Goal: Information Seeking & Learning: Learn about a topic

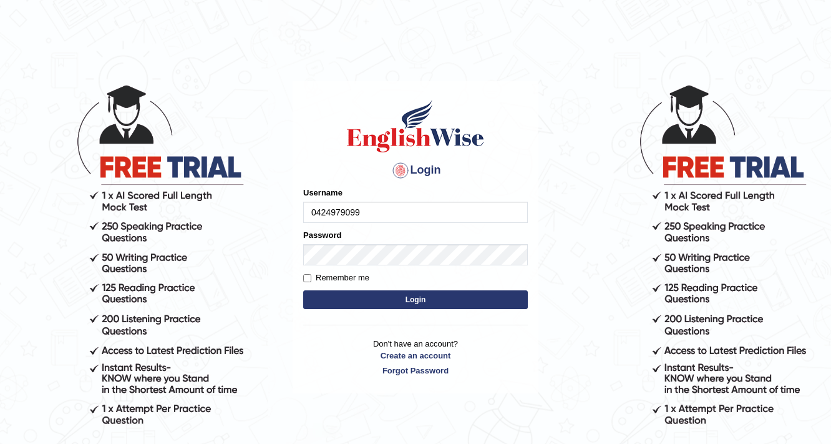
type input "0424979099"
click at [404, 297] on button "Login" at bounding box center [415, 299] width 225 height 19
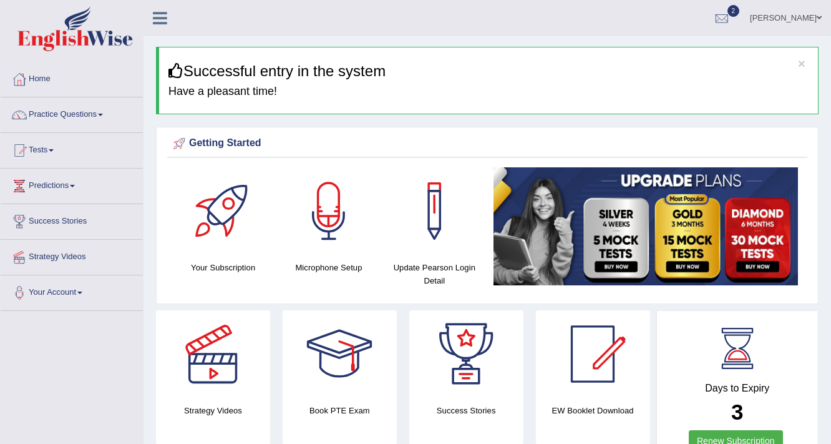
click at [63, 115] on link "Practice Questions" at bounding box center [72, 112] width 142 height 31
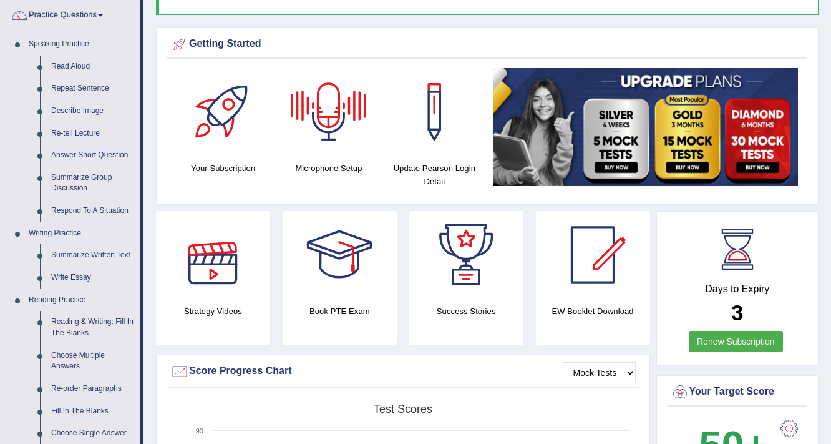
scroll to position [100, 0]
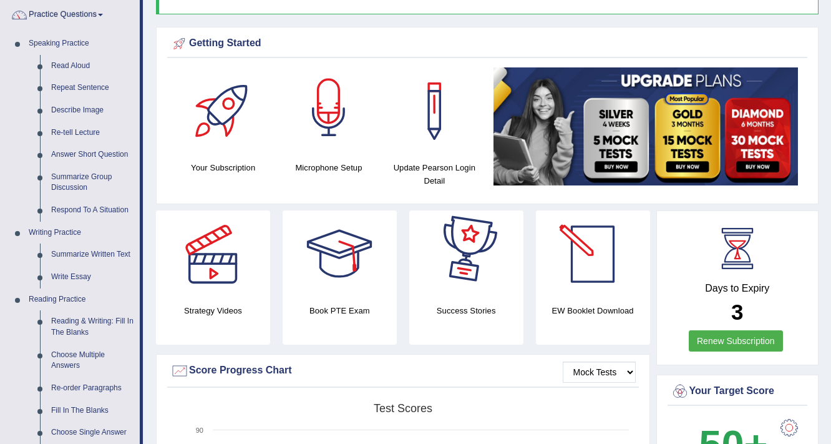
click at [503, 164] on img at bounding box center [646, 126] width 305 height 118
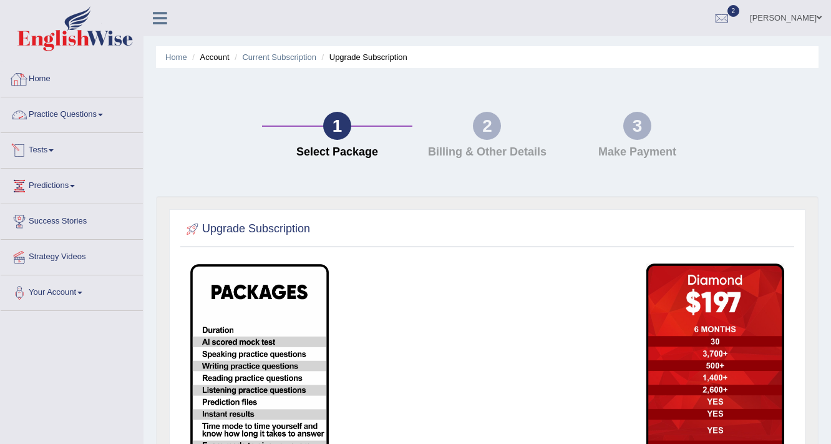
click at [43, 76] on link "Home" at bounding box center [72, 77] width 142 height 31
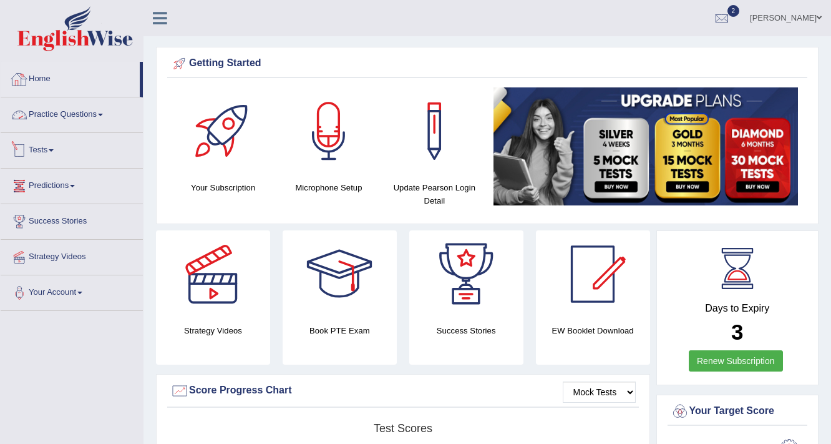
click at [77, 114] on link "Practice Questions" at bounding box center [72, 112] width 142 height 31
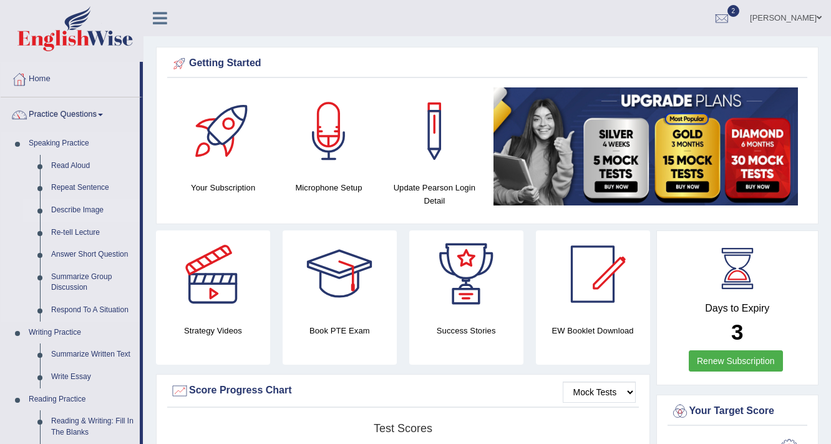
click at [72, 208] on link "Describe Image" at bounding box center [93, 210] width 94 height 22
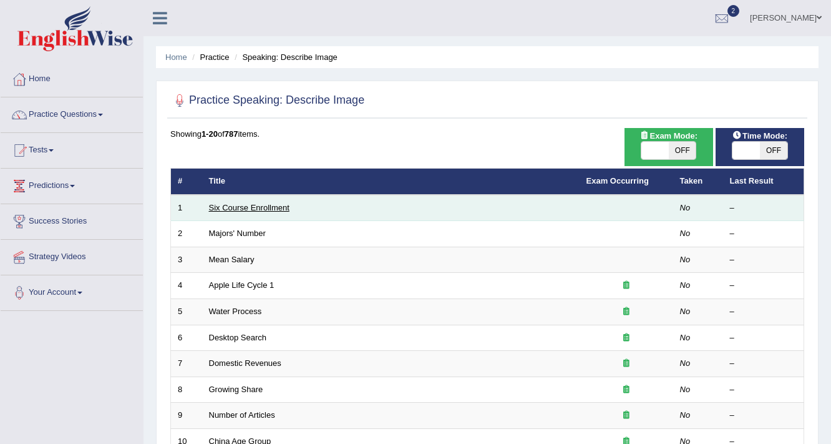
click at [246, 204] on link "Six Course Enrollment" at bounding box center [249, 207] width 81 height 9
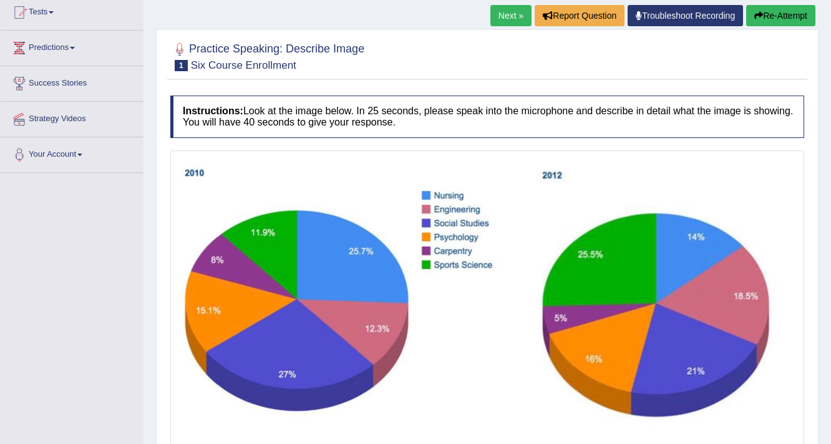
scroll to position [150, 0]
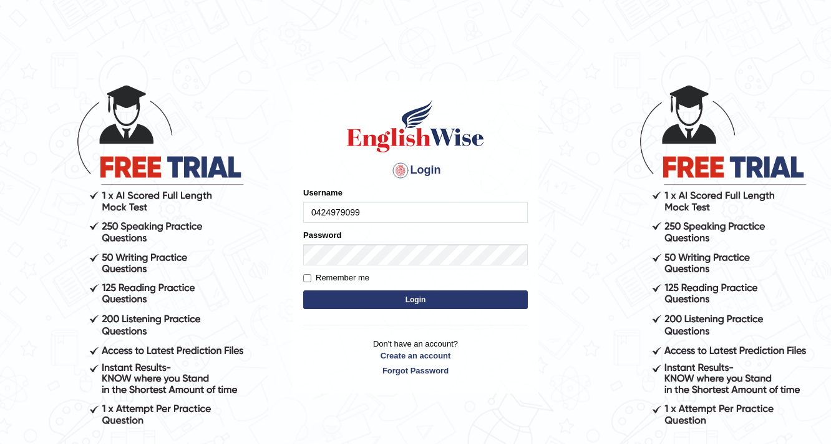
type input "0424979099"
click at [424, 304] on button "Login" at bounding box center [415, 299] width 225 height 19
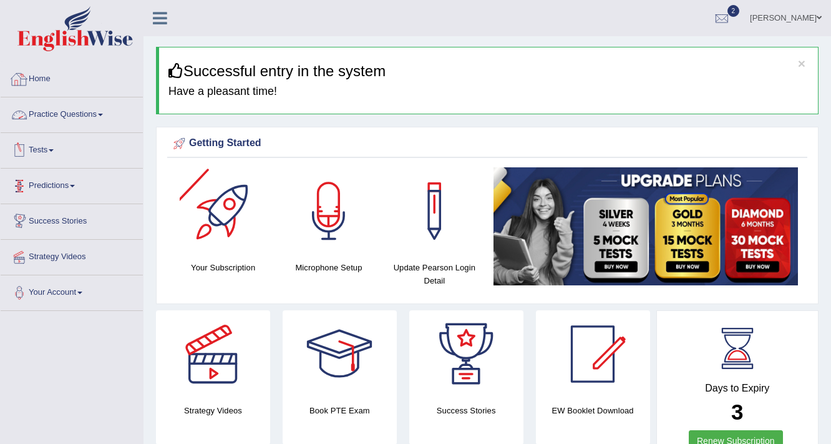
click at [55, 109] on link "Practice Questions" at bounding box center [72, 112] width 142 height 31
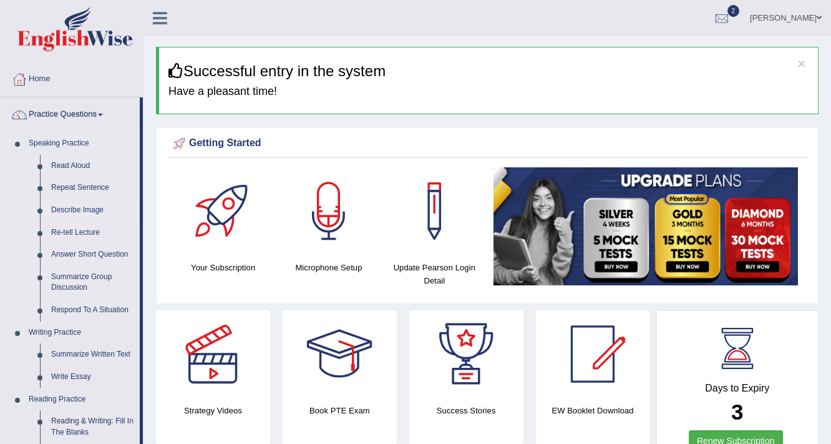
click at [85, 213] on link "Describe Image" at bounding box center [93, 210] width 94 height 22
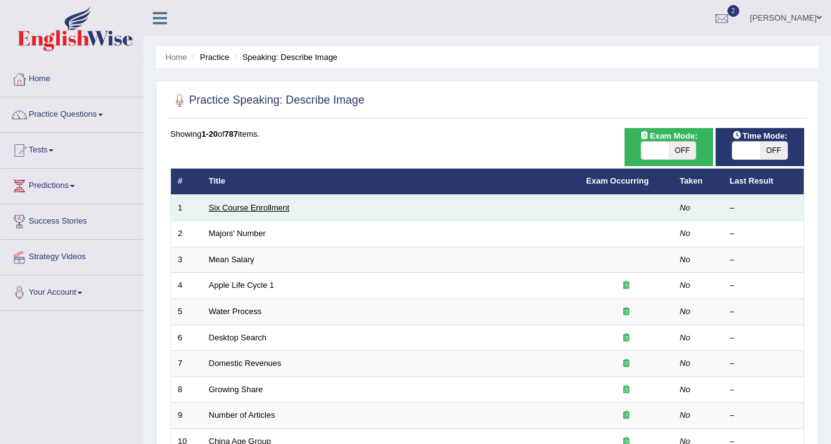
click at [259, 207] on link "Six Course Enrollment" at bounding box center [249, 207] width 81 height 9
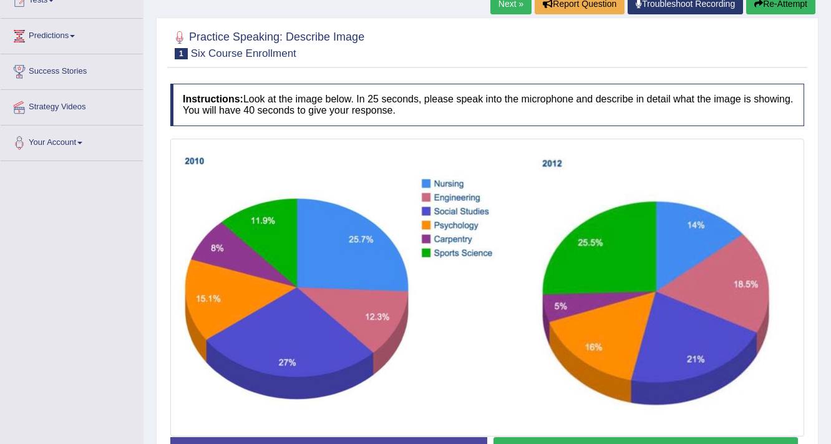
scroll to position [237, 0]
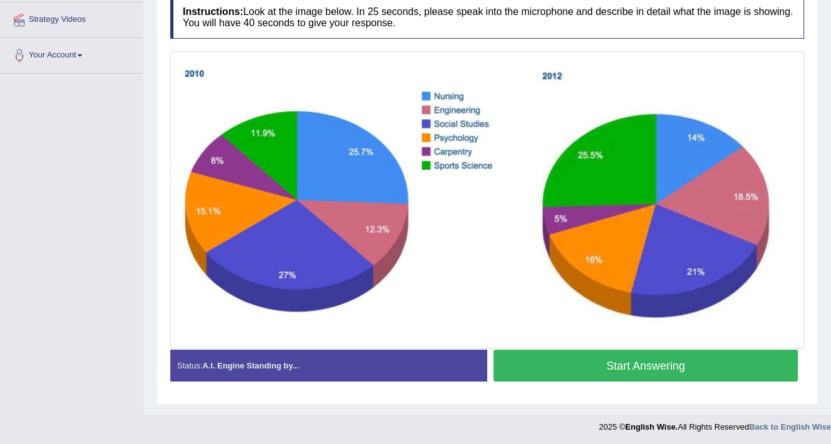
click at [671, 367] on button "Start Answering" at bounding box center [646, 365] width 305 height 32
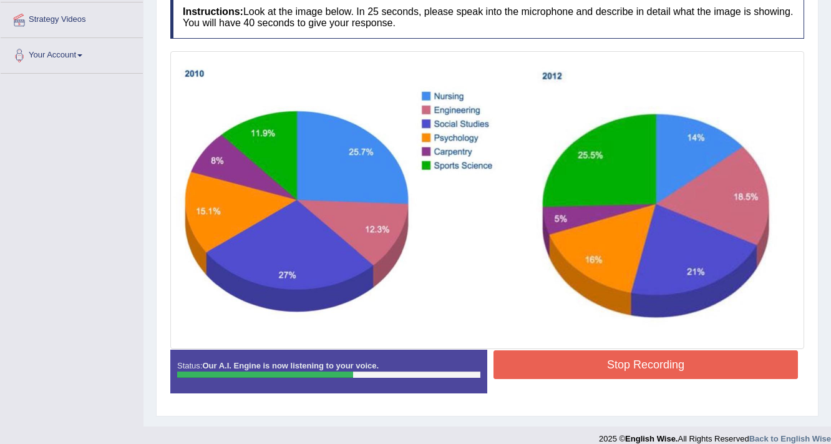
click at [621, 369] on button "Stop Recording" at bounding box center [646, 364] width 305 height 29
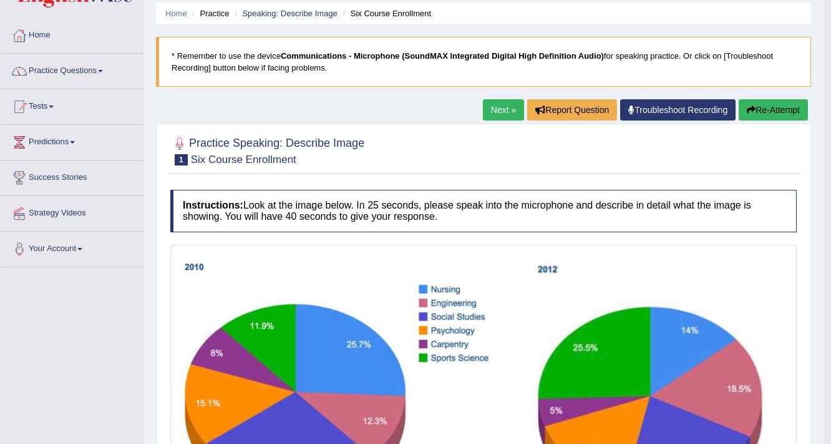
scroll to position [37, 0]
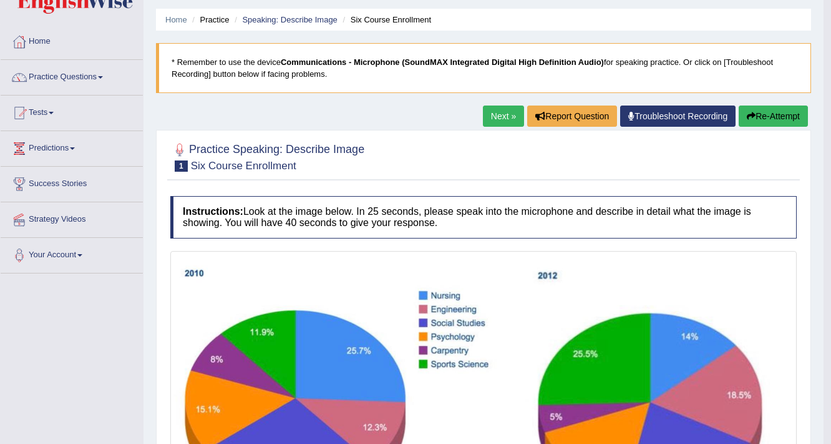
click at [777, 113] on button "Re-Attempt" at bounding box center [773, 115] width 69 height 21
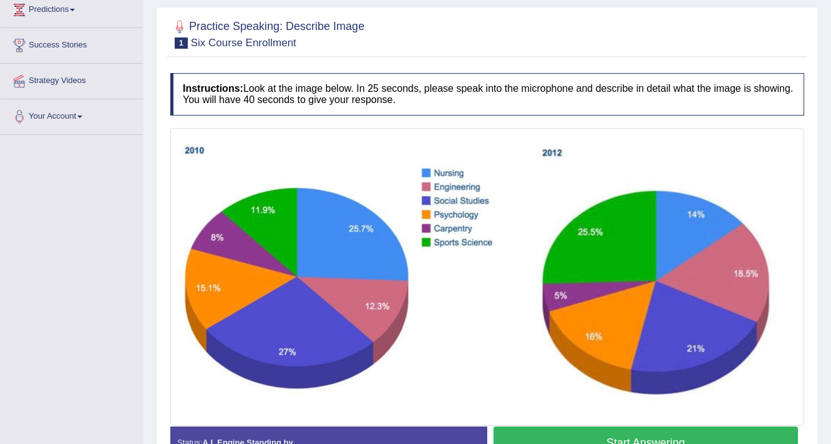
scroll to position [187, 0]
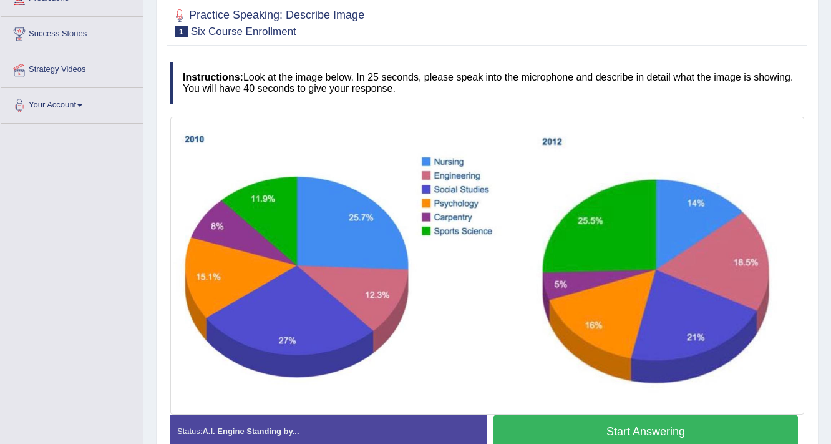
click at [668, 427] on button "Start Answering" at bounding box center [646, 431] width 305 height 32
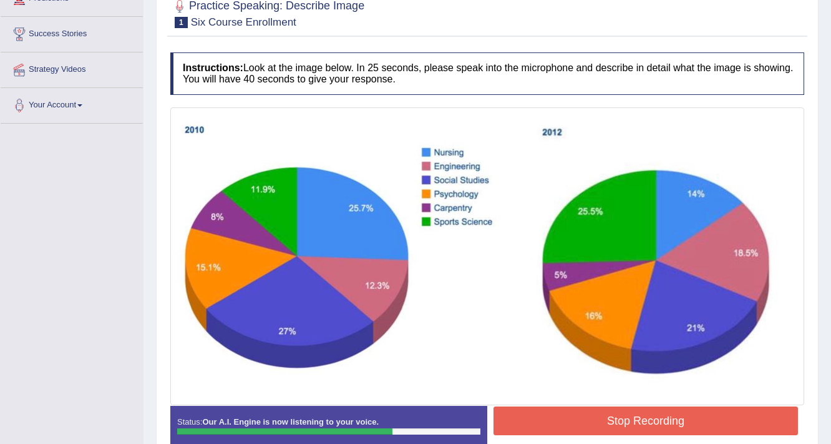
click at [662, 414] on button "Stop Recording" at bounding box center [646, 420] width 305 height 29
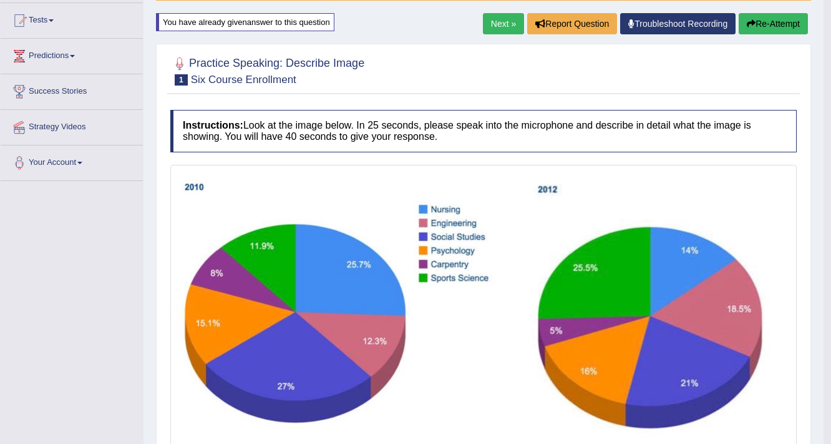
scroll to position [137, 0]
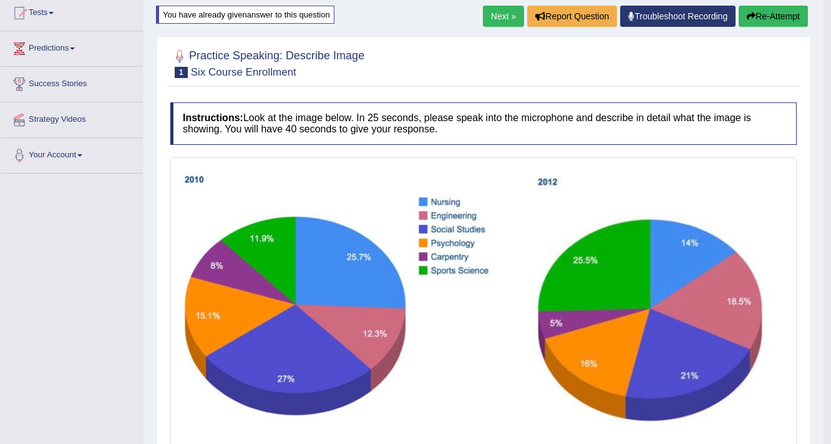
click at [776, 16] on button "Re-Attempt" at bounding box center [773, 16] width 69 height 21
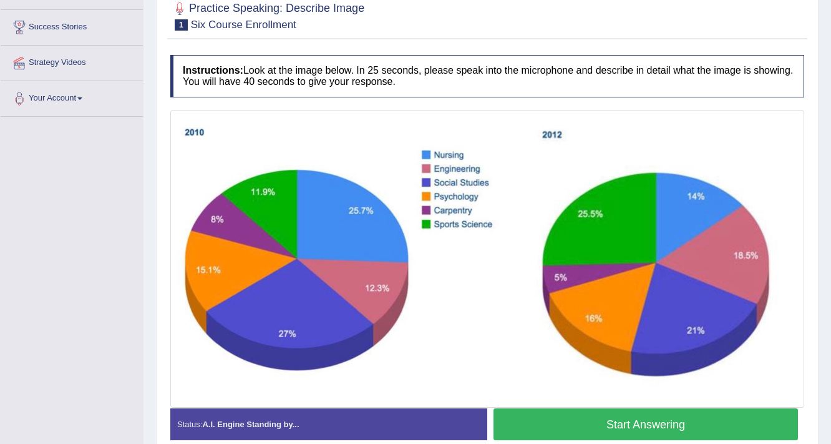
scroll to position [252, 0]
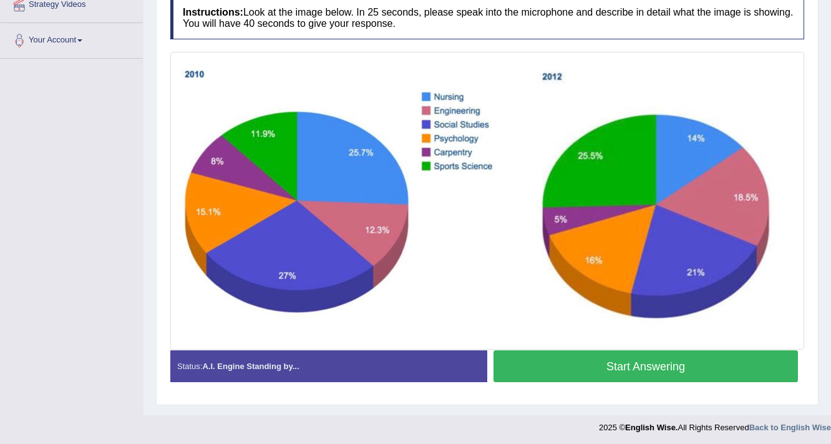
click at [663, 363] on button "Start Answering" at bounding box center [646, 366] width 305 height 32
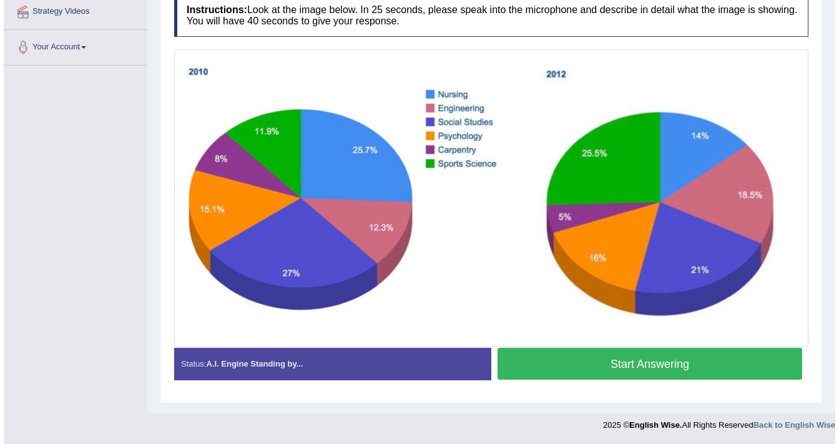
scroll to position [243, 0]
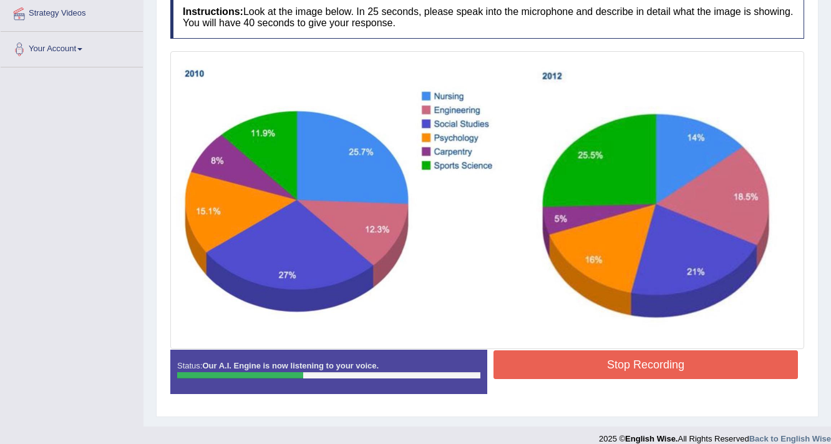
click at [625, 366] on button "Stop Recording" at bounding box center [646, 364] width 305 height 29
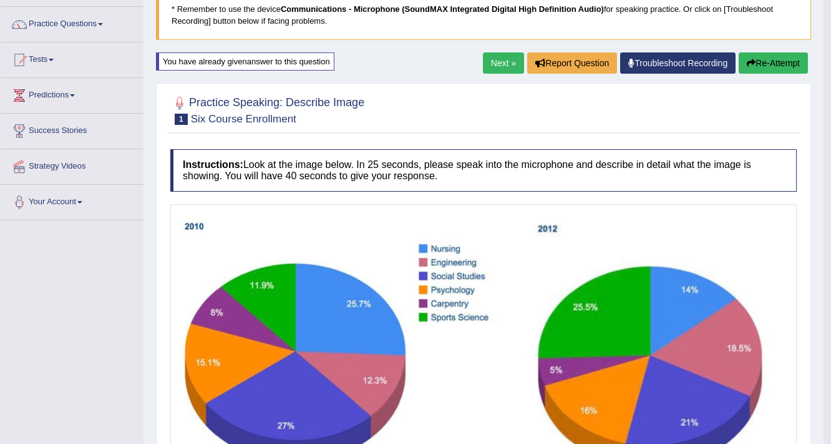
scroll to position [55, 0]
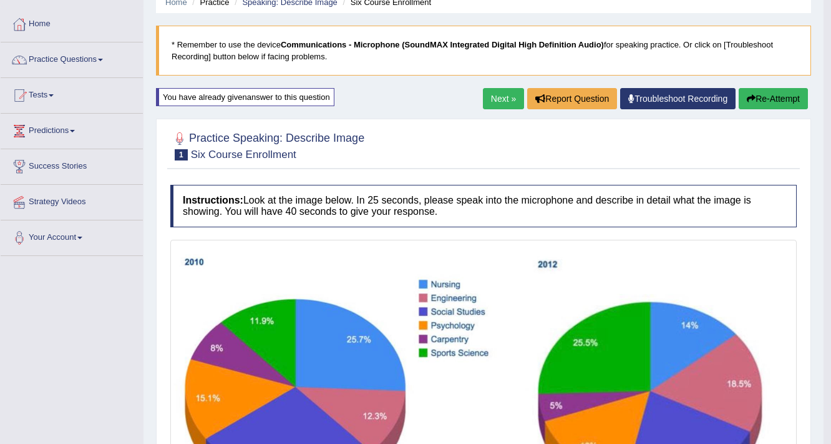
click at [781, 101] on button "Re-Attempt" at bounding box center [773, 98] width 69 height 21
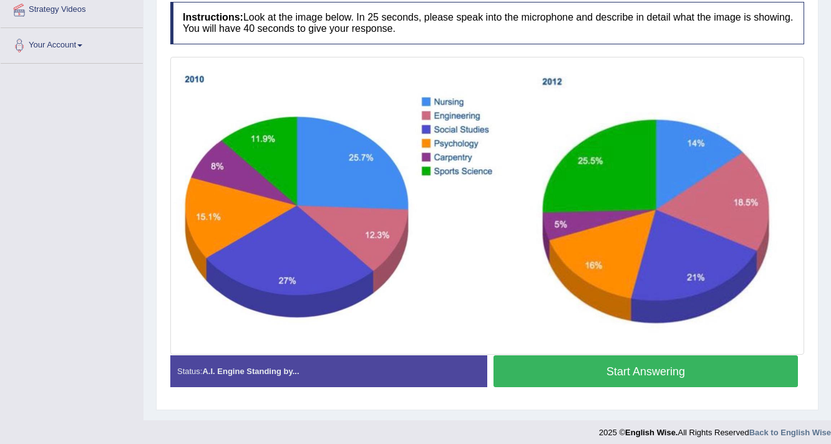
scroll to position [252, 0]
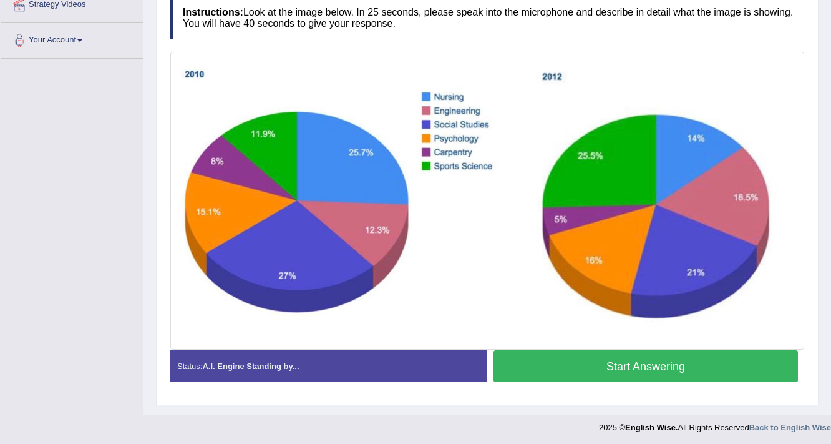
click at [654, 370] on button "Start Answering" at bounding box center [646, 366] width 305 height 32
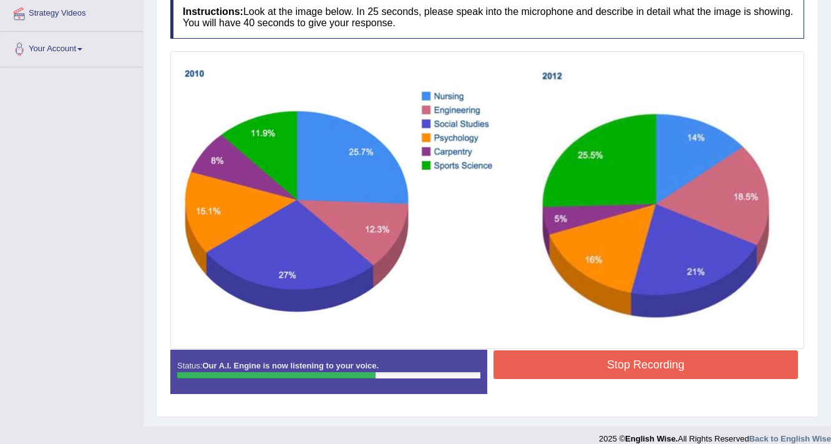
click at [623, 361] on button "Stop Recording" at bounding box center [646, 364] width 305 height 29
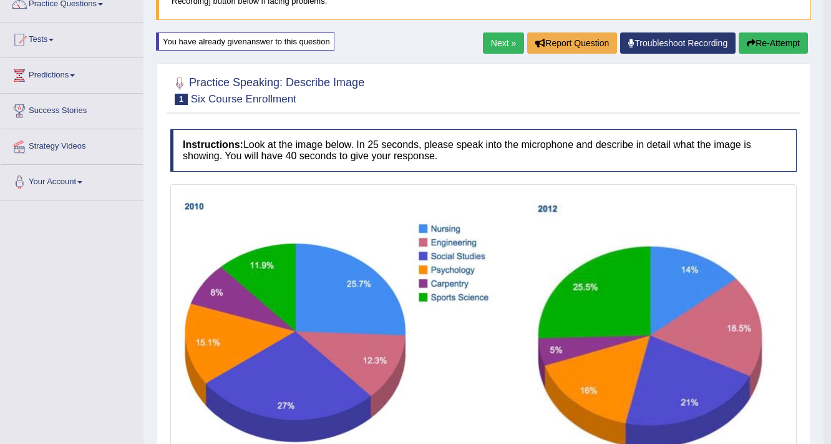
scroll to position [105, 0]
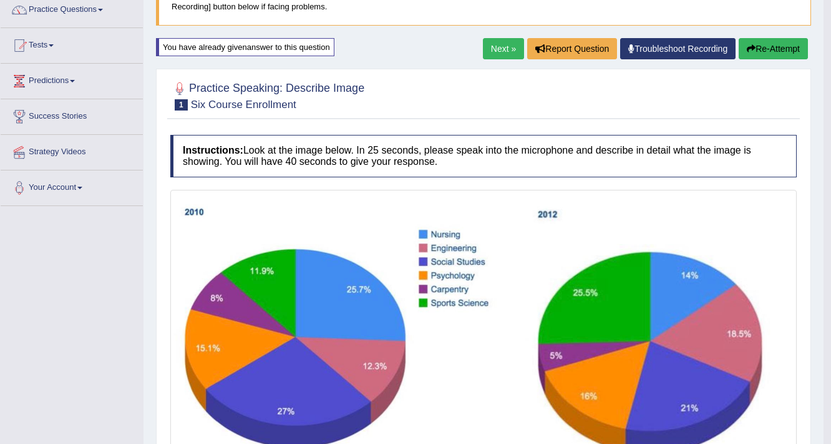
click at [781, 48] on button "Re-Attempt" at bounding box center [773, 48] width 69 height 21
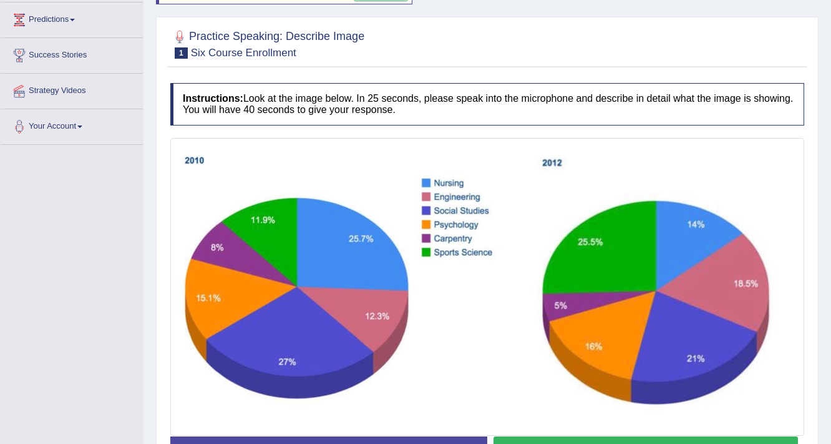
scroll to position [215, 0]
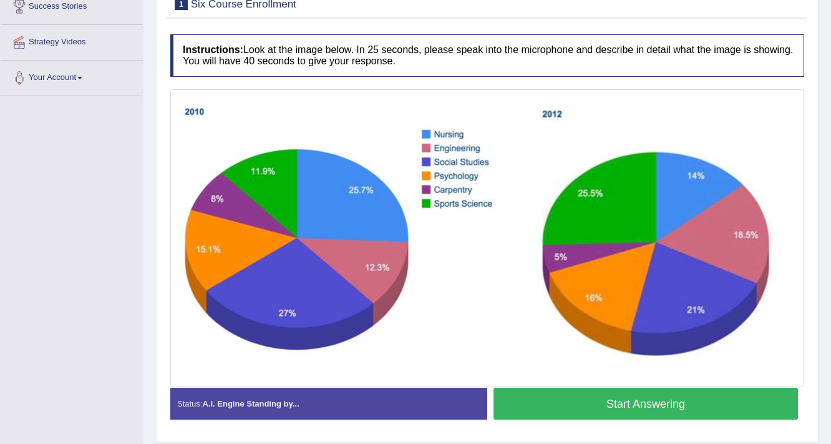
click at [645, 399] on button "Start Answering" at bounding box center [646, 404] width 305 height 32
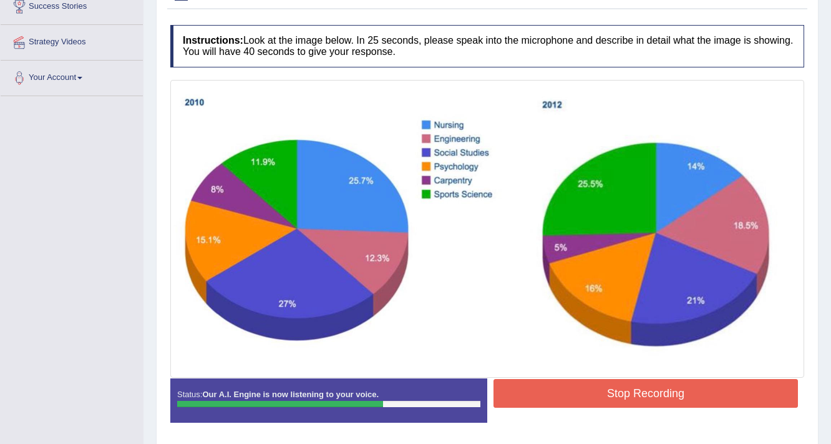
click at [655, 393] on button "Stop Recording" at bounding box center [646, 393] width 305 height 29
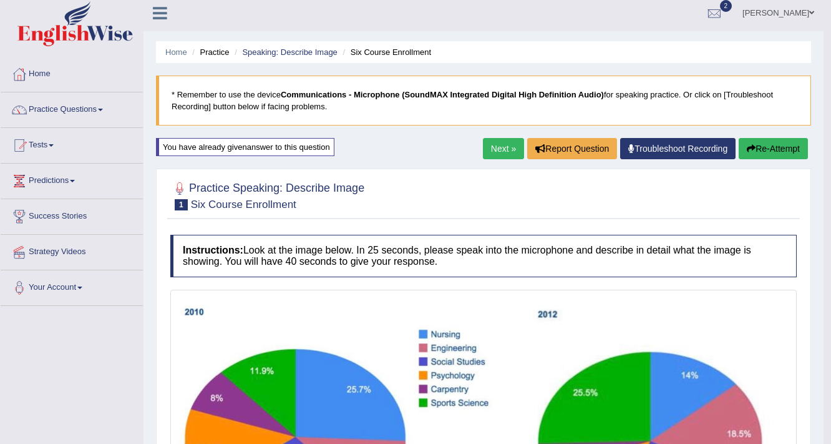
scroll to position [0, 0]
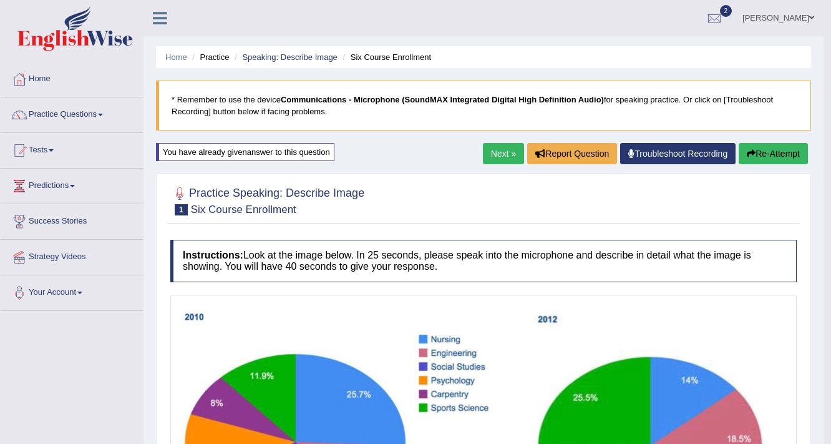
click at [773, 153] on button "Re-Attempt" at bounding box center [773, 153] width 69 height 21
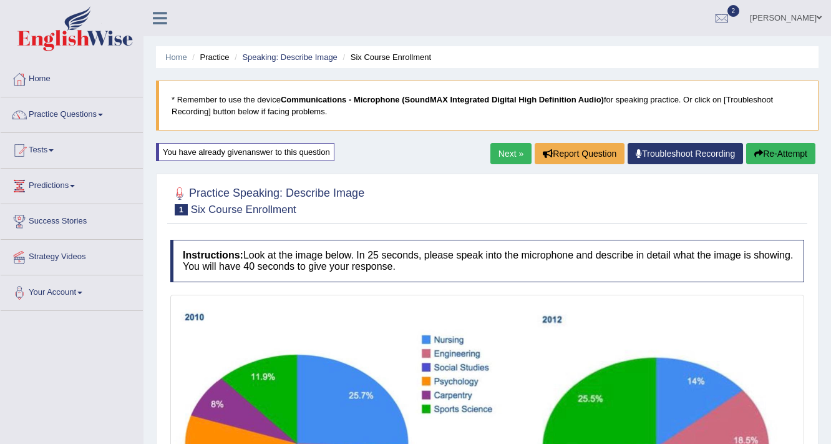
click at [774, 156] on button "Re-Attempt" at bounding box center [780, 153] width 69 height 21
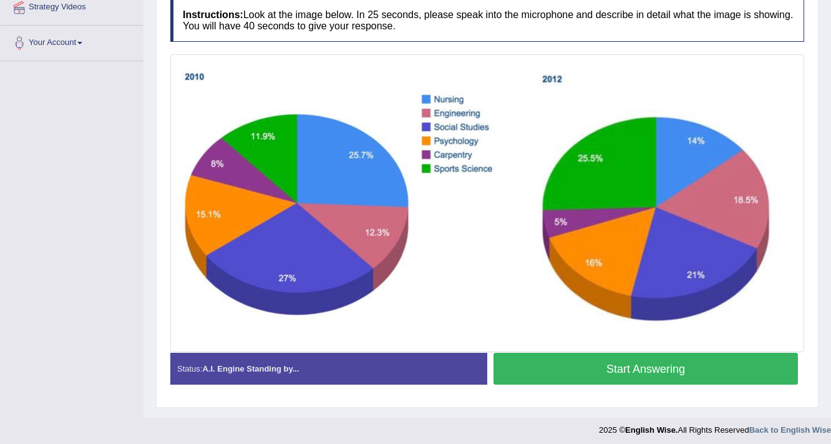
scroll to position [252, 0]
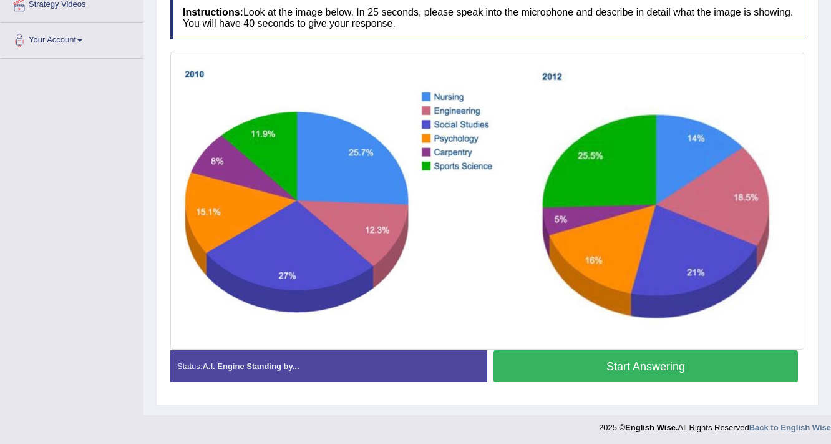
click at [662, 365] on button "Start Answering" at bounding box center [646, 366] width 305 height 32
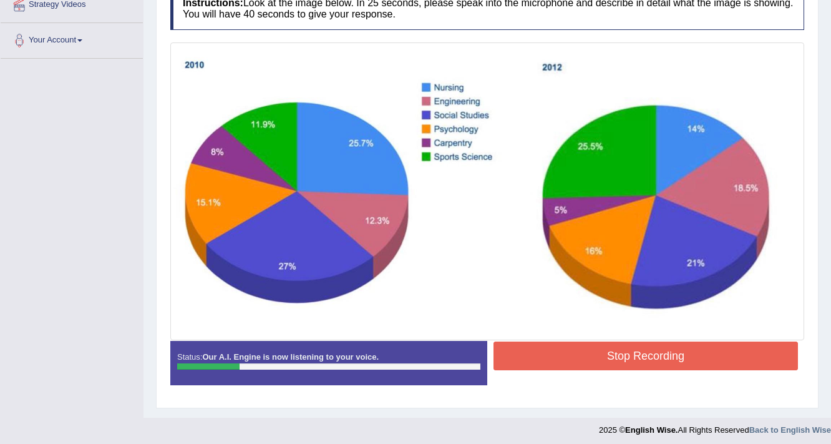
click at [653, 342] on button "Stop Recording" at bounding box center [646, 355] width 305 height 29
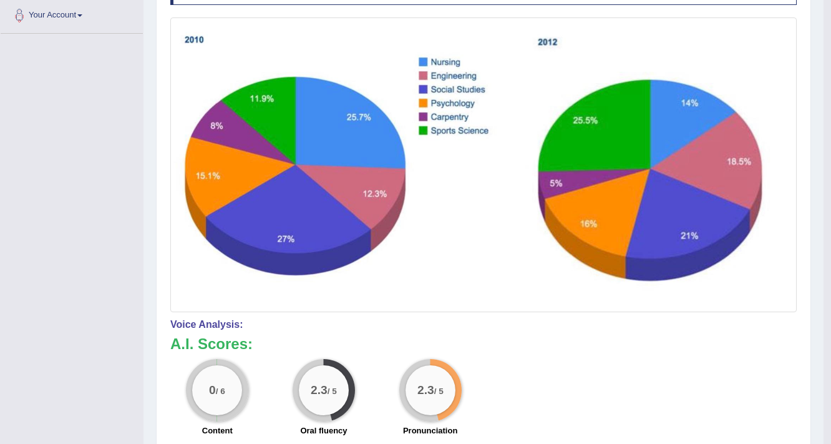
scroll to position [52, 0]
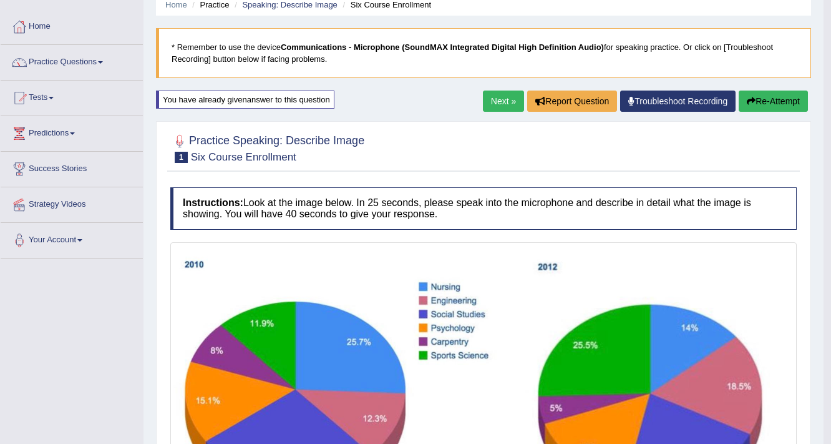
click at [766, 102] on button "Re-Attempt" at bounding box center [773, 100] width 69 height 21
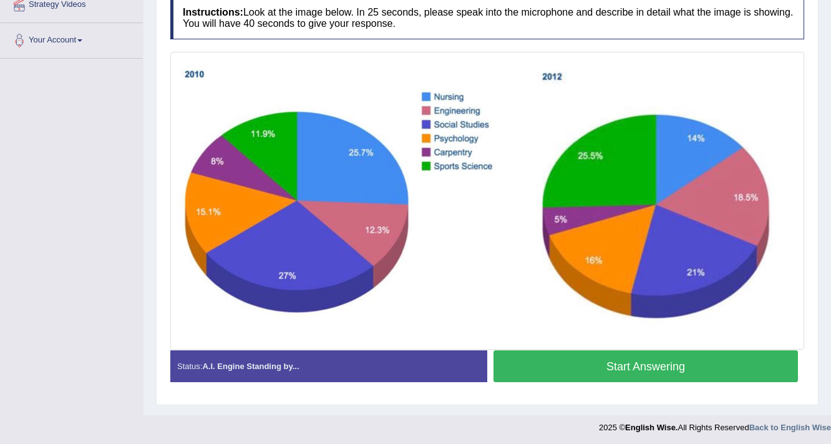
click at [661, 367] on button "Start Answering" at bounding box center [646, 366] width 305 height 32
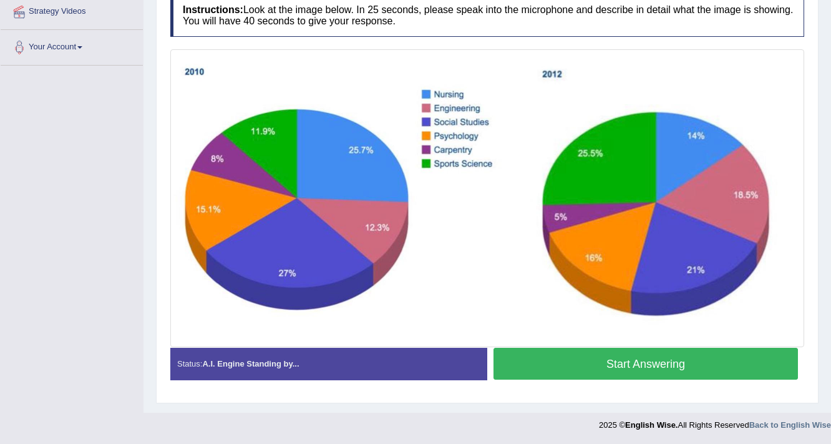
scroll to position [243, 0]
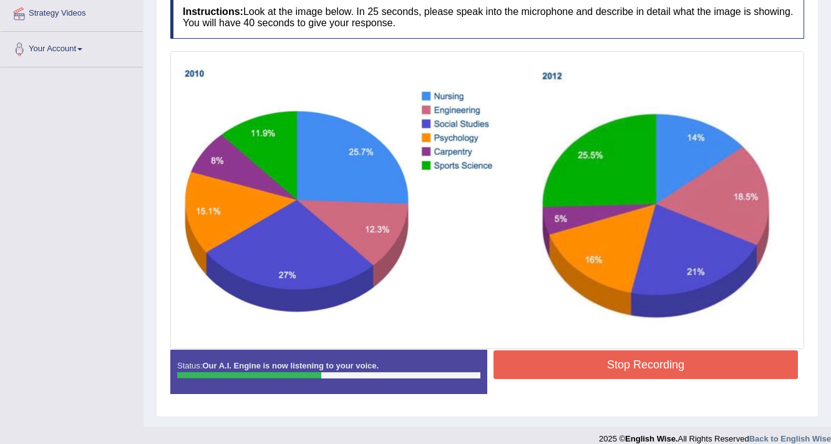
click at [660, 372] on button "Stop Recording" at bounding box center [646, 364] width 305 height 29
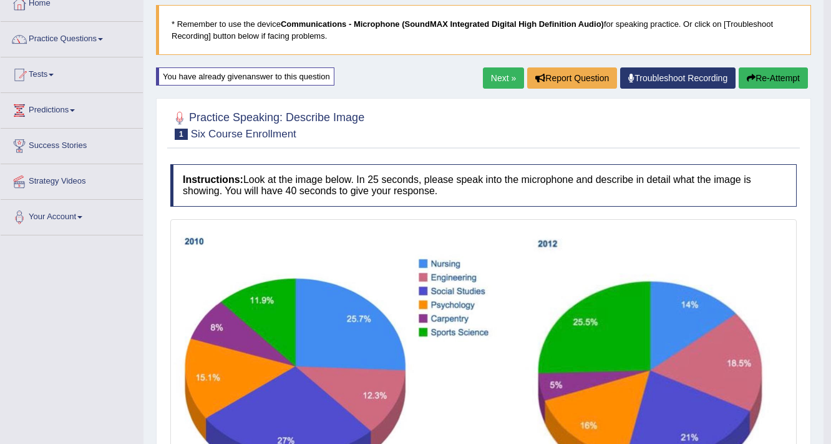
scroll to position [126, 0]
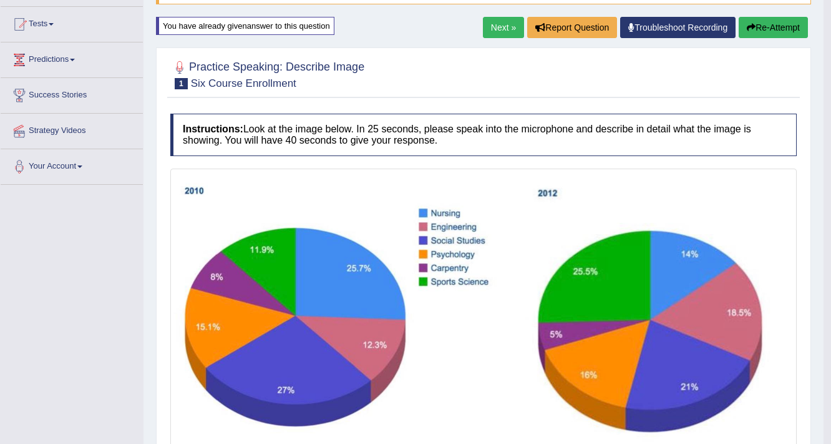
click at [789, 24] on button "Re-Attempt" at bounding box center [773, 27] width 69 height 21
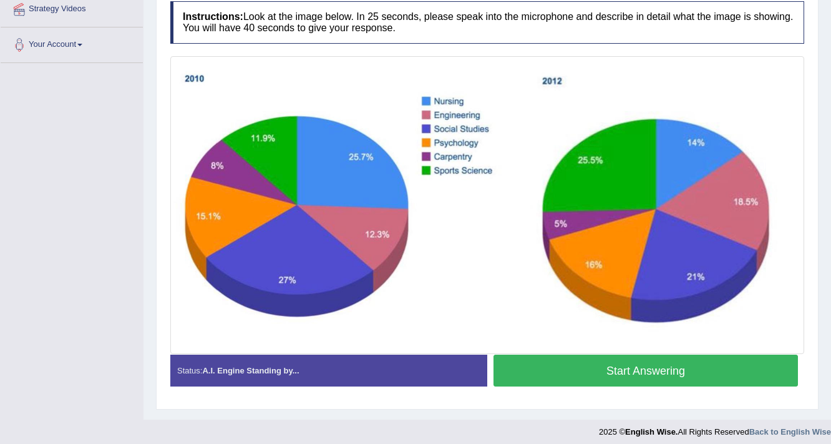
scroll to position [252, 0]
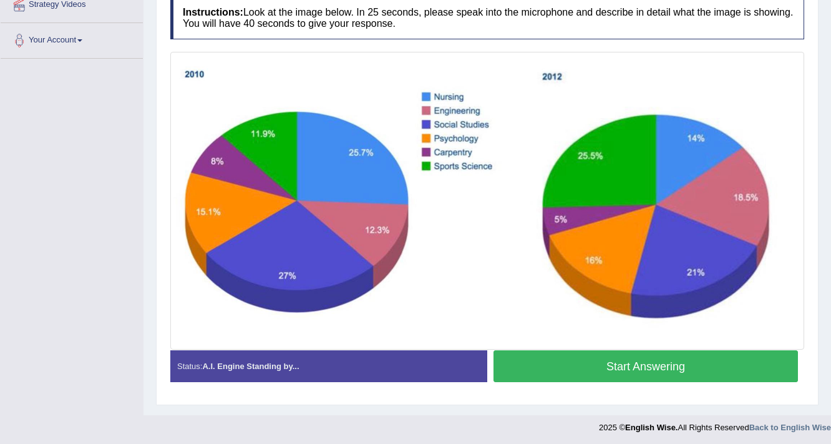
click at [667, 364] on button "Start Answering" at bounding box center [646, 366] width 305 height 32
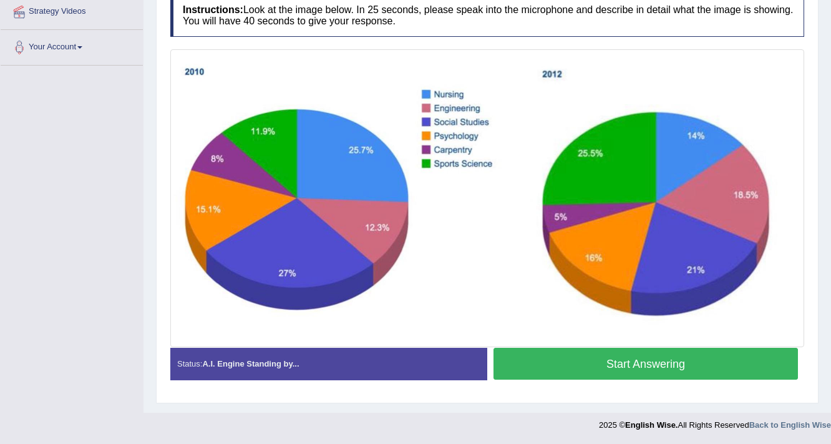
scroll to position [243, 0]
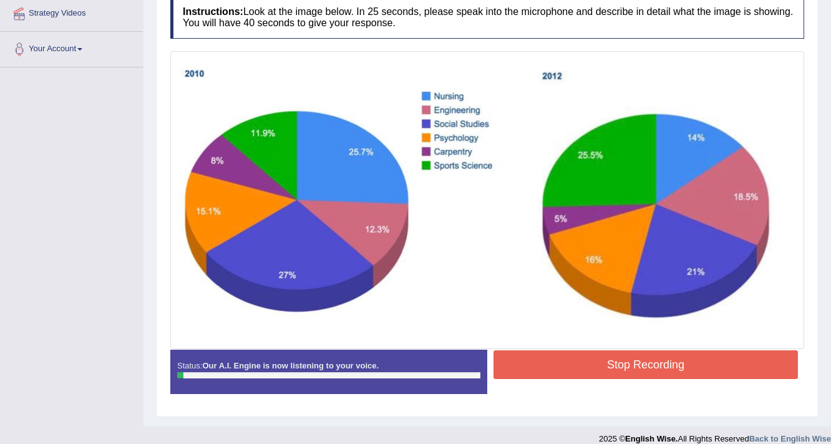
click at [687, 359] on button "Stop Recording" at bounding box center [646, 364] width 305 height 29
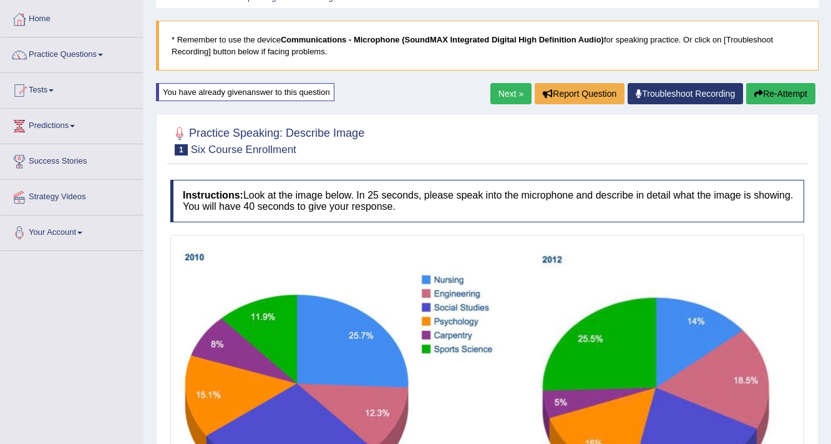
scroll to position [44, 0]
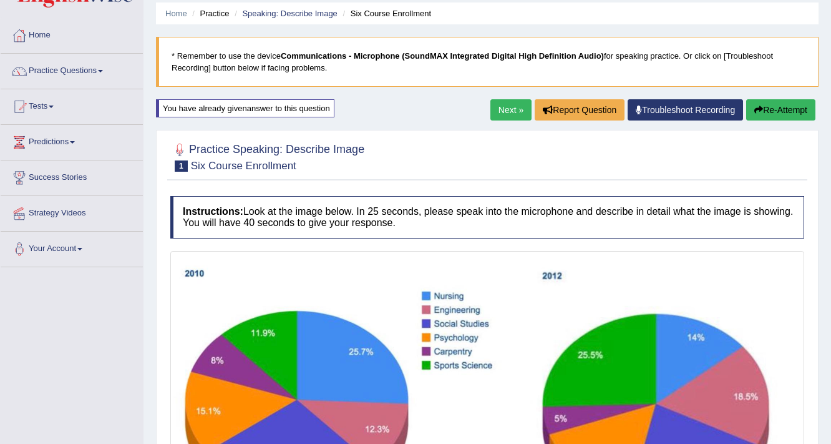
click at [789, 115] on button "Re-Attempt" at bounding box center [780, 109] width 69 height 21
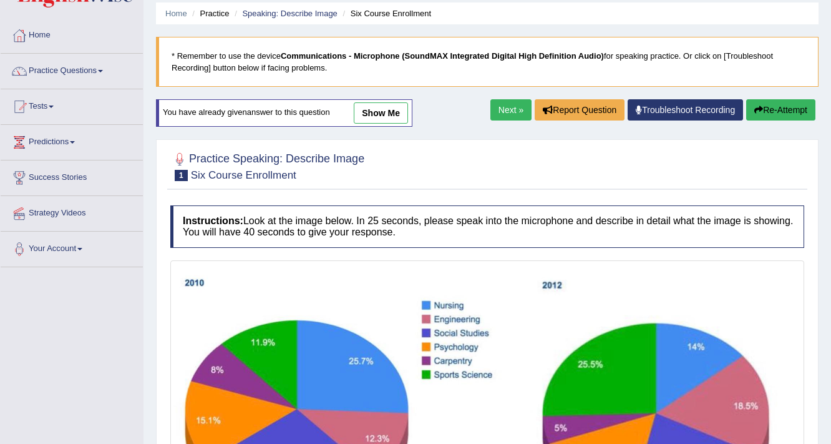
scroll to position [243, 0]
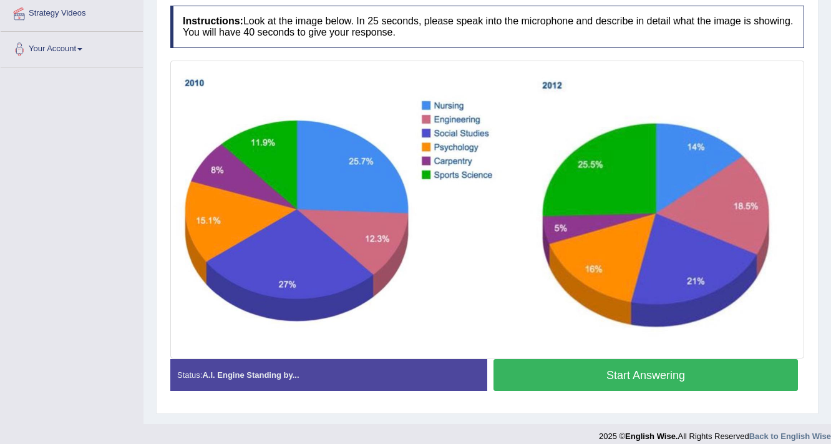
click at [678, 369] on button "Start Answering" at bounding box center [646, 375] width 305 height 32
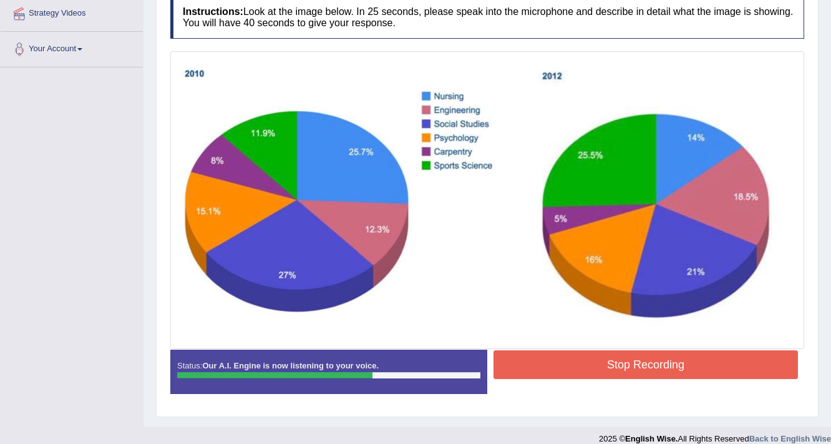
click at [643, 363] on button "Stop Recording" at bounding box center [646, 364] width 305 height 29
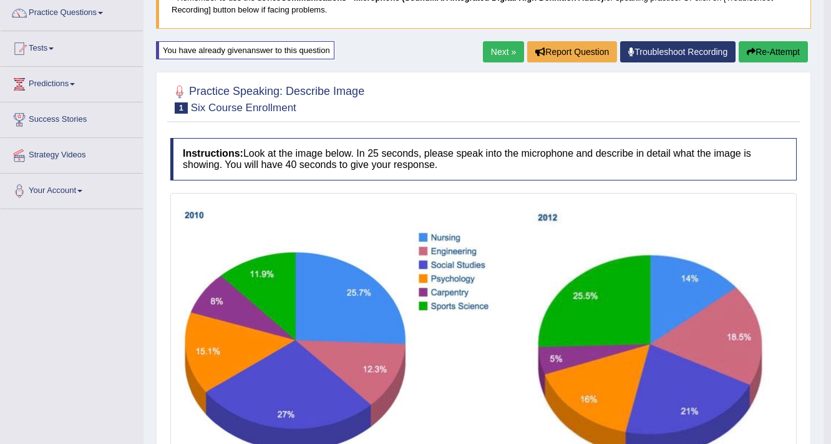
scroll to position [0, 0]
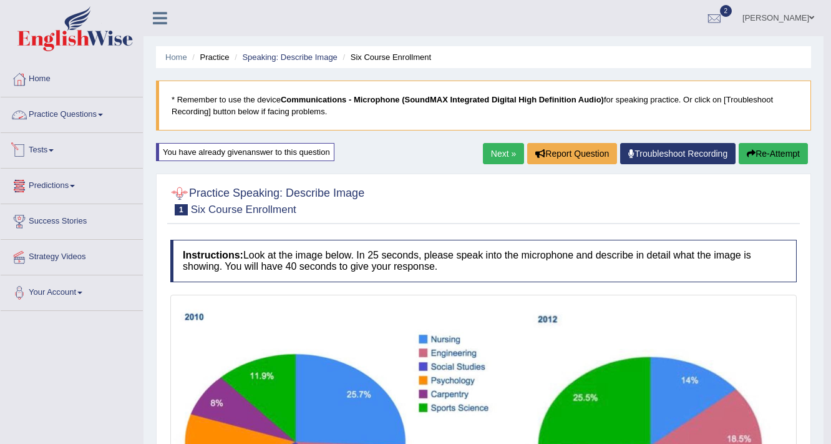
click at [37, 110] on link "Practice Questions" at bounding box center [72, 112] width 142 height 31
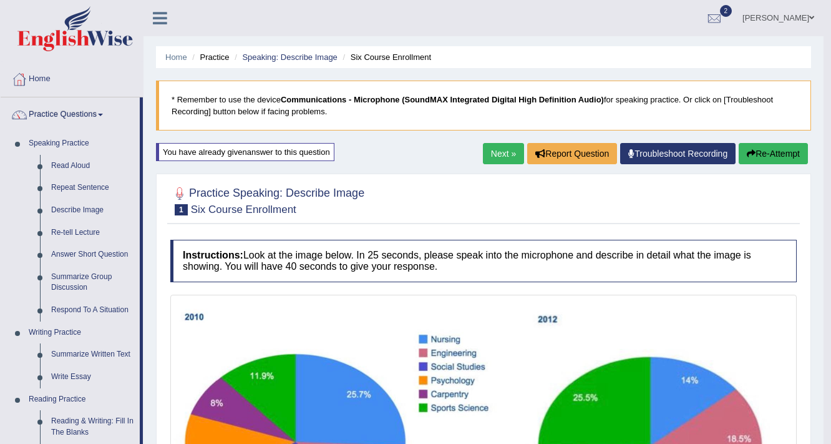
click at [503, 148] on link "Next »" at bounding box center [503, 153] width 41 height 21
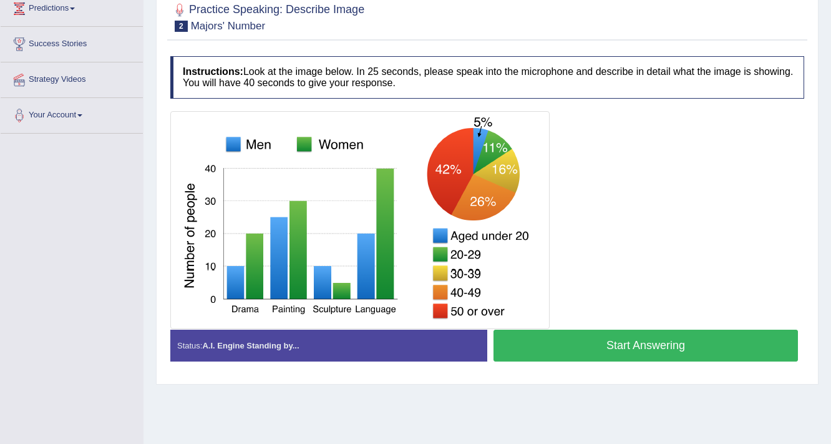
scroll to position [162, 0]
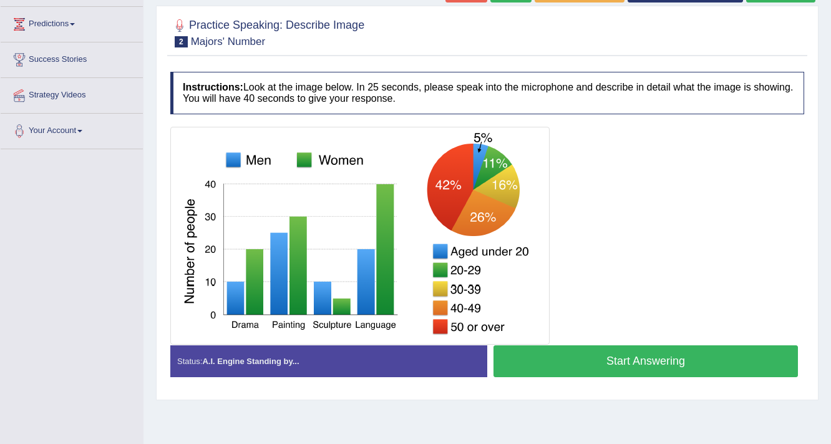
click at [645, 354] on button "Start Answering" at bounding box center [646, 361] width 305 height 32
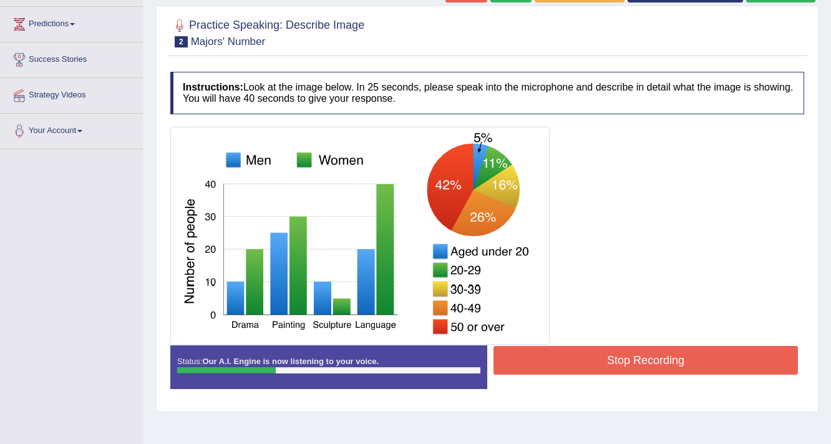
click at [642, 353] on button "Stop Recording" at bounding box center [646, 360] width 305 height 29
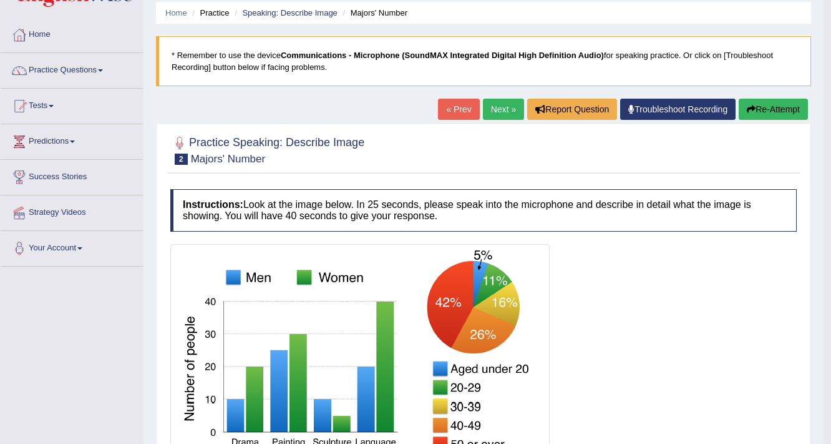
scroll to position [0, 0]
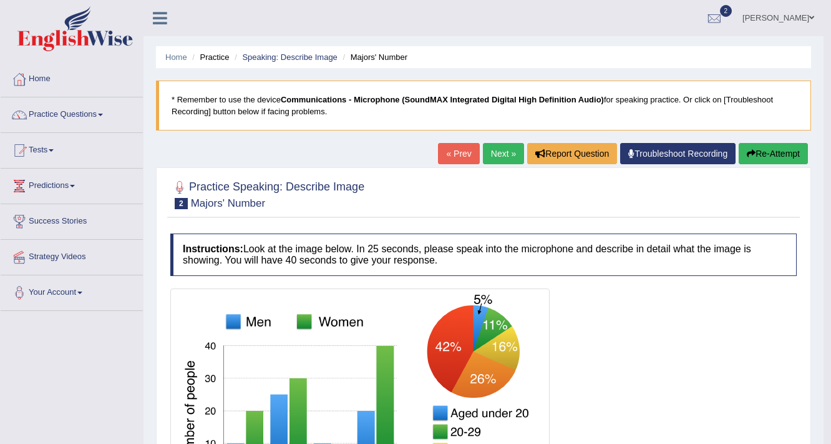
click at [774, 152] on button "Re-Attempt" at bounding box center [773, 153] width 69 height 21
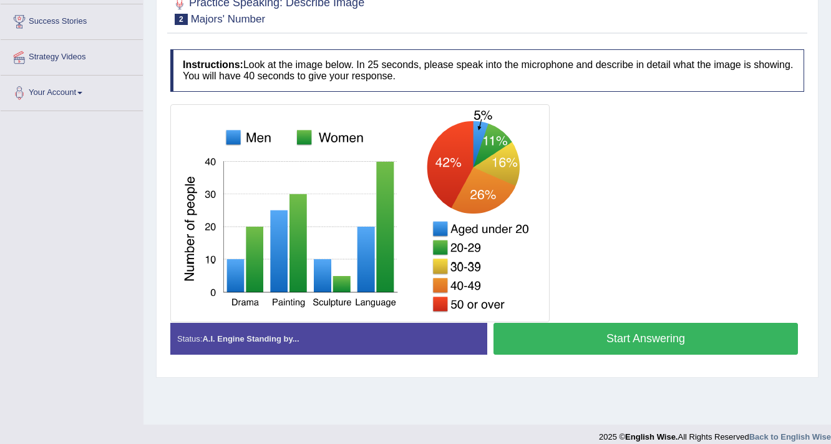
scroll to position [200, 0]
click at [647, 344] on button "Start Answering" at bounding box center [646, 339] width 305 height 32
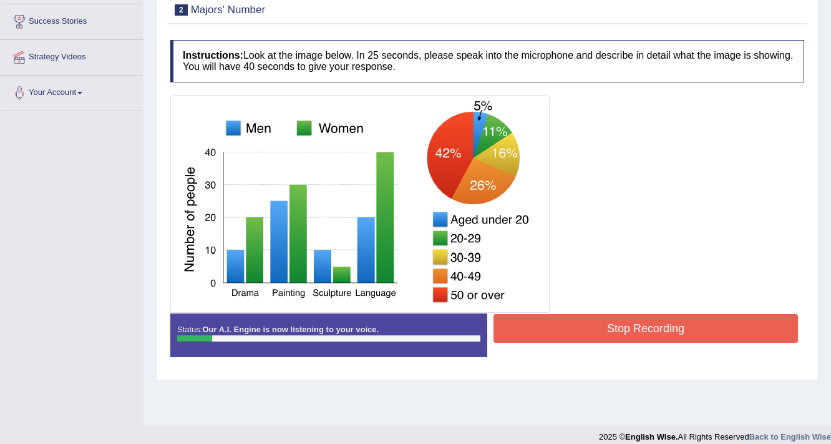
click at [635, 333] on button "Stop Recording" at bounding box center [646, 328] width 305 height 29
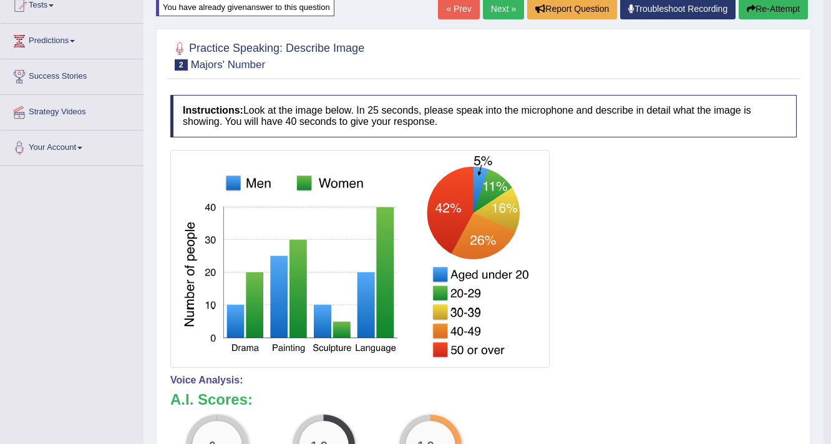
scroll to position [0, 0]
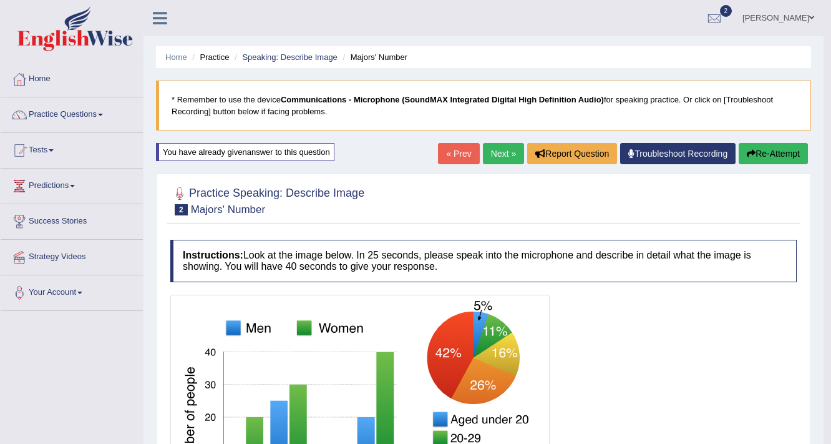
click at [768, 160] on button "Re-Attempt" at bounding box center [773, 153] width 69 height 21
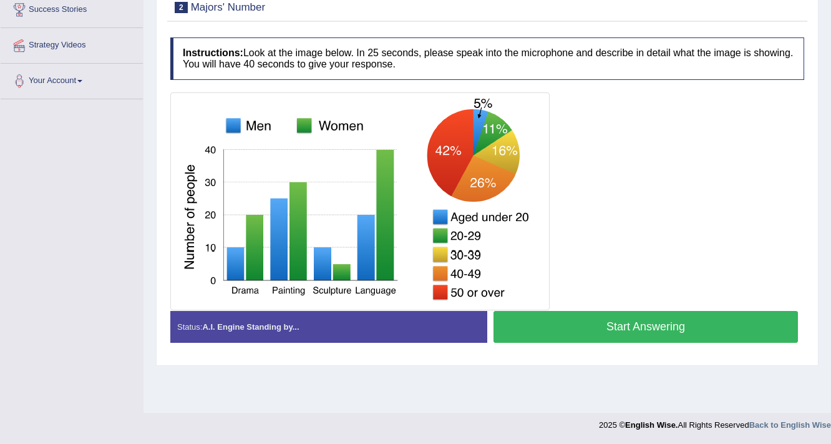
click at [655, 322] on button "Start Answering" at bounding box center [646, 327] width 305 height 32
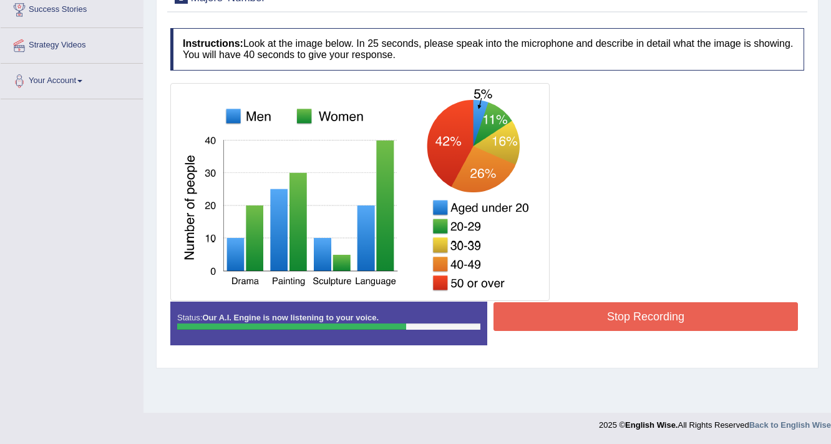
click at [641, 317] on button "Stop Recording" at bounding box center [646, 316] width 305 height 29
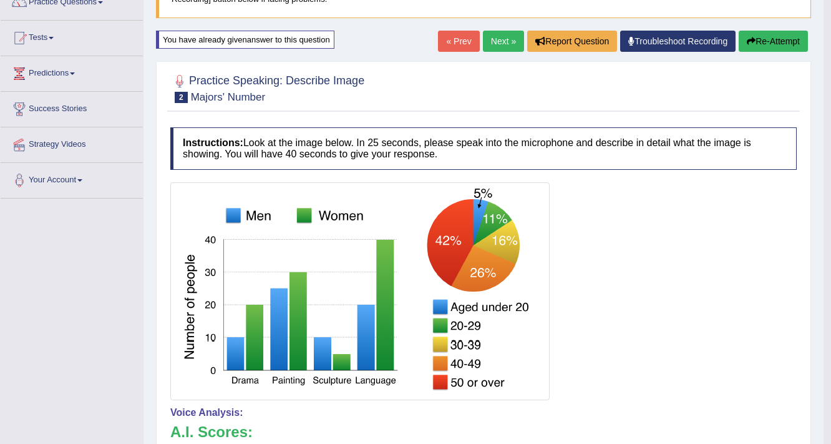
scroll to position [112, 0]
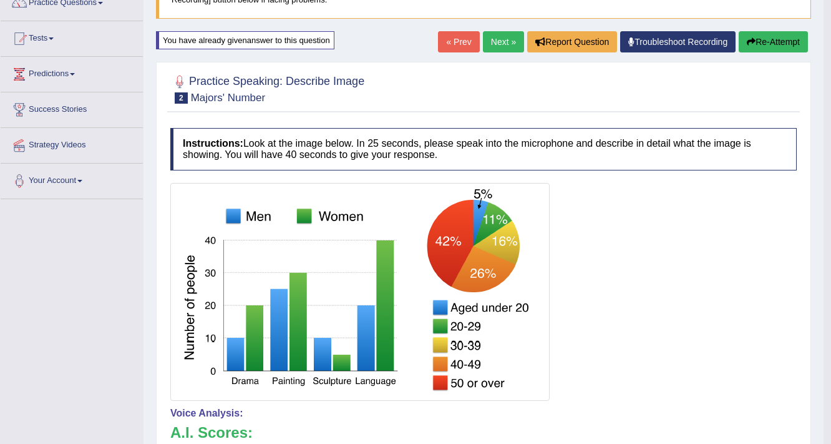
click at [490, 44] on link "Next »" at bounding box center [503, 41] width 41 height 21
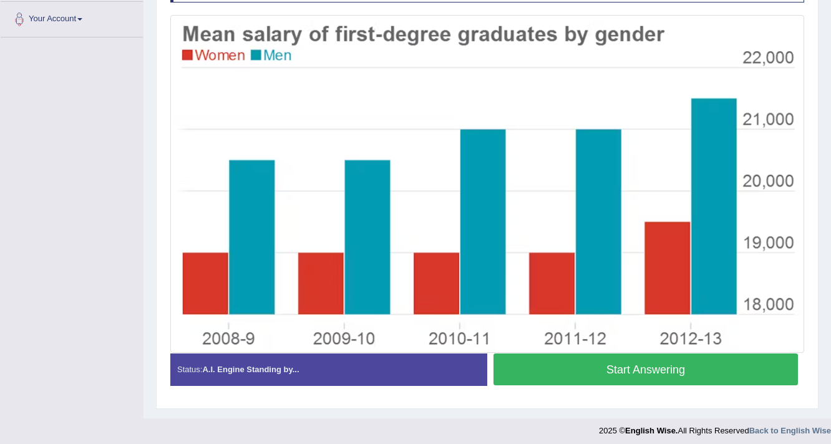
scroll to position [277, 0]
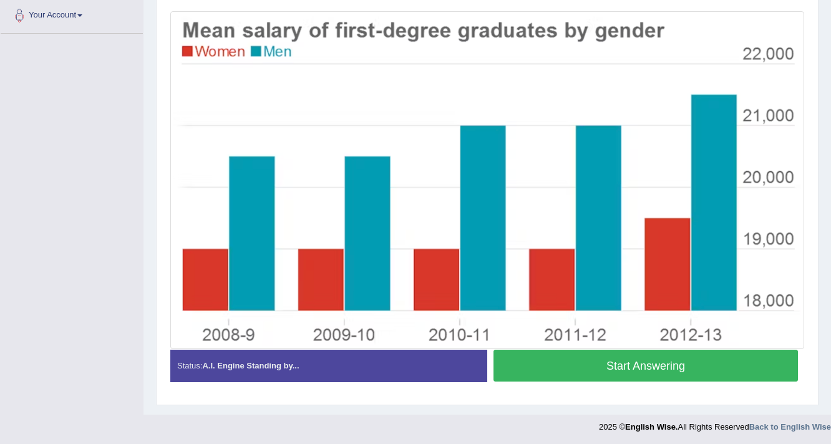
click at [654, 363] on button "Start Answering" at bounding box center [646, 365] width 305 height 32
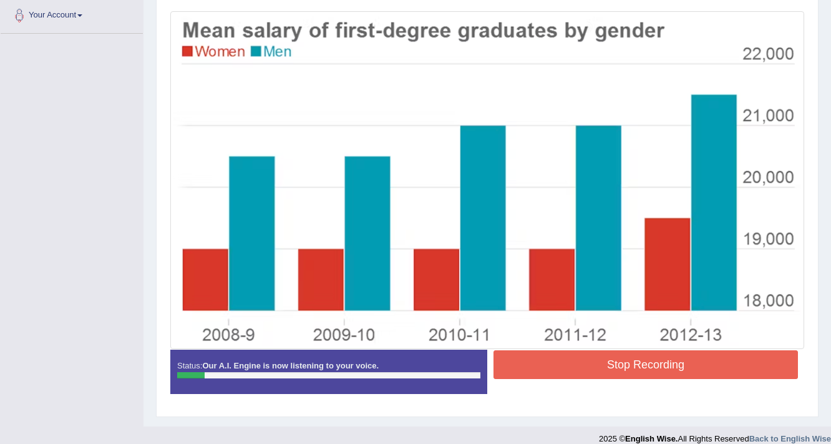
click at [666, 364] on button "Stop Recording" at bounding box center [646, 364] width 305 height 29
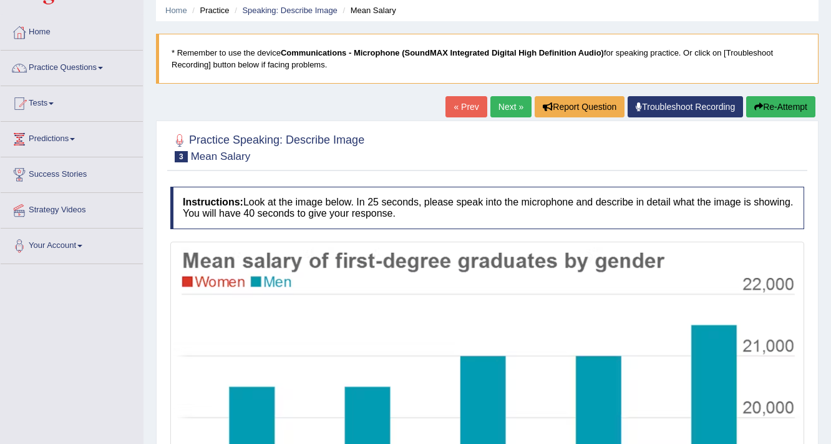
scroll to position [27, 0]
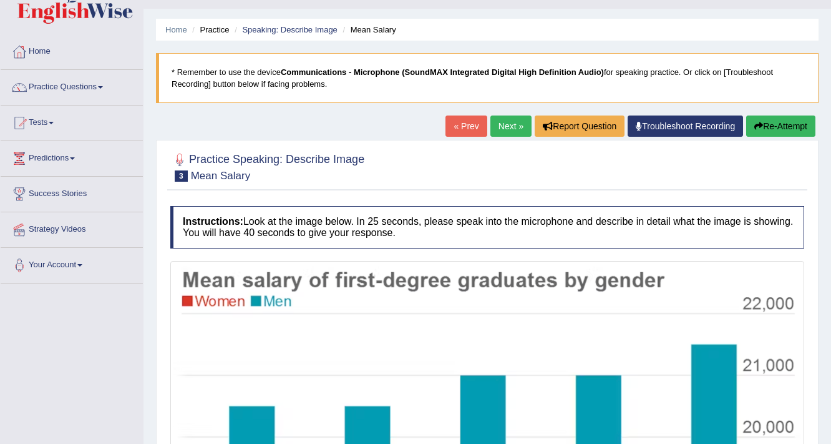
click at [783, 127] on button "Re-Attempt" at bounding box center [780, 125] width 69 height 21
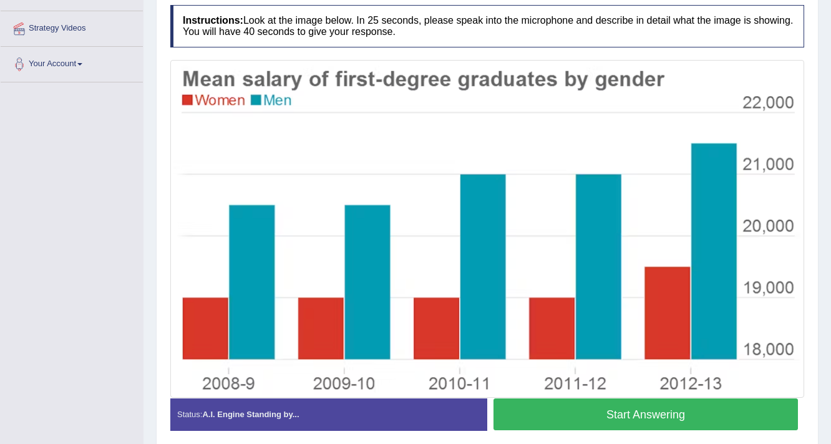
click at [662, 418] on button "Start Answering" at bounding box center [646, 414] width 305 height 32
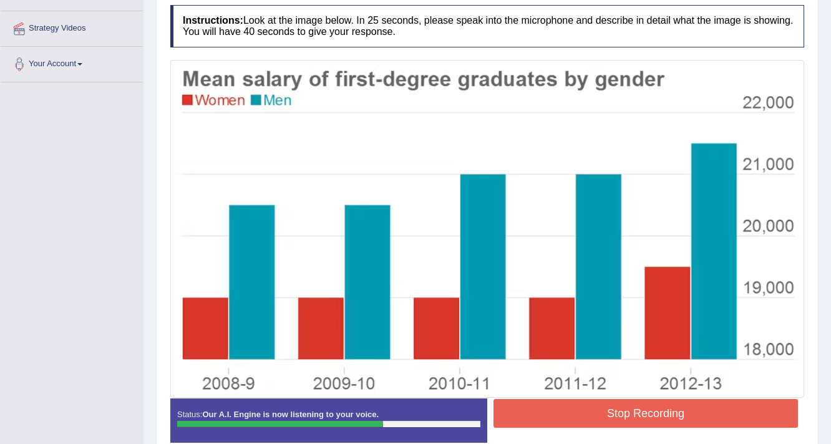
click at [657, 408] on button "Stop Recording" at bounding box center [646, 413] width 305 height 29
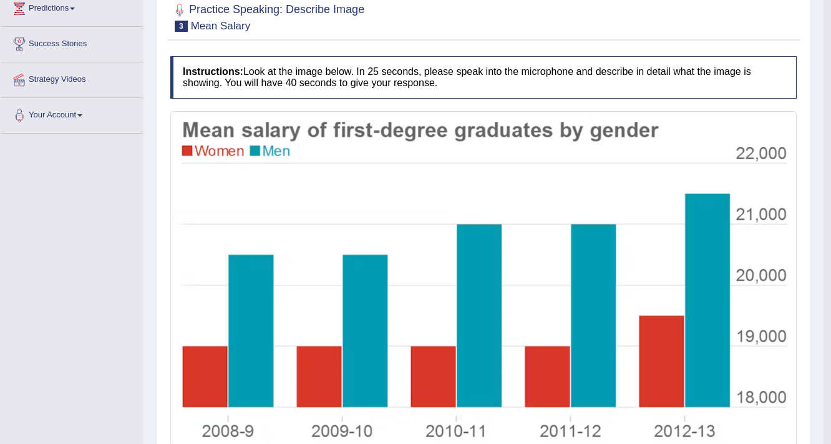
scroll to position [129, 0]
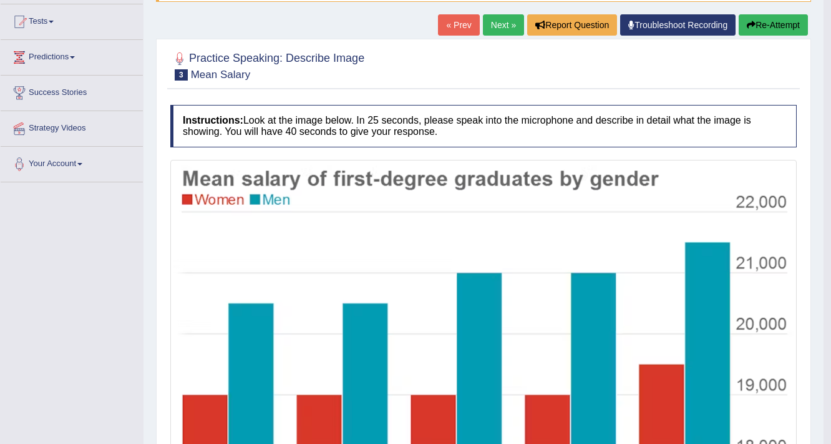
click at [774, 25] on button "Re-Attempt" at bounding box center [773, 24] width 69 height 21
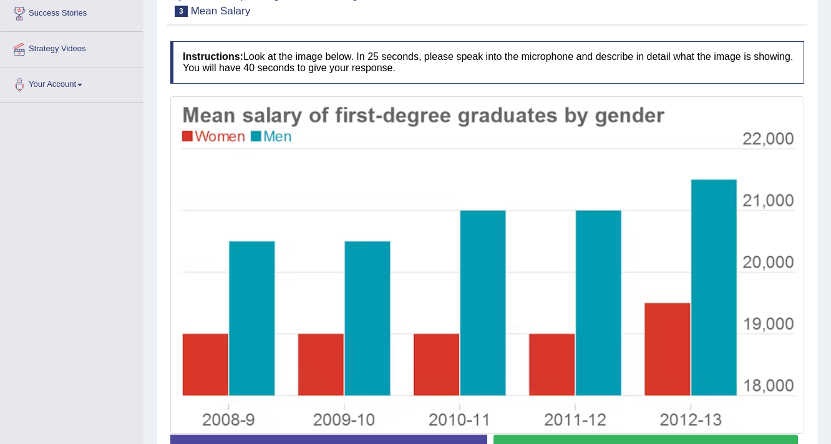
scroll to position [292, 0]
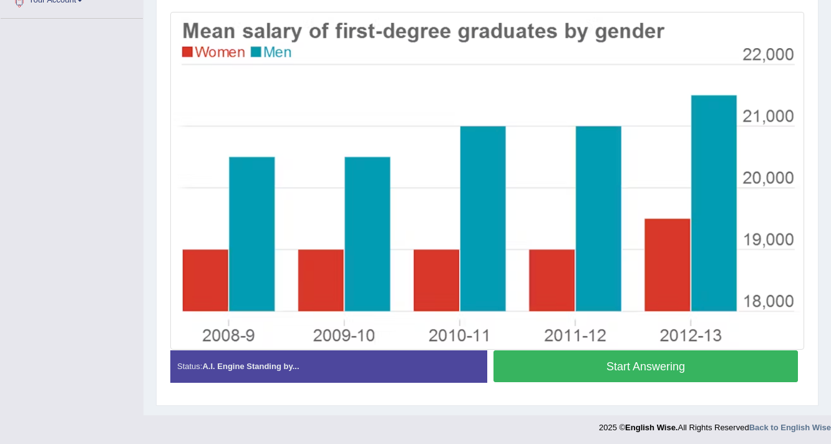
click at [618, 364] on button "Start Answering" at bounding box center [646, 366] width 305 height 32
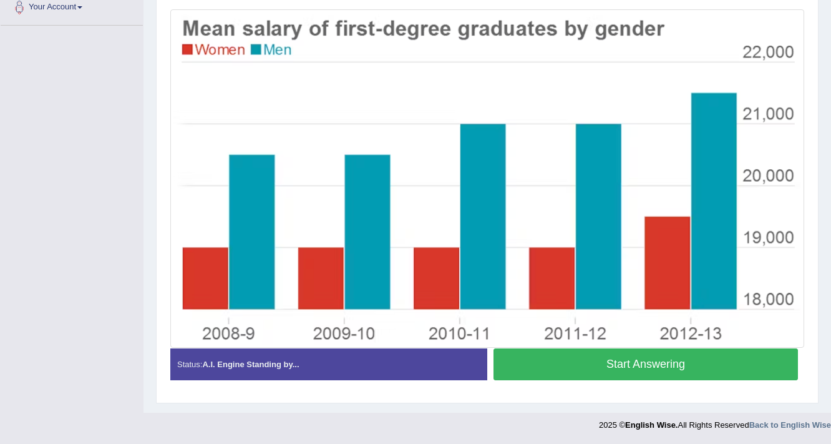
scroll to position [283, 0]
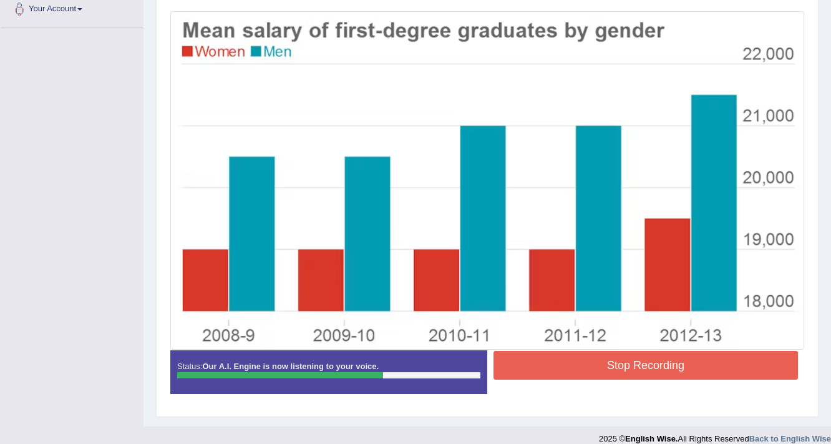
click at [647, 366] on button "Stop Recording" at bounding box center [646, 365] width 305 height 29
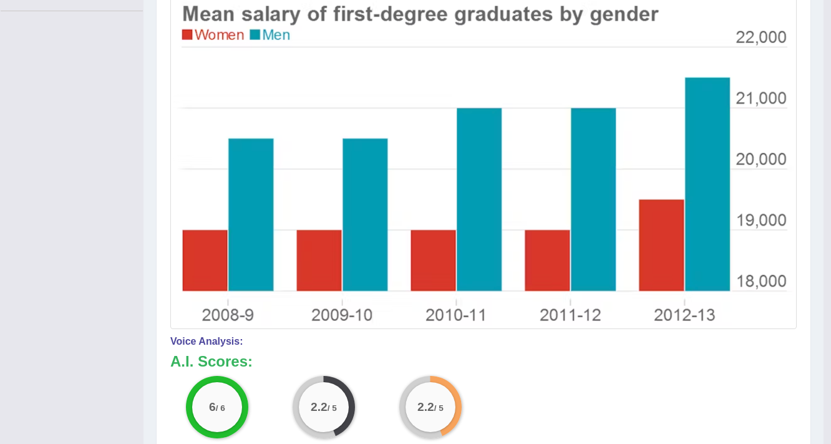
scroll to position [544, 0]
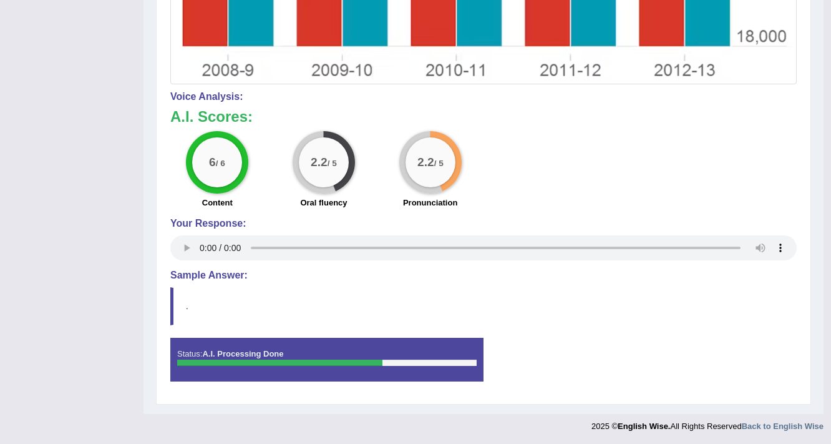
click at [172, 305] on blockquote "." at bounding box center [483, 306] width 627 height 38
click at [202, 276] on h4 "Sample Answer:" at bounding box center [483, 275] width 627 height 11
click at [227, 278] on h4 "Sample Answer:" at bounding box center [483, 275] width 627 height 11
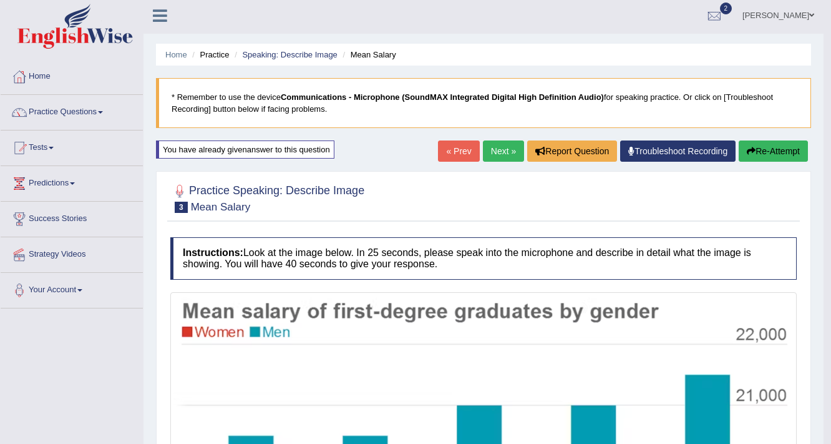
scroll to position [0, 0]
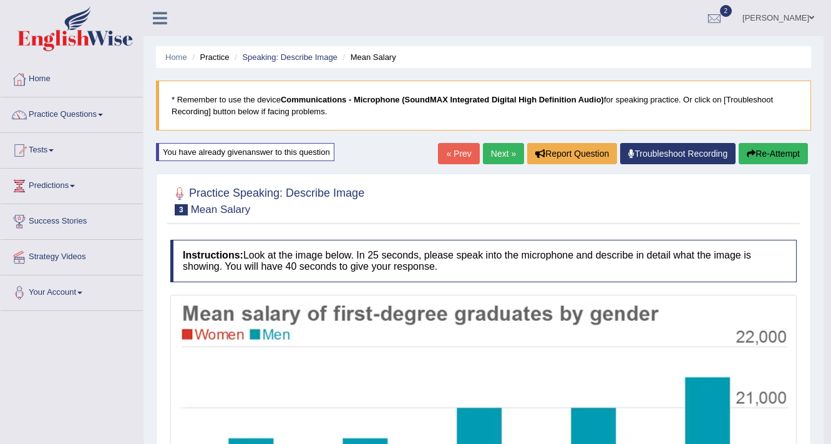
click at [776, 150] on button "Re-Attempt" at bounding box center [773, 153] width 69 height 21
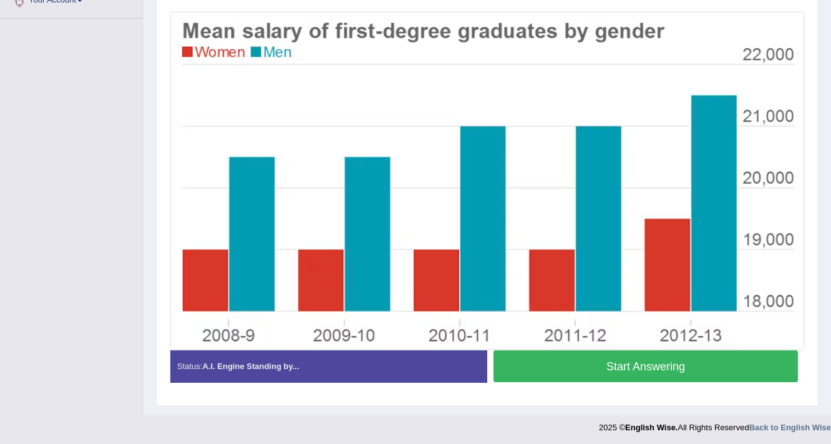
click at [652, 366] on button "Start Answering" at bounding box center [646, 366] width 305 height 32
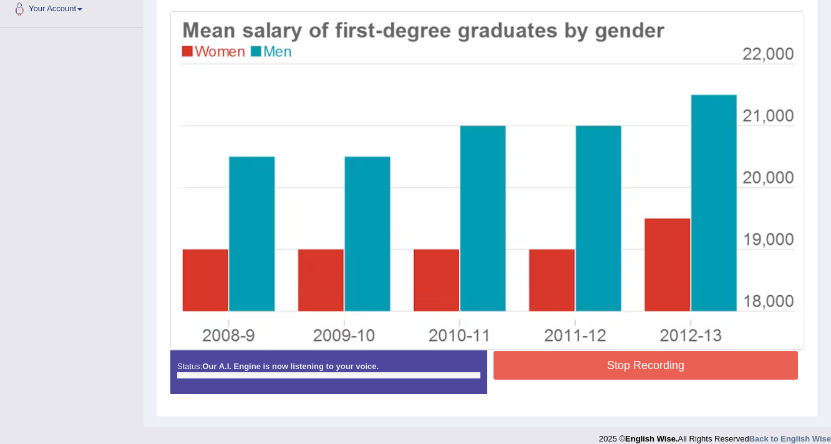
scroll to position [292, 0]
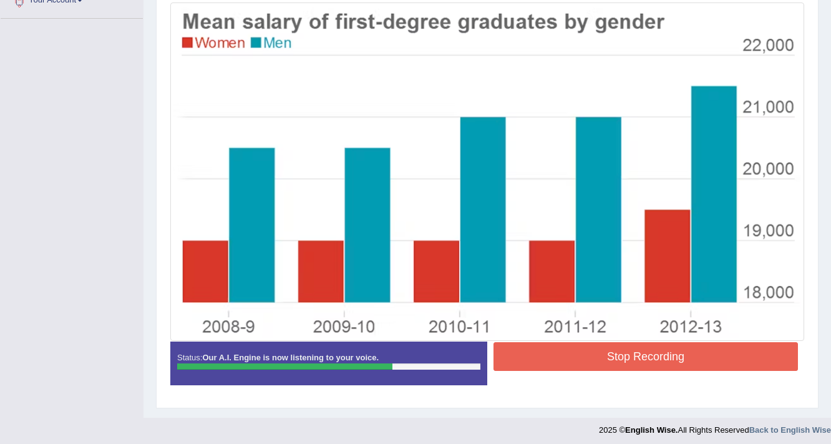
click at [652, 351] on button "Stop Recording" at bounding box center [646, 356] width 305 height 29
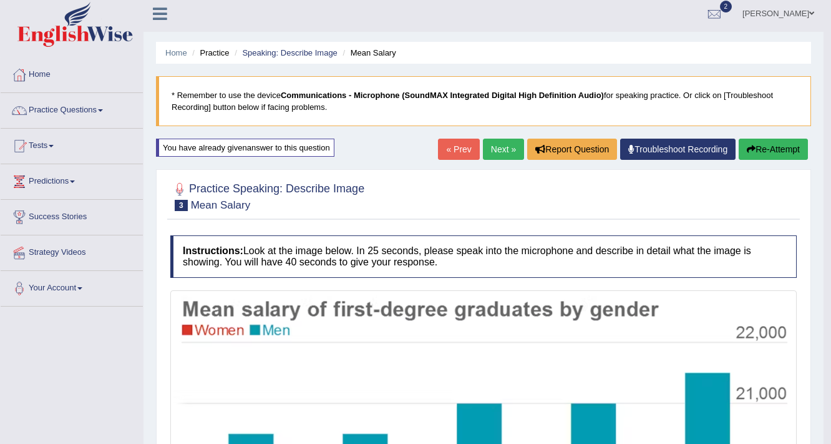
scroll to position [0, 0]
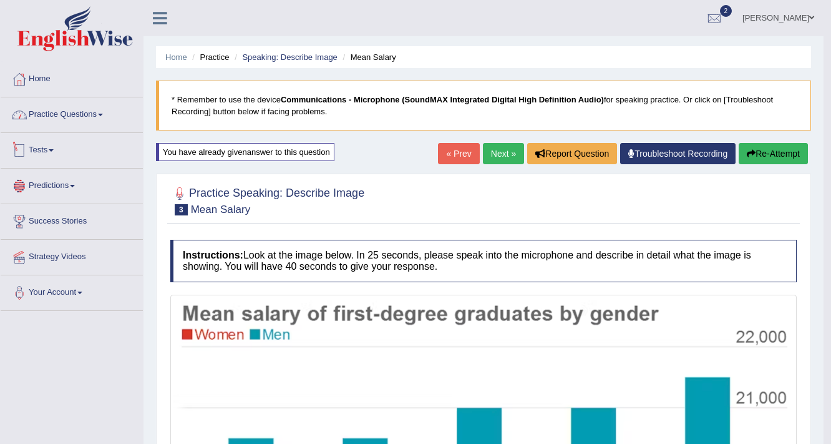
click at [73, 114] on link "Practice Questions" at bounding box center [72, 112] width 142 height 31
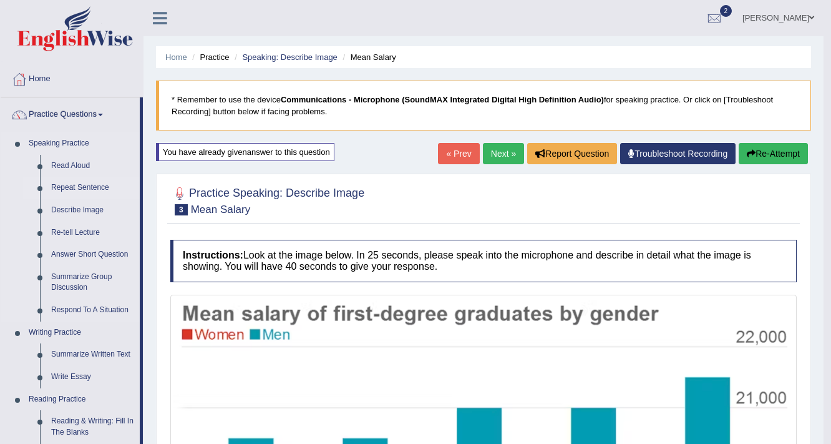
click at [79, 187] on link "Repeat Sentence" at bounding box center [93, 188] width 94 height 22
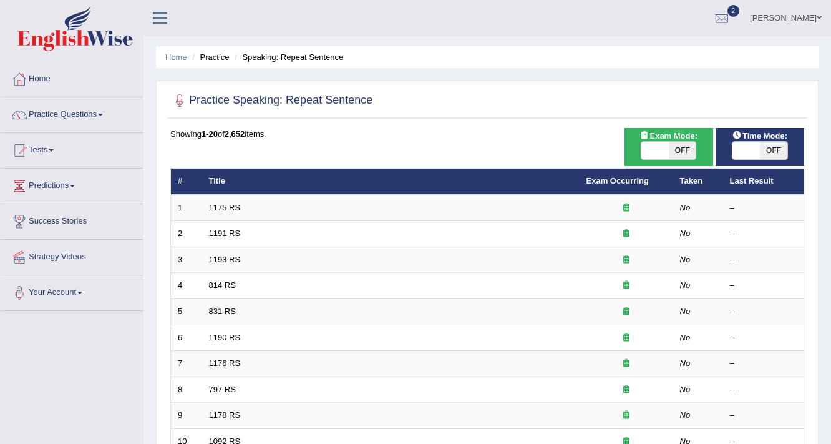
click at [225, 207] on link "1175 RS" at bounding box center [225, 207] width 32 height 9
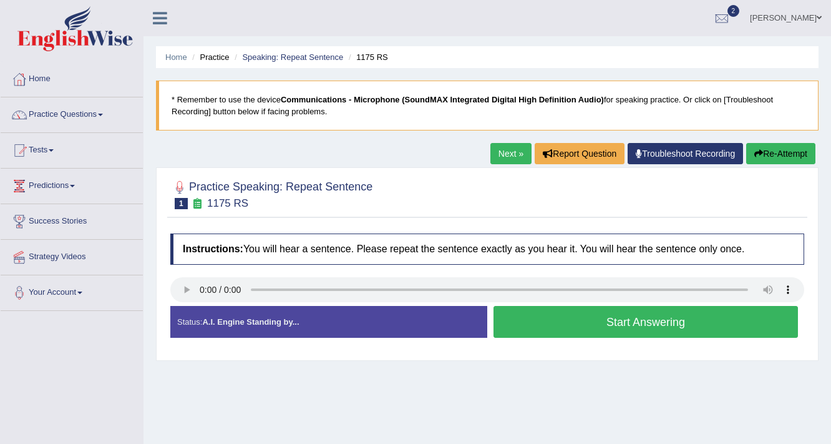
click at [643, 325] on button "Start Answering" at bounding box center [646, 322] width 305 height 32
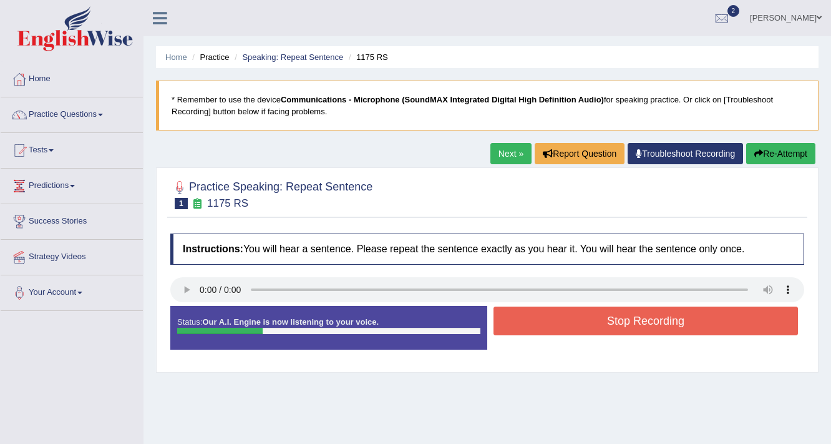
click at [643, 325] on button "Stop Recording" at bounding box center [646, 320] width 305 height 29
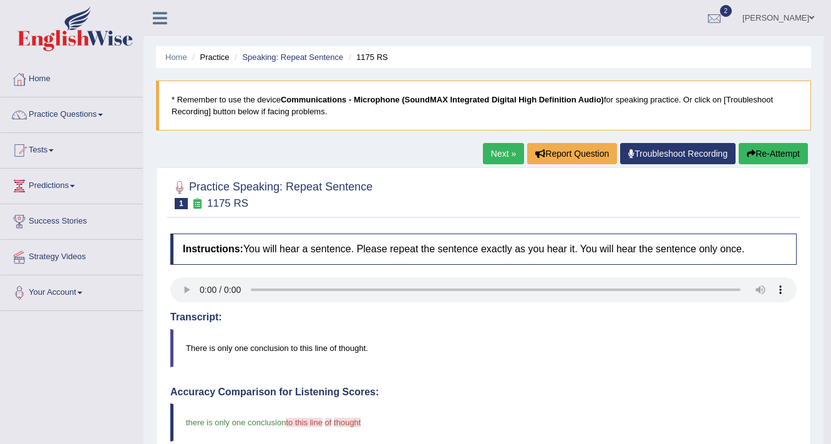
click at [763, 155] on button "Re-Attempt" at bounding box center [773, 153] width 69 height 21
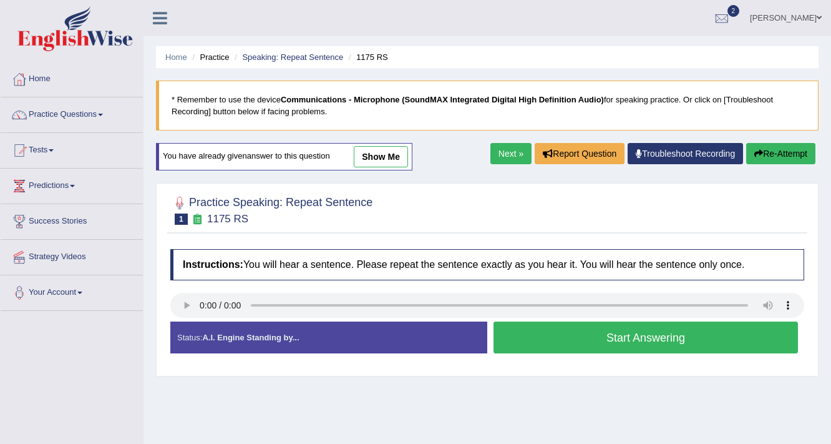
click at [651, 341] on button "Start Answering" at bounding box center [646, 337] width 305 height 32
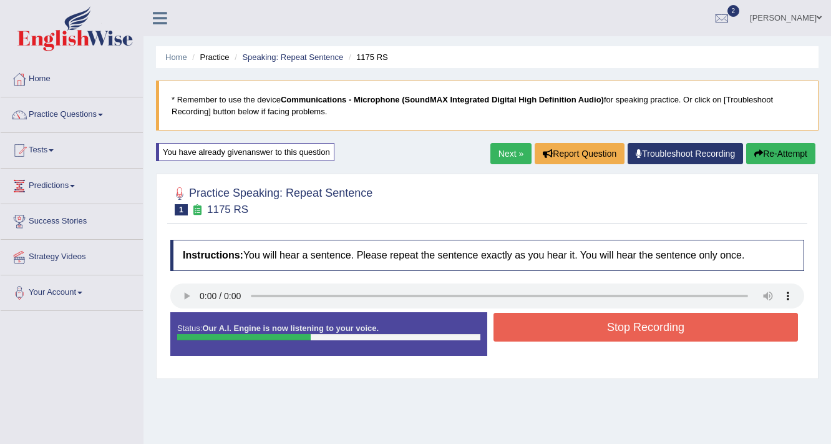
click at [644, 330] on button "Stop Recording" at bounding box center [646, 327] width 305 height 29
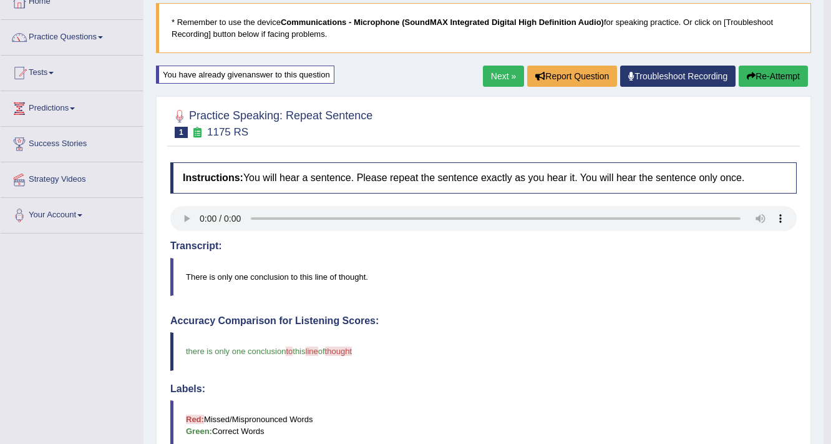
scroll to position [50, 0]
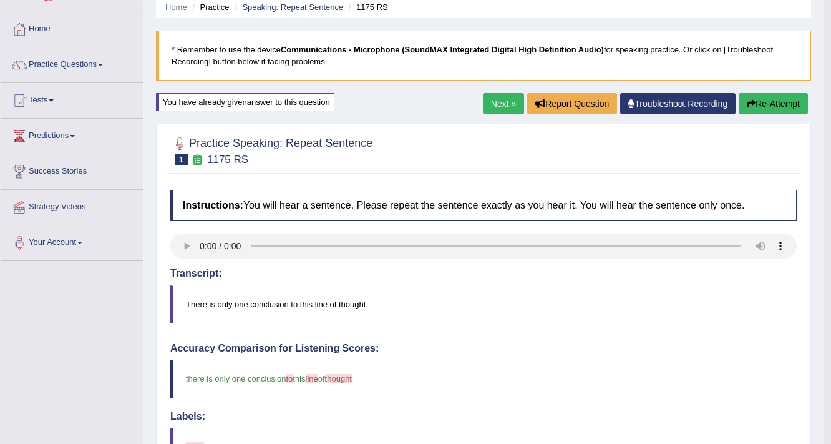
click at [778, 100] on button "Re-Attempt" at bounding box center [773, 103] width 69 height 21
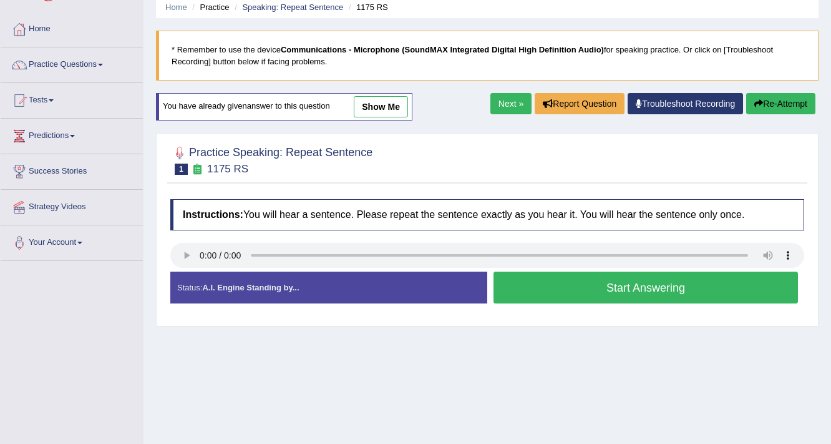
click at [662, 285] on button "Start Answering" at bounding box center [646, 287] width 305 height 32
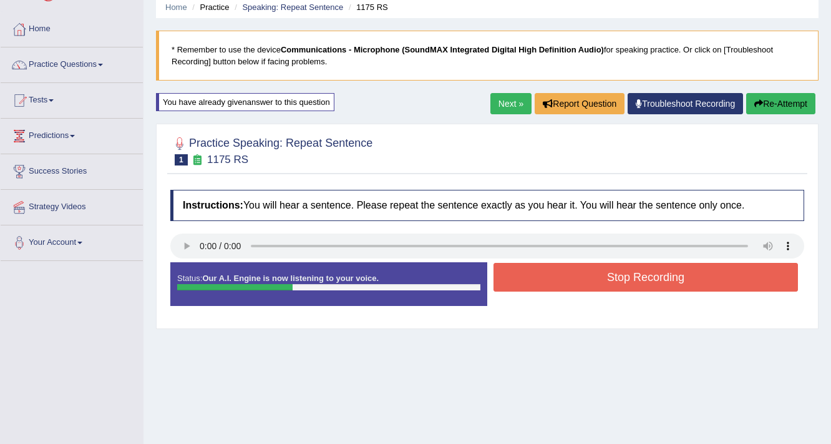
click at [635, 272] on button "Stop Recording" at bounding box center [646, 277] width 305 height 29
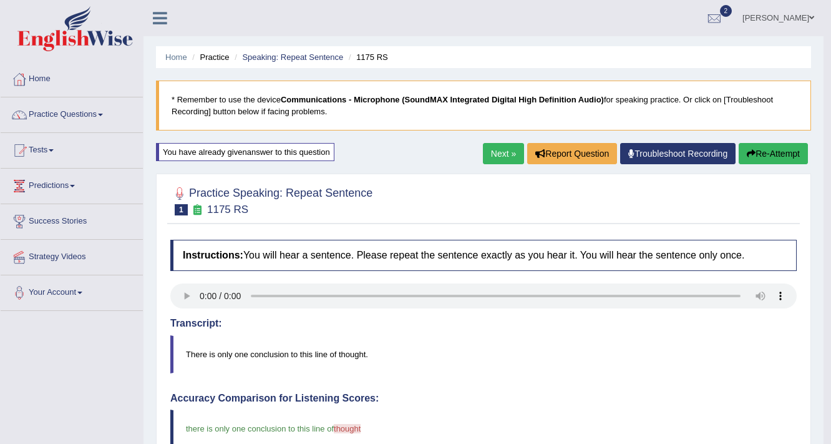
click at [779, 154] on button "Re-Attempt" at bounding box center [773, 153] width 69 height 21
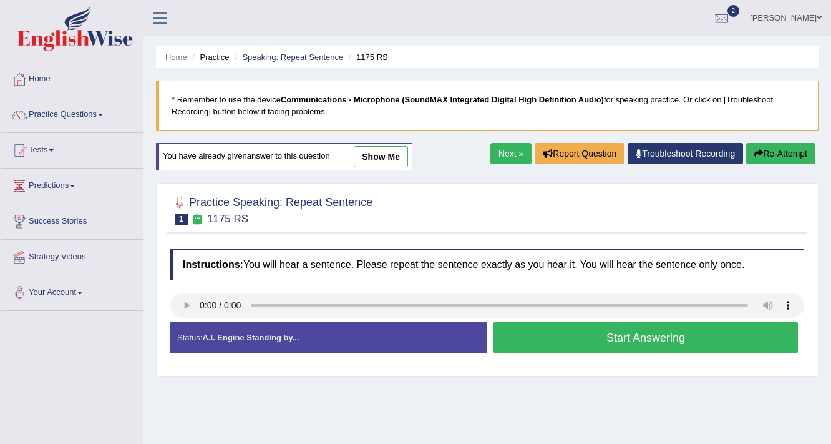
click at [634, 336] on button "Start Answering" at bounding box center [646, 337] width 305 height 32
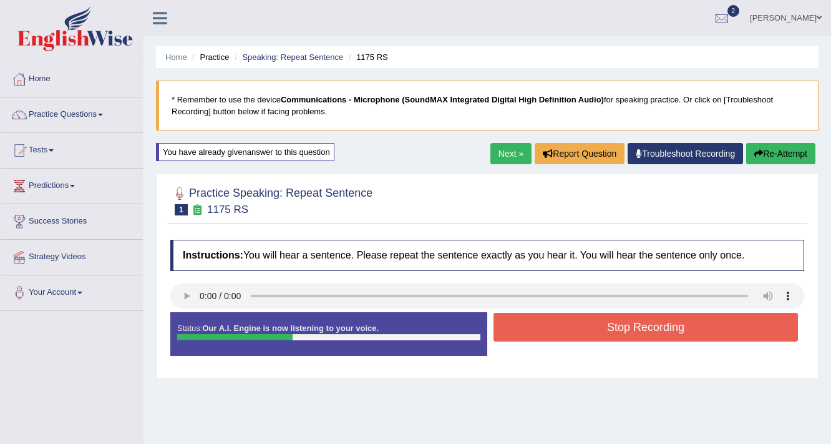
click at [642, 325] on button "Stop Recording" at bounding box center [646, 327] width 305 height 29
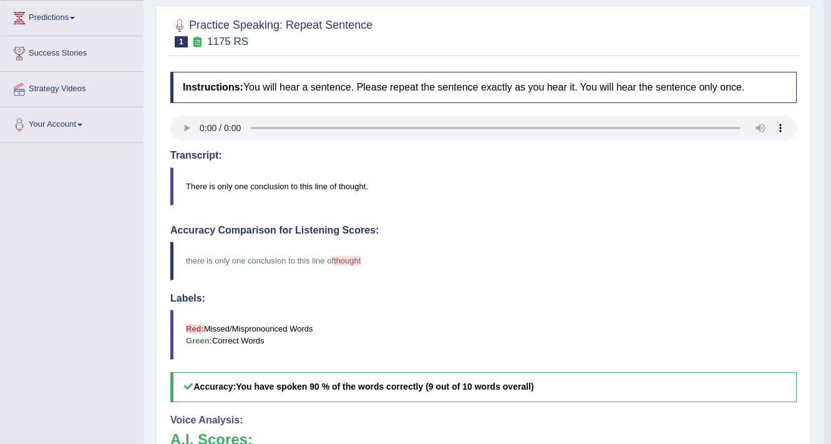
scroll to position [150, 0]
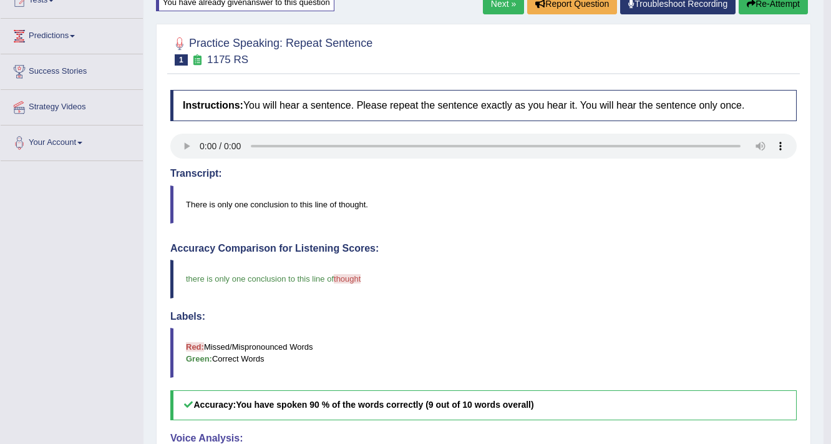
click at [786, 6] on button "Re-Attempt" at bounding box center [773, 3] width 69 height 21
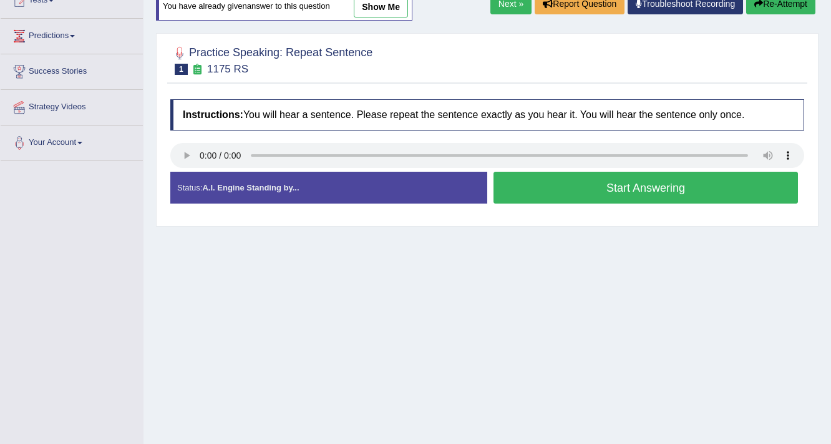
click at [653, 191] on button "Start Answering" at bounding box center [646, 188] width 305 height 32
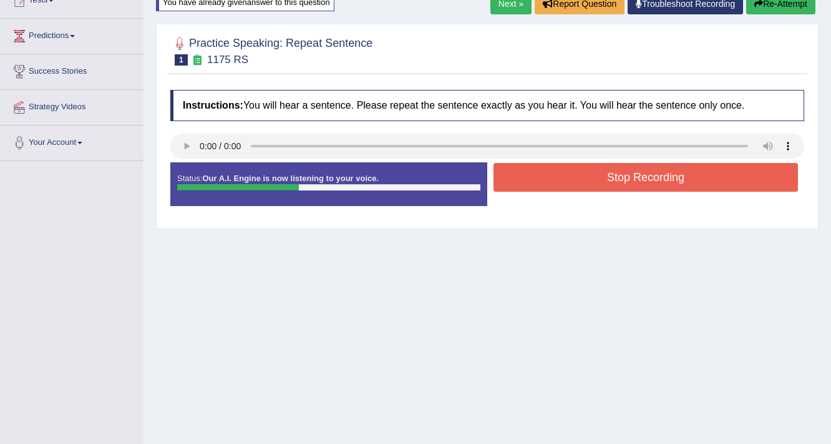
click at [637, 170] on button "Stop Recording" at bounding box center [646, 177] width 305 height 29
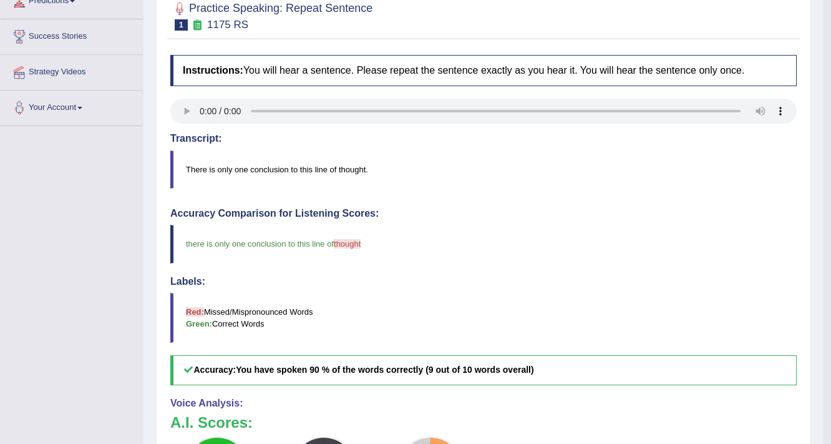
scroll to position [50, 0]
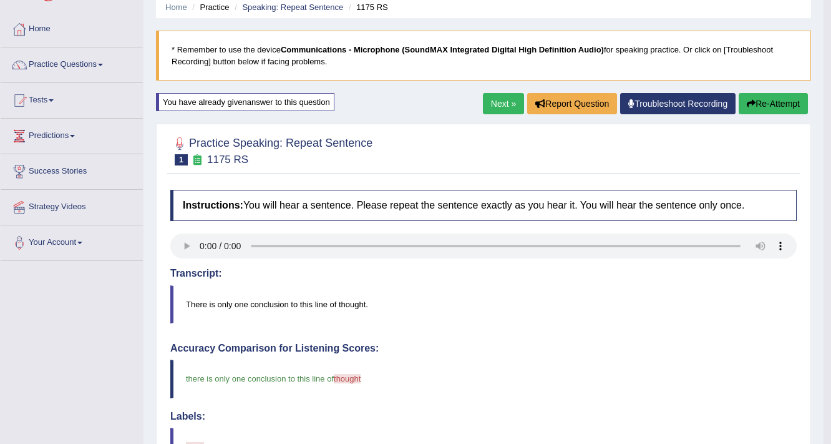
click at [778, 105] on button "Re-Attempt" at bounding box center [773, 103] width 69 height 21
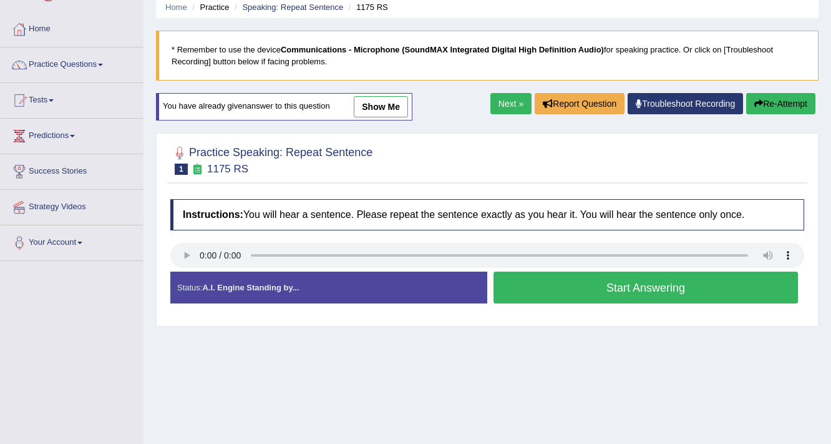
click at [652, 287] on button "Start Answering" at bounding box center [646, 287] width 305 height 32
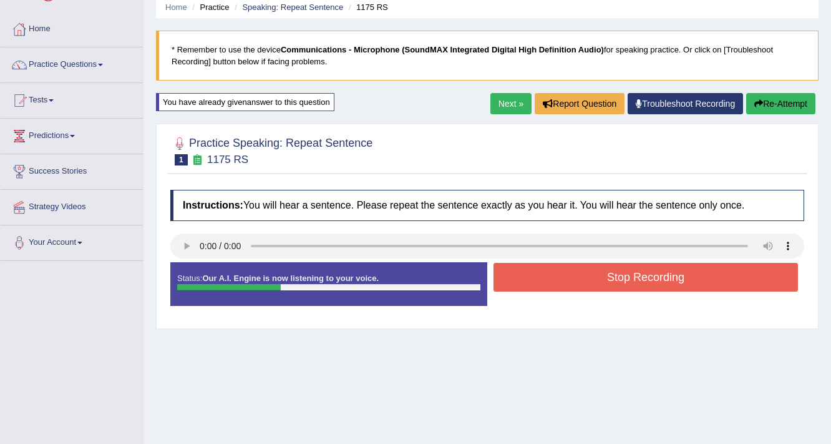
click at [652, 287] on button "Stop Recording" at bounding box center [646, 277] width 305 height 29
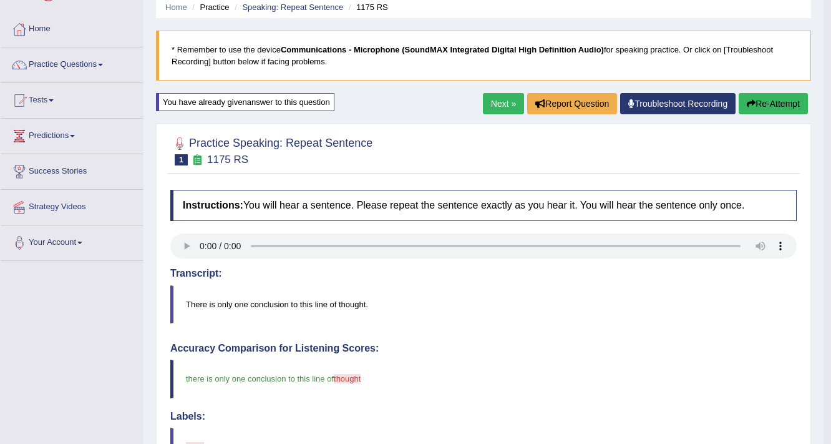
click at [778, 105] on button "Re-Attempt" at bounding box center [773, 103] width 69 height 21
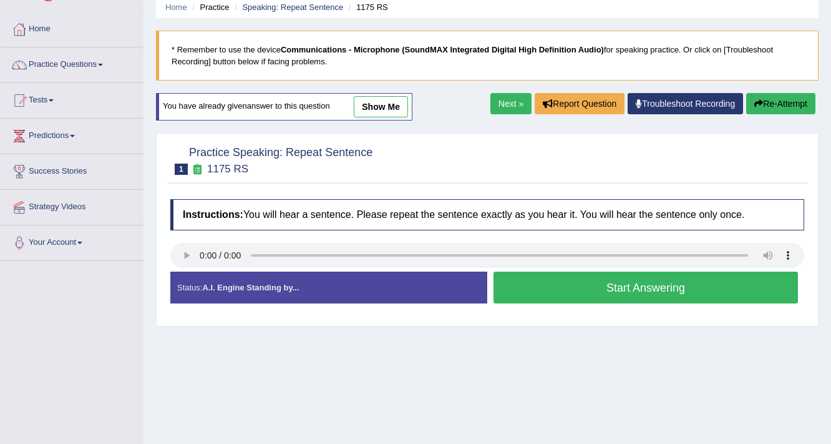
scroll to position [50, 0]
click at [648, 290] on button "Start Answering" at bounding box center [646, 287] width 305 height 32
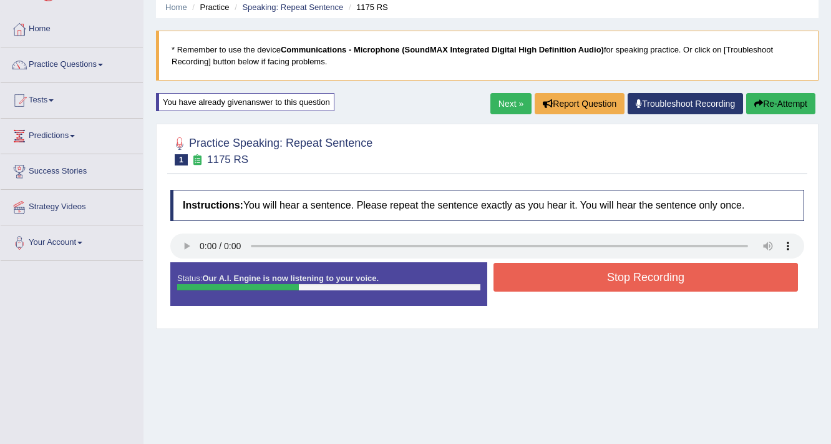
click at [653, 268] on button "Stop Recording" at bounding box center [646, 277] width 305 height 29
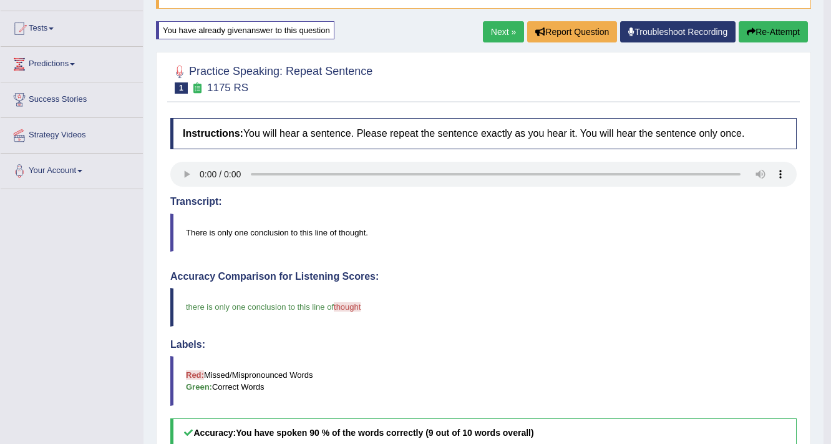
scroll to position [100, 0]
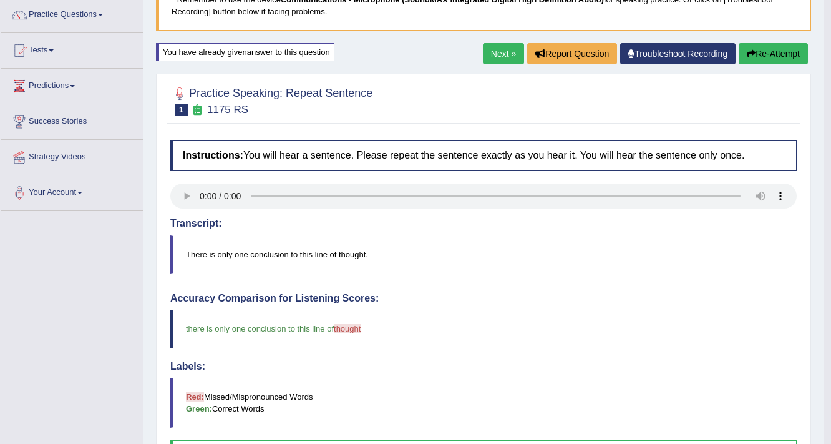
click at [779, 54] on button "Re-Attempt" at bounding box center [773, 53] width 69 height 21
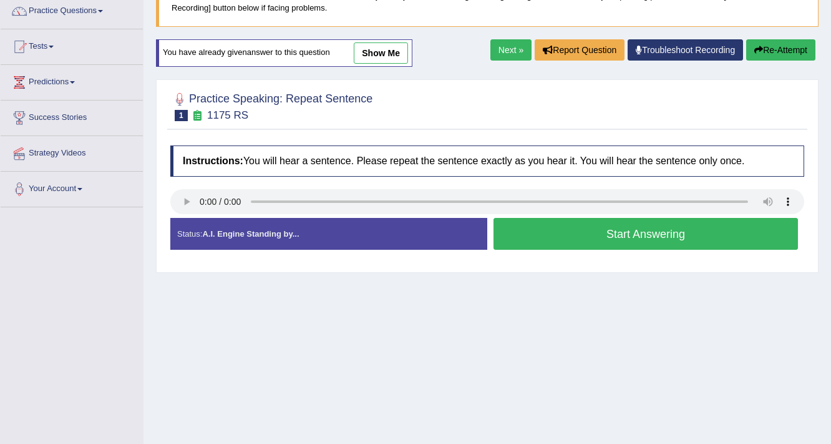
click at [632, 240] on button "Start Answering" at bounding box center [646, 234] width 305 height 32
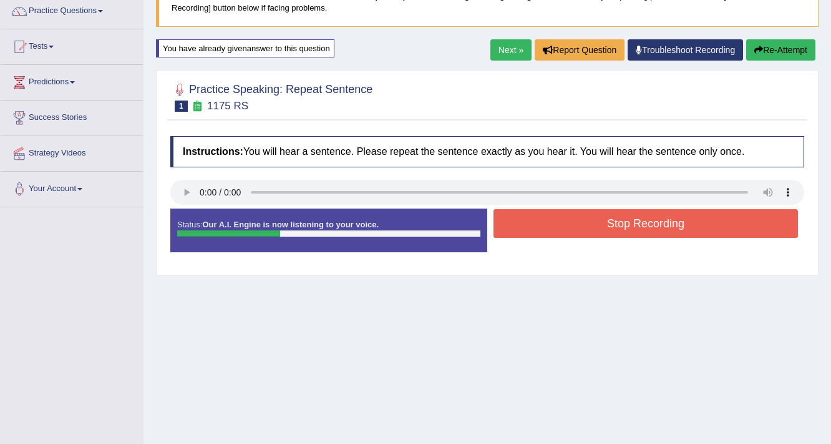
click at [635, 225] on button "Stop Recording" at bounding box center [646, 223] width 305 height 29
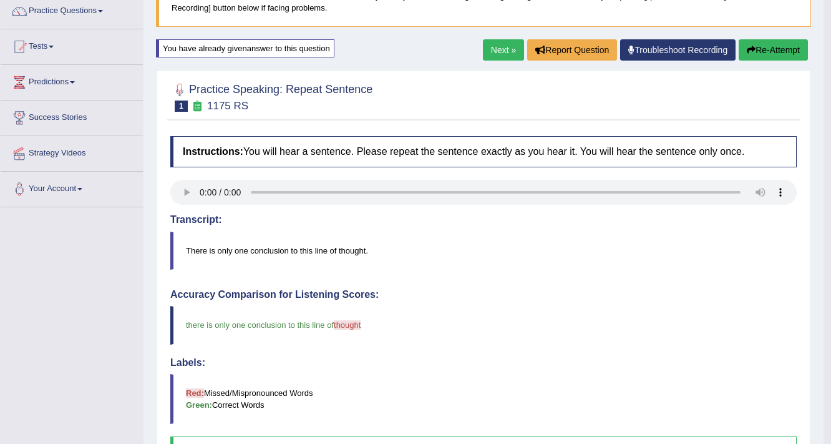
click at [779, 44] on button "Re-Attempt" at bounding box center [773, 49] width 69 height 21
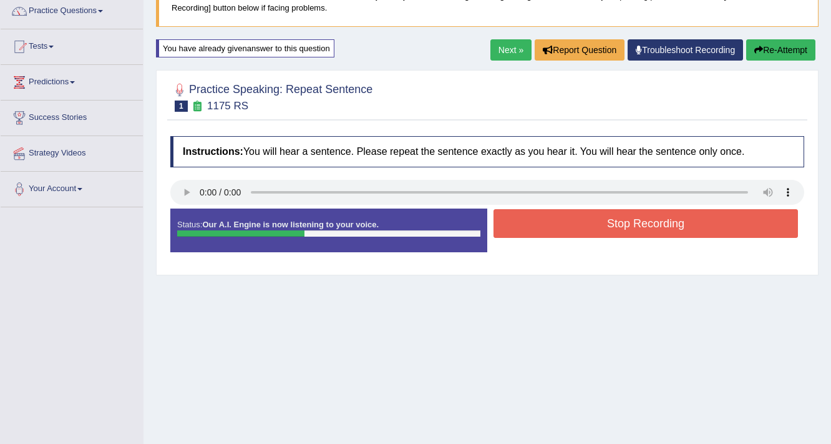
click at [655, 228] on button "Stop Recording" at bounding box center [646, 223] width 305 height 29
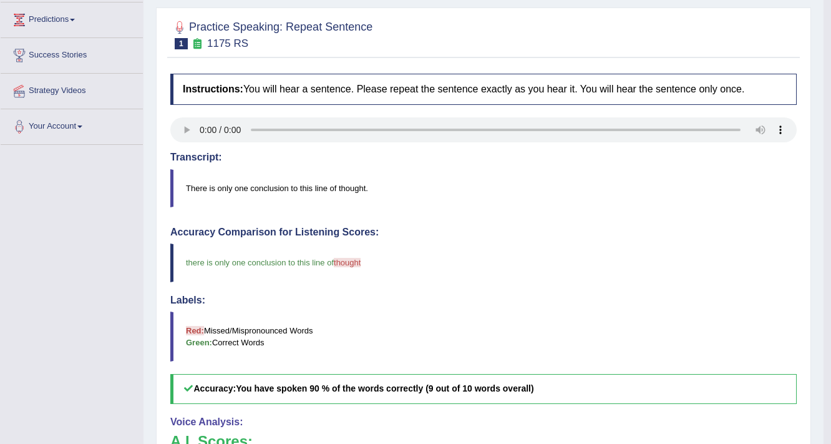
scroll to position [154, 0]
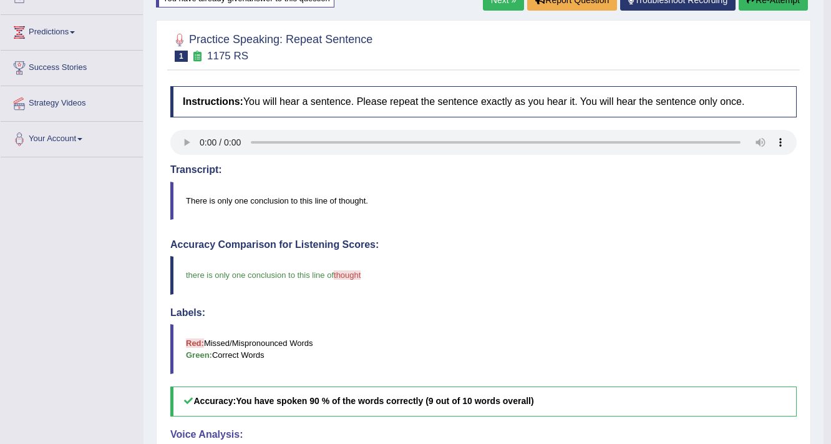
click at [355, 271] on span "thought" at bounding box center [347, 274] width 27 height 9
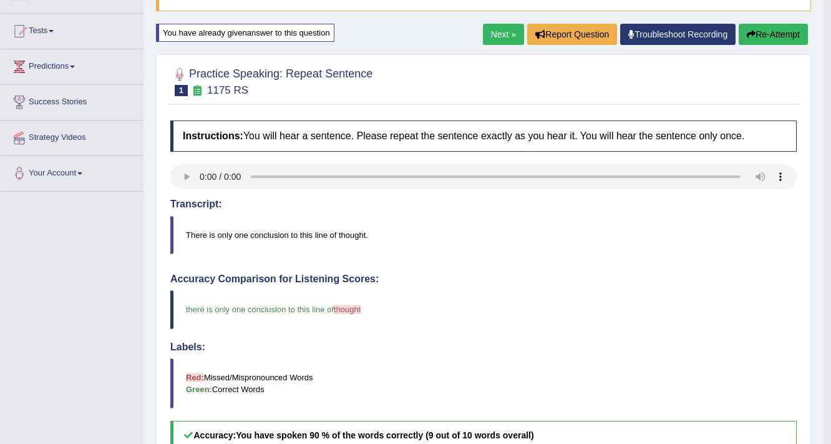
scroll to position [4, 0]
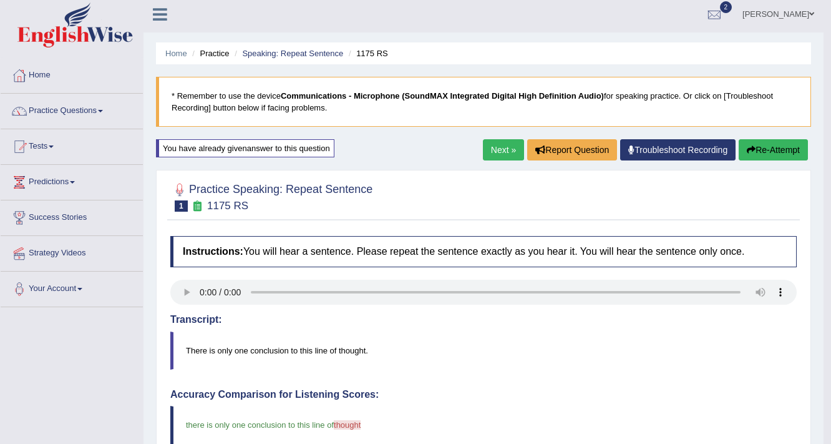
drag, startPoint x: 773, startPoint y: 149, endPoint x: 751, endPoint y: 172, distance: 30.9
click at [773, 149] on button "Re-Attempt" at bounding box center [773, 149] width 69 height 21
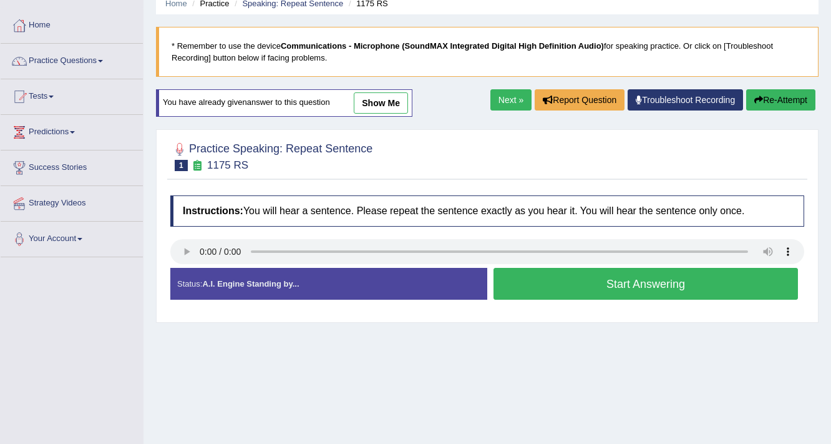
click at [642, 285] on button "Start Answering" at bounding box center [646, 284] width 305 height 32
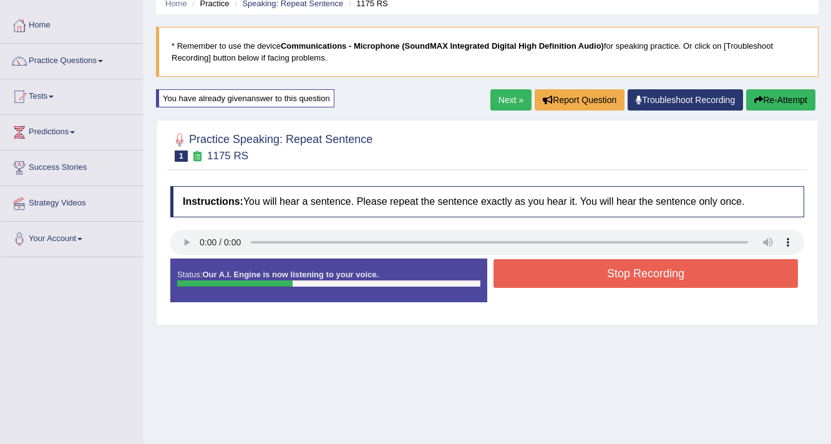
click at [642, 279] on button "Stop Recording" at bounding box center [646, 273] width 305 height 29
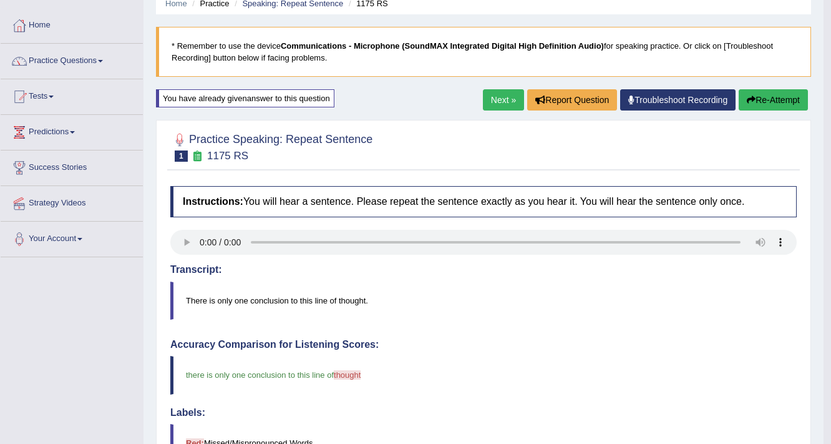
click at [770, 102] on button "Re-Attempt" at bounding box center [773, 99] width 69 height 21
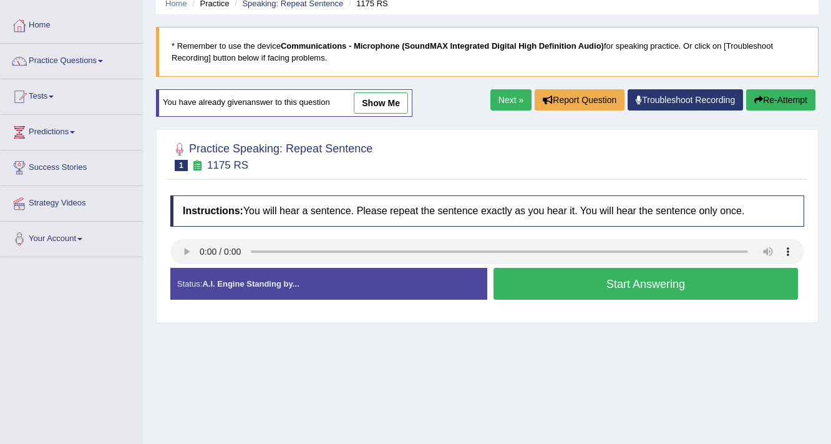
click at [635, 288] on button "Start Answering" at bounding box center [646, 284] width 305 height 32
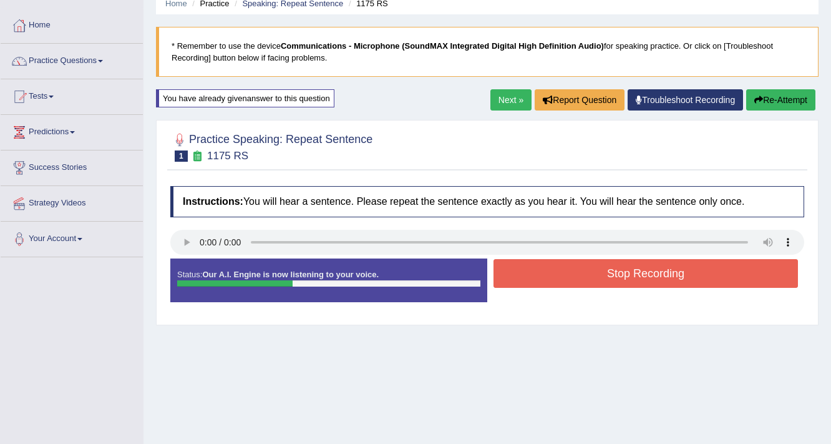
click at [630, 280] on button "Stop Recording" at bounding box center [646, 273] width 305 height 29
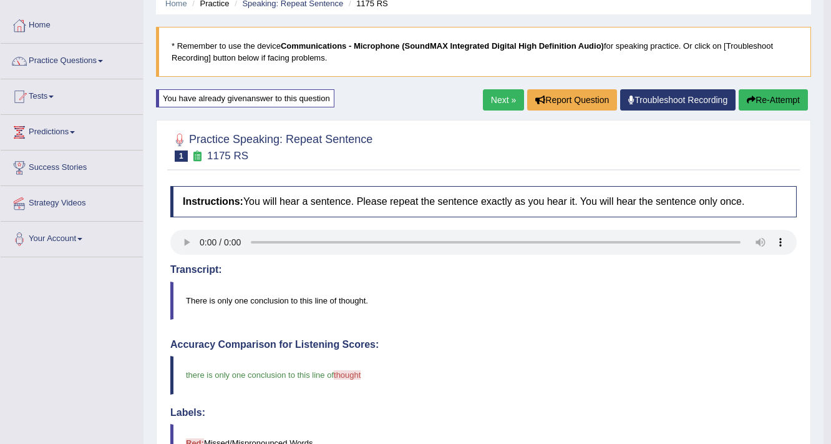
click at [777, 99] on button "Re-Attempt" at bounding box center [773, 99] width 69 height 21
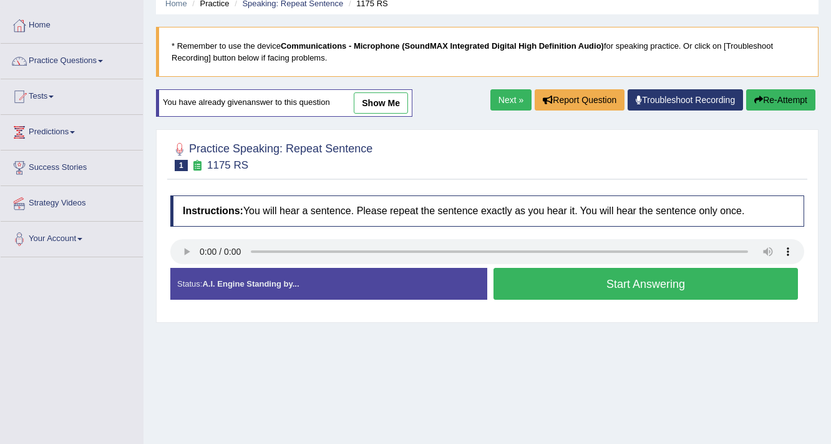
click at [648, 290] on button "Start Answering" at bounding box center [646, 284] width 305 height 32
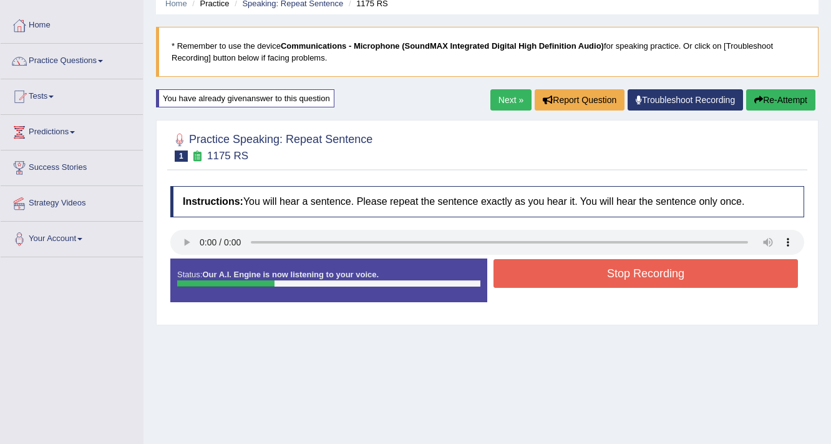
click at [649, 274] on button "Stop Recording" at bounding box center [646, 273] width 305 height 29
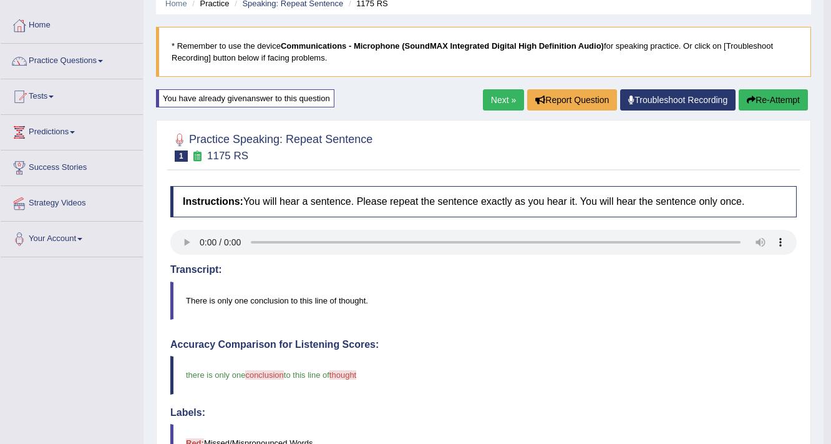
click at [781, 94] on button "Re-Attempt" at bounding box center [773, 99] width 69 height 21
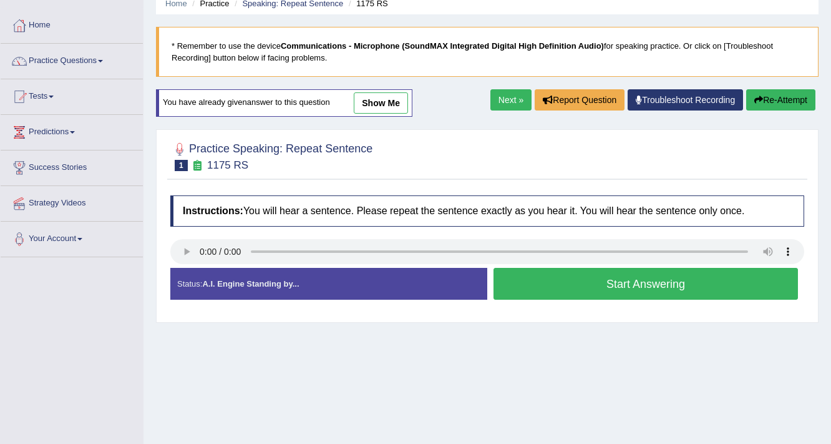
click at [642, 280] on button "Start Answering" at bounding box center [646, 284] width 305 height 32
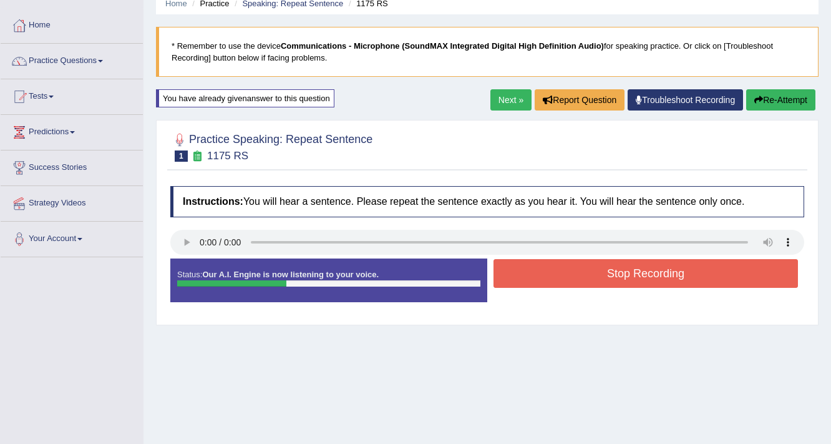
click at [640, 278] on button "Stop Recording" at bounding box center [646, 273] width 305 height 29
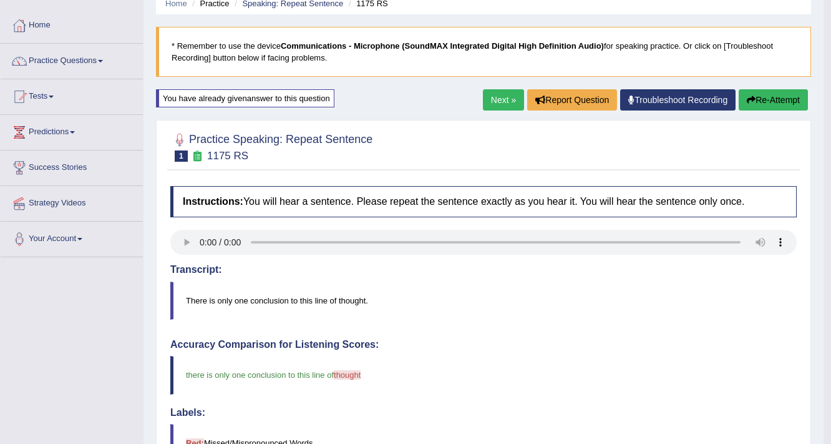
click at [779, 102] on button "Re-Attempt" at bounding box center [773, 99] width 69 height 21
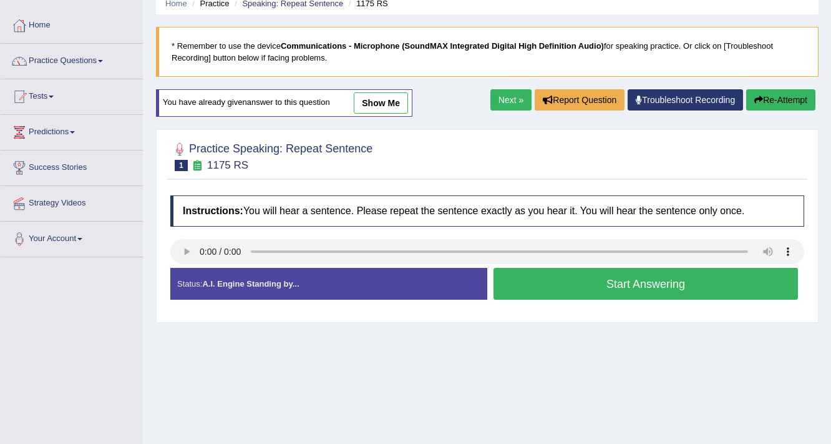
scroll to position [54, 0]
click at [647, 285] on button "Start Answering" at bounding box center [646, 284] width 305 height 32
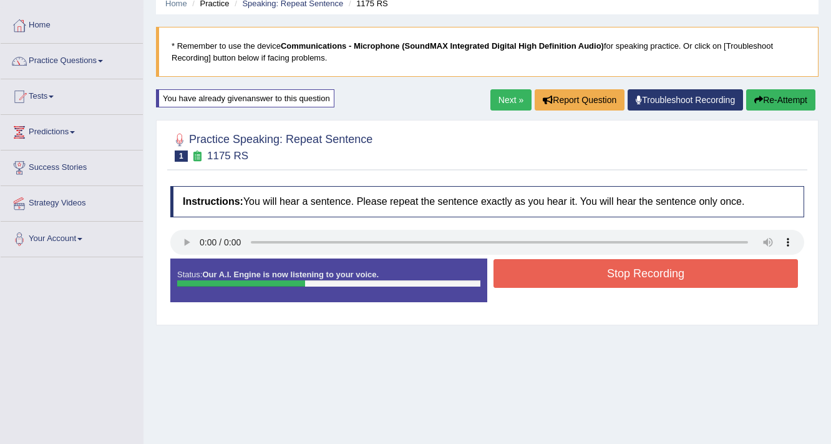
click at [654, 263] on button "Stop Recording" at bounding box center [646, 273] width 305 height 29
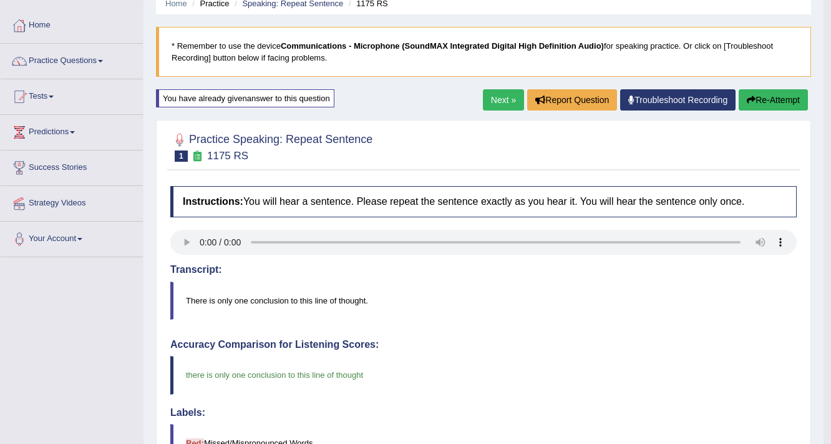
click at [777, 98] on button "Re-Attempt" at bounding box center [773, 99] width 69 height 21
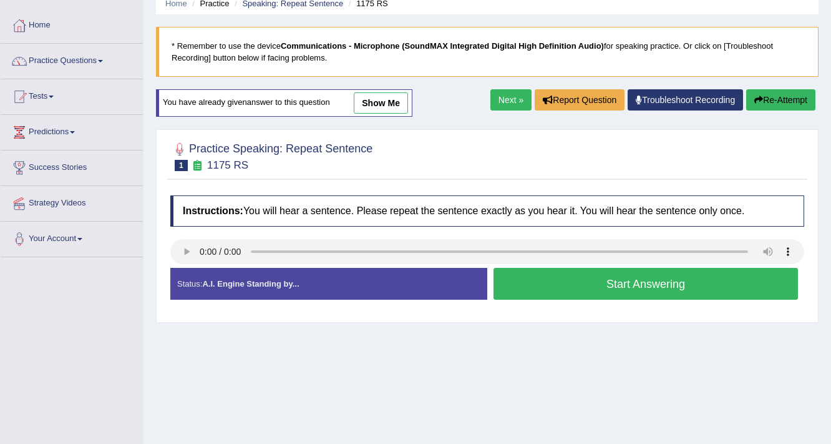
click at [657, 287] on button "Start Answering" at bounding box center [646, 284] width 305 height 32
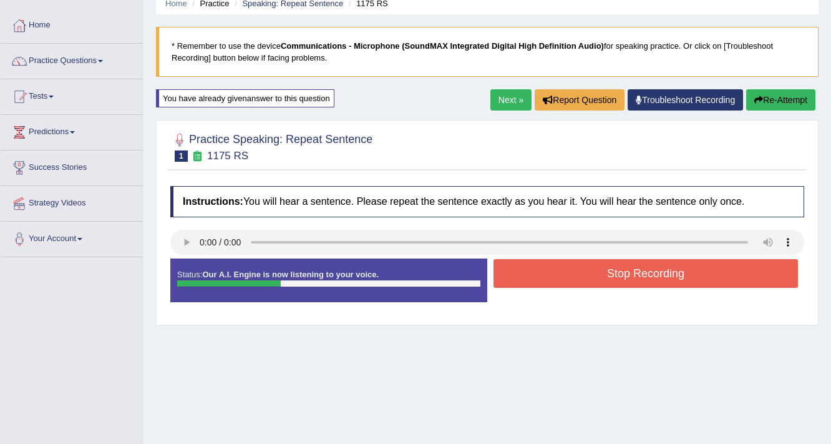
click at [658, 272] on button "Stop Recording" at bounding box center [646, 273] width 305 height 29
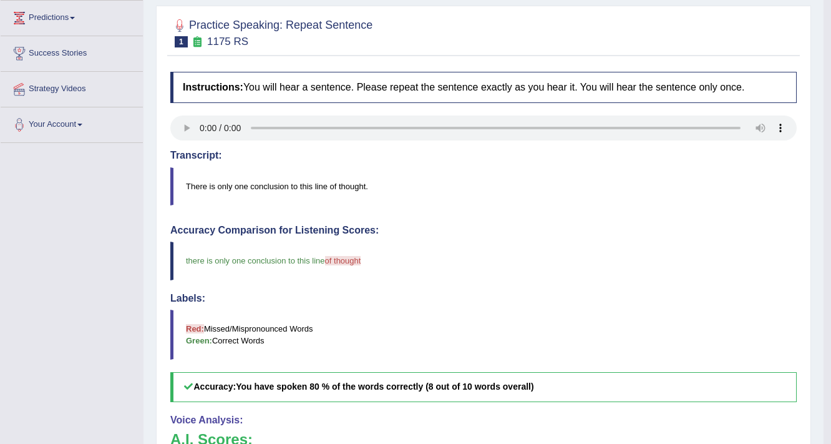
scroll to position [104, 0]
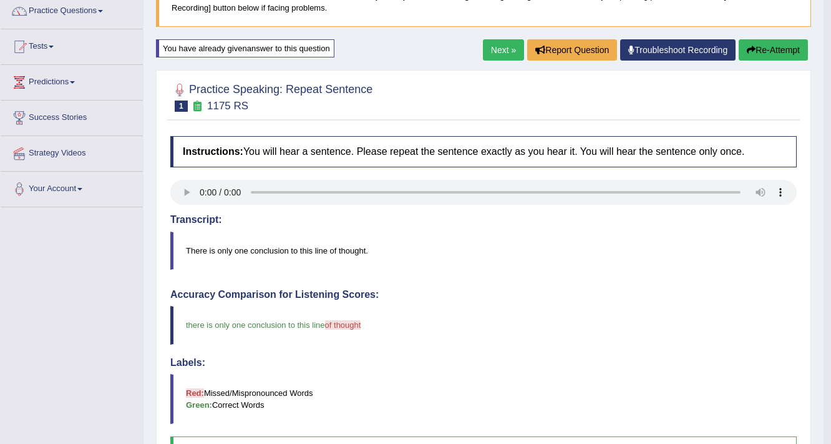
click at [774, 50] on button "Re-Attempt" at bounding box center [773, 49] width 69 height 21
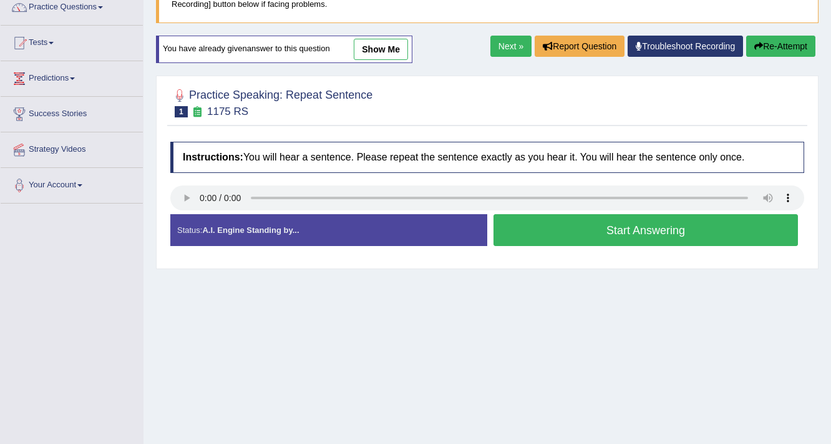
click at [647, 235] on button "Start Answering" at bounding box center [646, 230] width 305 height 32
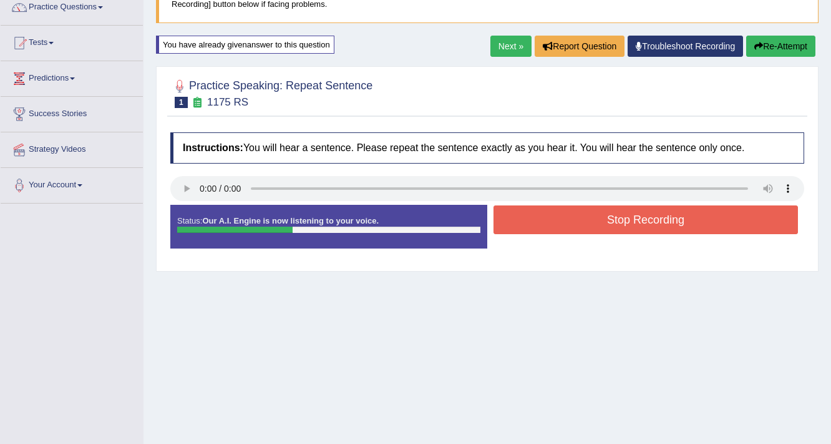
click at [647, 212] on button "Stop Recording" at bounding box center [646, 219] width 305 height 29
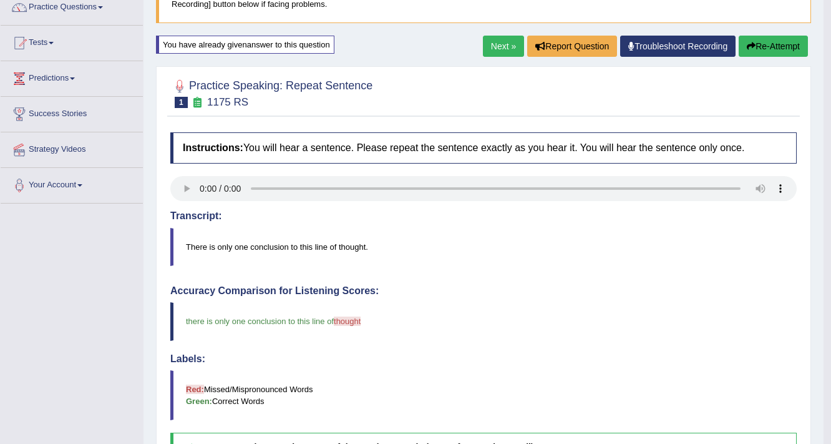
click at [770, 49] on button "Re-Attempt" at bounding box center [773, 46] width 69 height 21
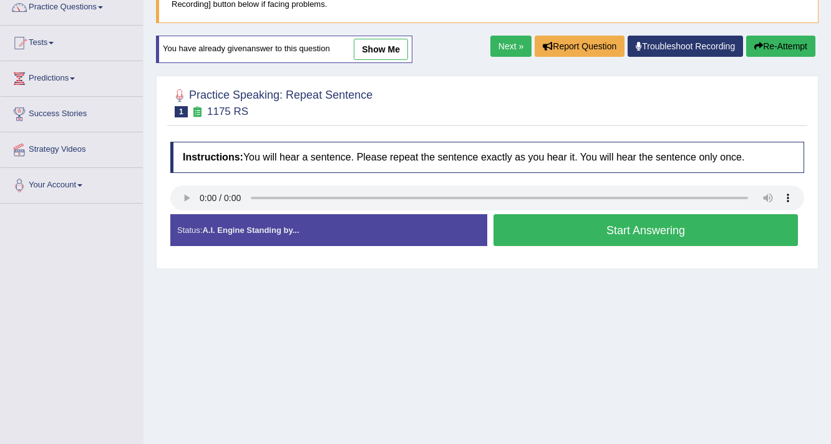
click at [647, 238] on button "Start Answering" at bounding box center [646, 230] width 305 height 32
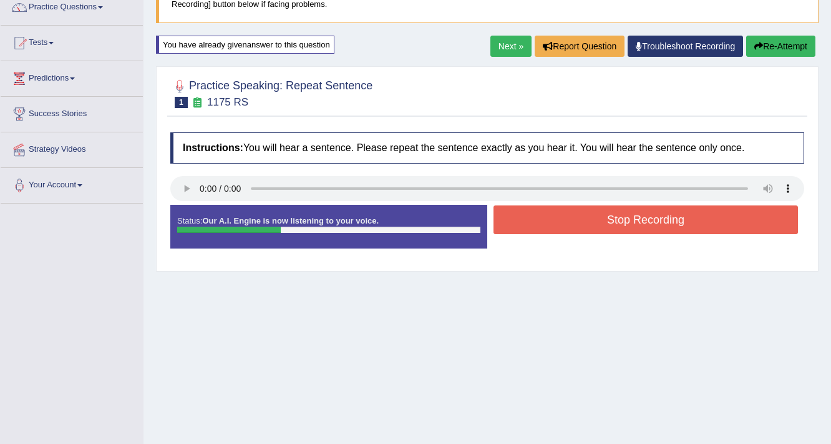
click at [637, 213] on button "Stop Recording" at bounding box center [646, 219] width 305 height 29
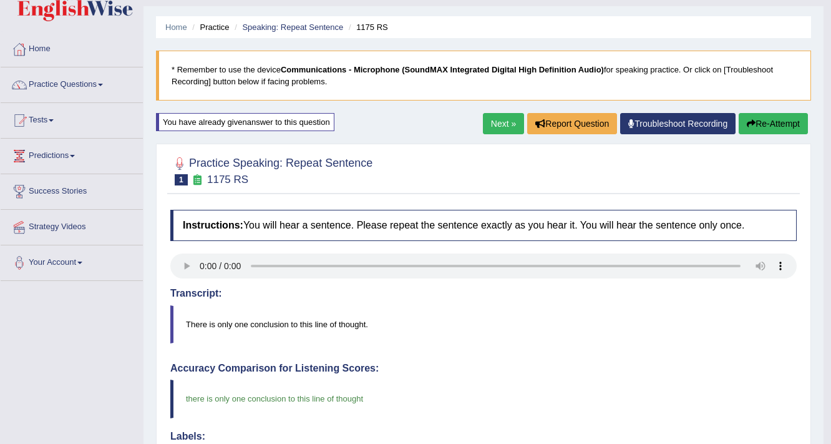
scroll to position [7, 0]
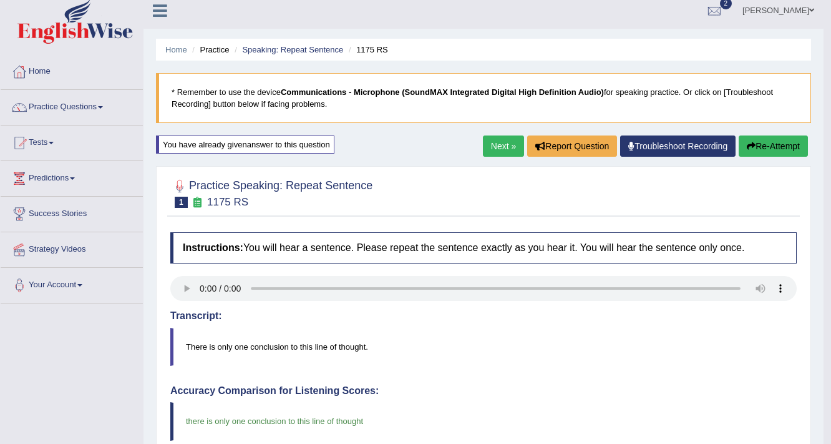
click at [507, 146] on link "Next »" at bounding box center [503, 145] width 41 height 21
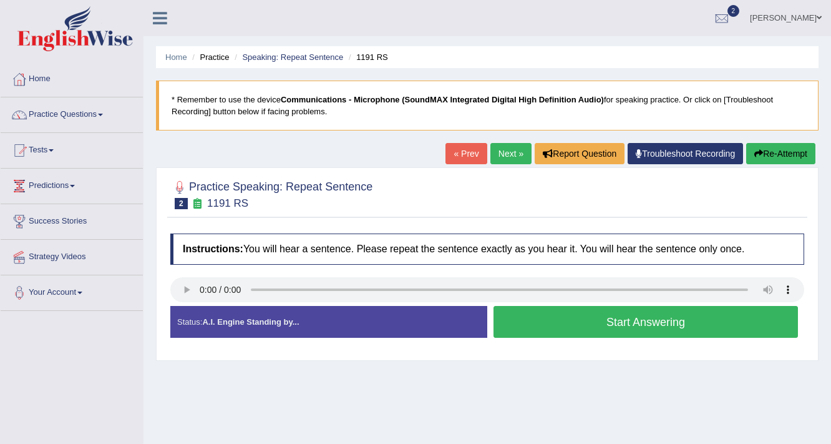
click at [652, 320] on button "Start Answering" at bounding box center [646, 322] width 305 height 32
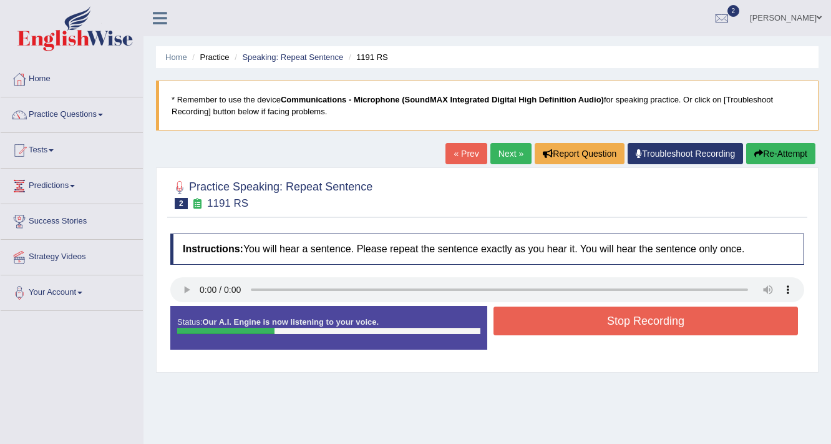
click at [645, 322] on button "Stop Recording" at bounding box center [646, 320] width 305 height 29
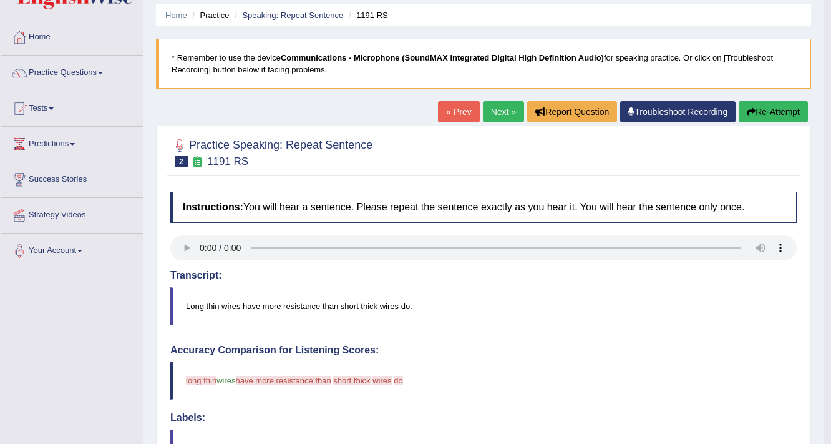
scroll to position [100, 0]
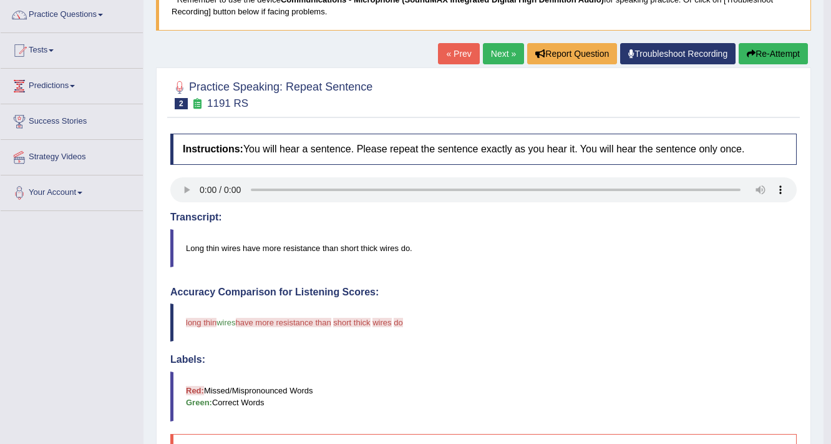
click at [786, 50] on button "Re-Attempt" at bounding box center [773, 53] width 69 height 21
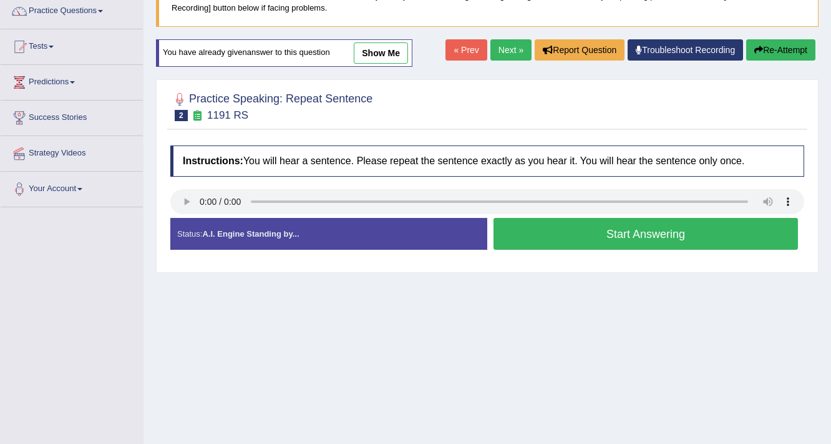
click at [666, 232] on button "Start Answering" at bounding box center [646, 234] width 305 height 32
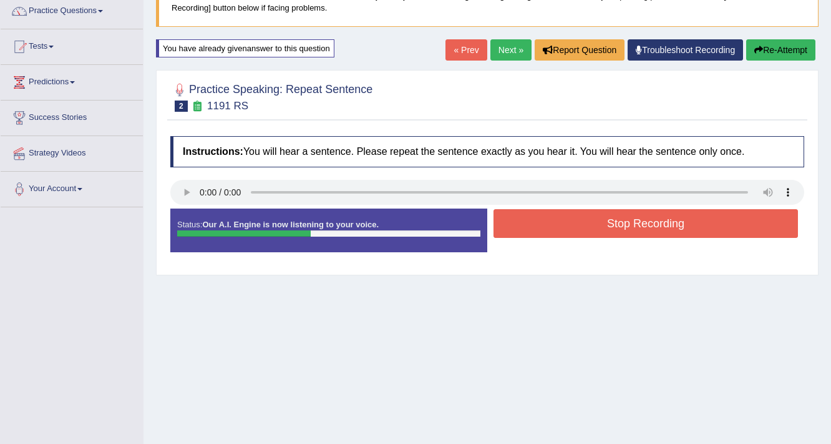
click at [650, 227] on button "Stop Recording" at bounding box center [646, 223] width 305 height 29
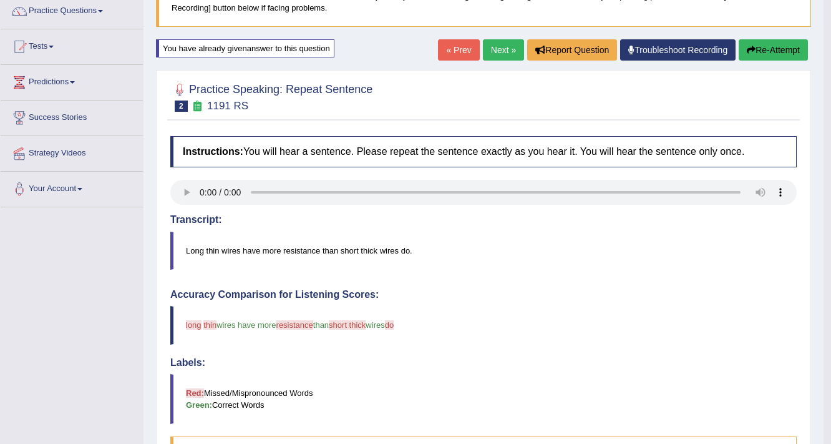
click at [772, 51] on button "Re-Attempt" at bounding box center [773, 49] width 69 height 21
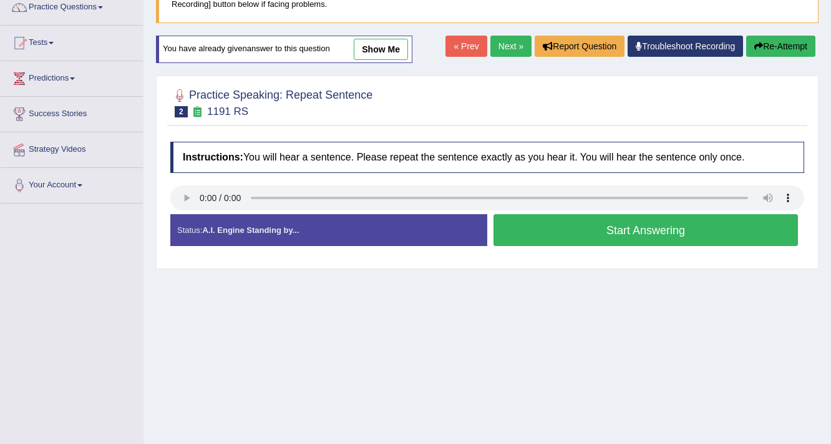
click at [637, 237] on button "Start Answering" at bounding box center [646, 230] width 305 height 32
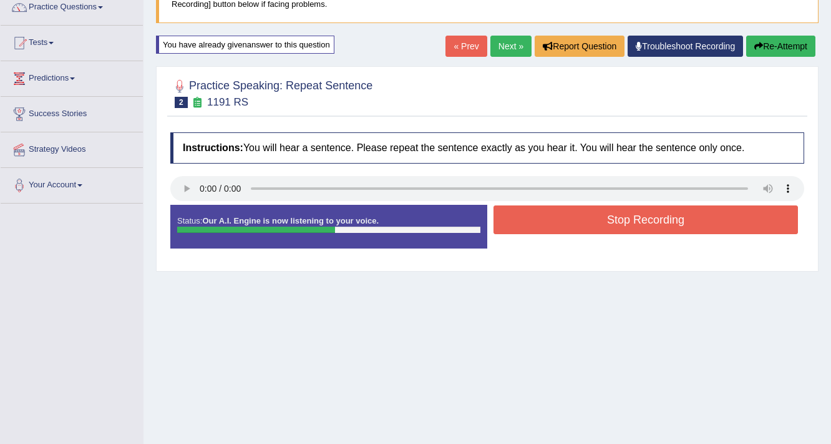
click at [648, 218] on button "Stop Recording" at bounding box center [646, 219] width 305 height 29
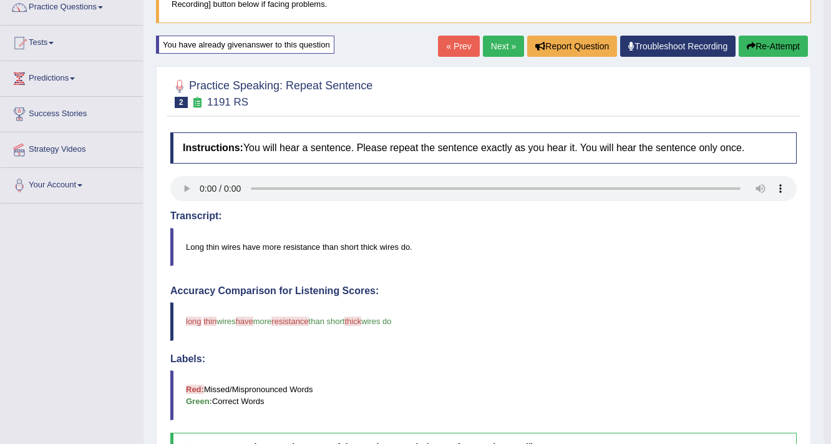
click at [774, 42] on button "Re-Attempt" at bounding box center [773, 46] width 69 height 21
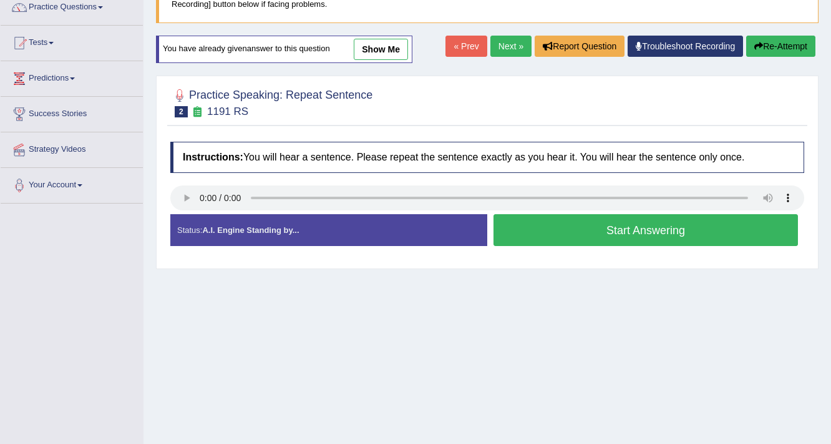
scroll to position [107, 0]
click at [647, 235] on button "Start Answering" at bounding box center [646, 230] width 305 height 32
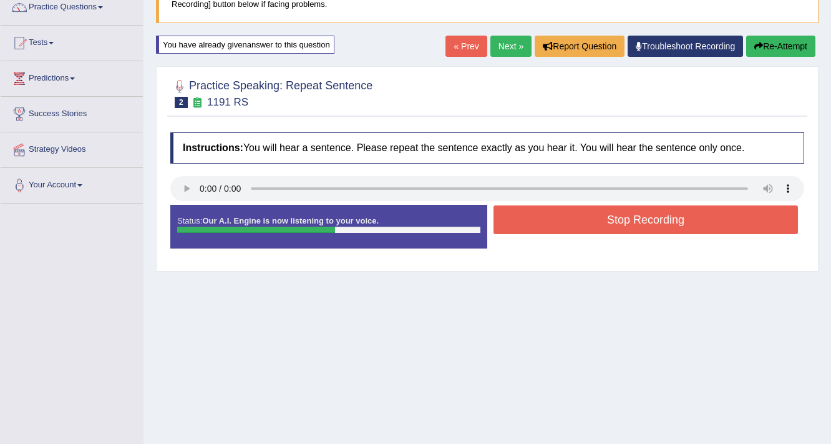
click at [655, 220] on button "Stop Recording" at bounding box center [646, 219] width 305 height 29
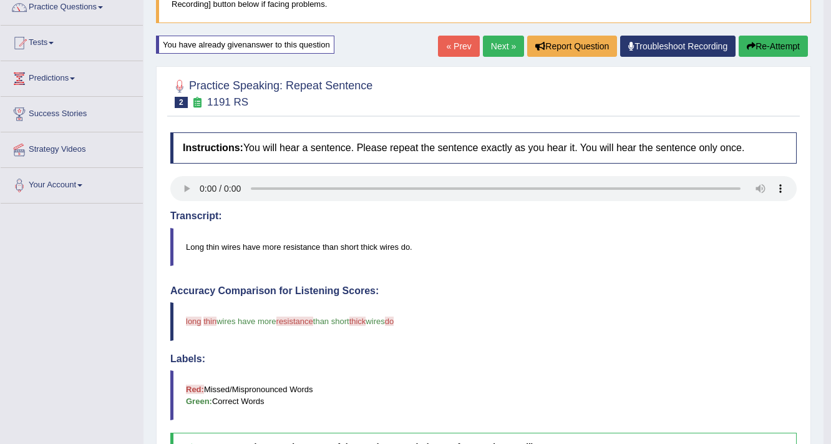
click at [779, 44] on button "Re-Attempt" at bounding box center [773, 46] width 69 height 21
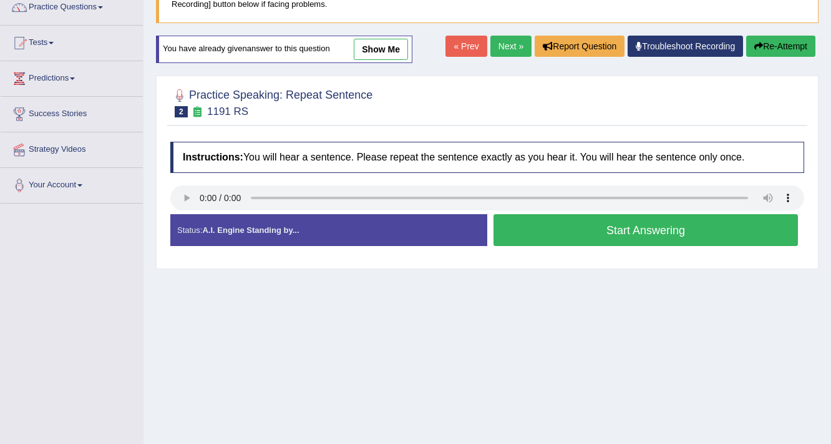
click at [660, 232] on button "Start Answering" at bounding box center [646, 230] width 305 height 32
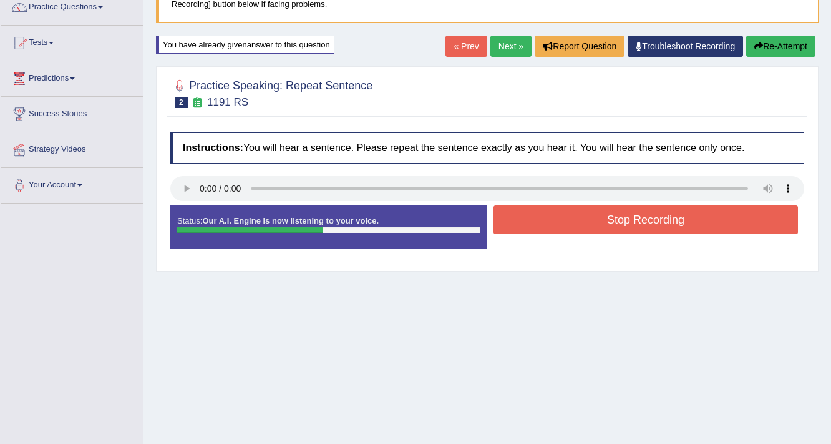
click at [653, 222] on button "Stop Recording" at bounding box center [646, 219] width 305 height 29
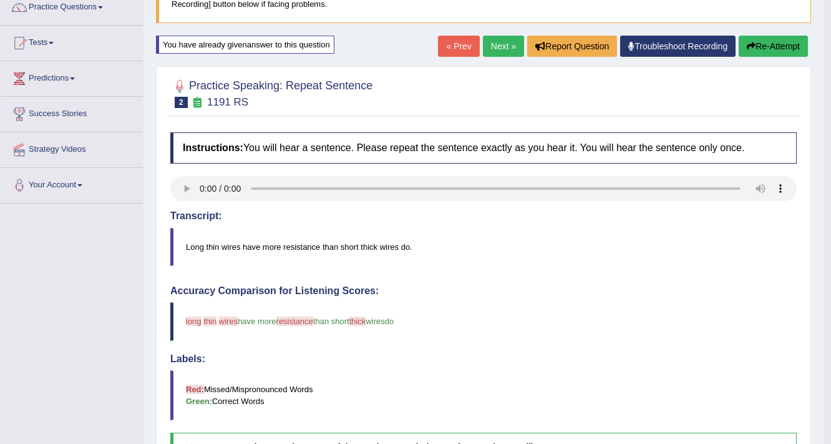
click at [773, 46] on button "Re-Attempt" at bounding box center [773, 46] width 69 height 21
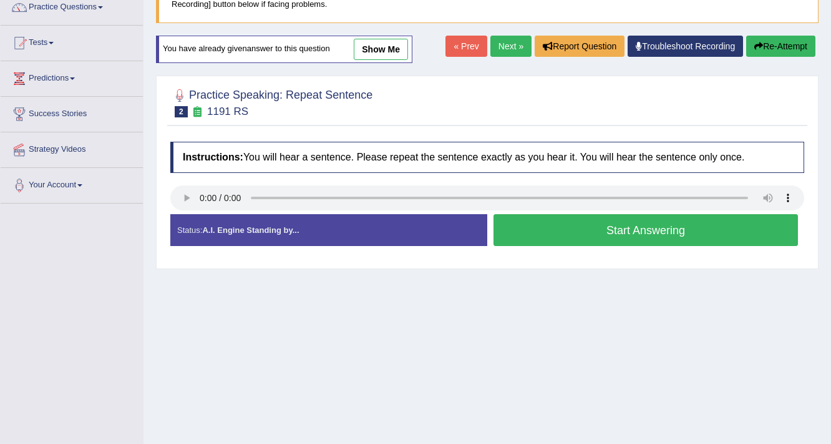
scroll to position [107, 0]
click at [657, 225] on button "Start Answering" at bounding box center [646, 230] width 305 height 32
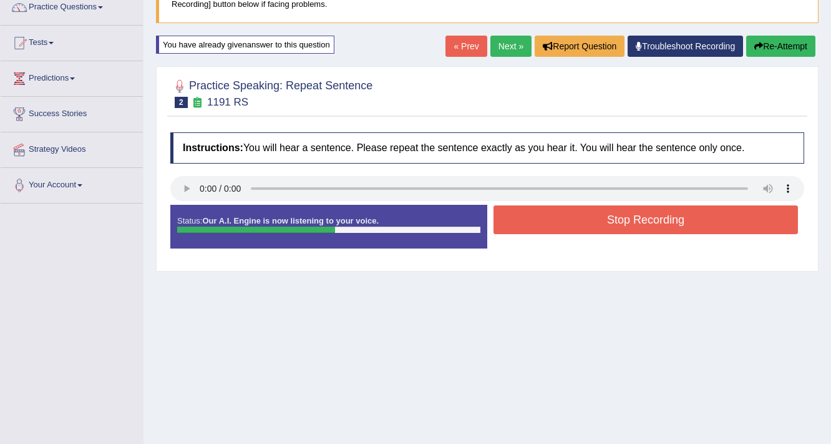
click at [657, 225] on button "Stop Recording" at bounding box center [646, 219] width 305 height 29
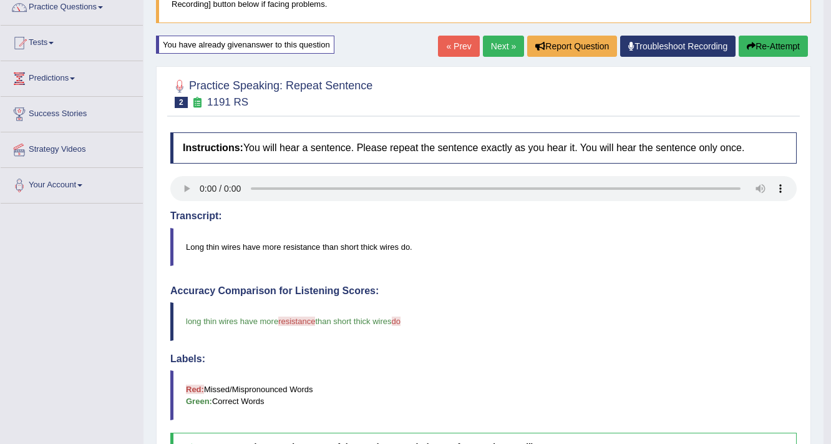
click at [779, 45] on button "Re-Attempt" at bounding box center [773, 46] width 69 height 21
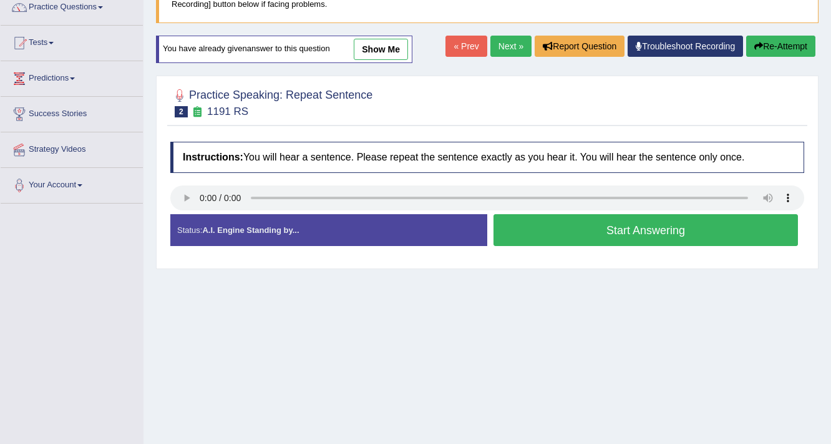
click at [656, 227] on button "Start Answering" at bounding box center [646, 230] width 305 height 32
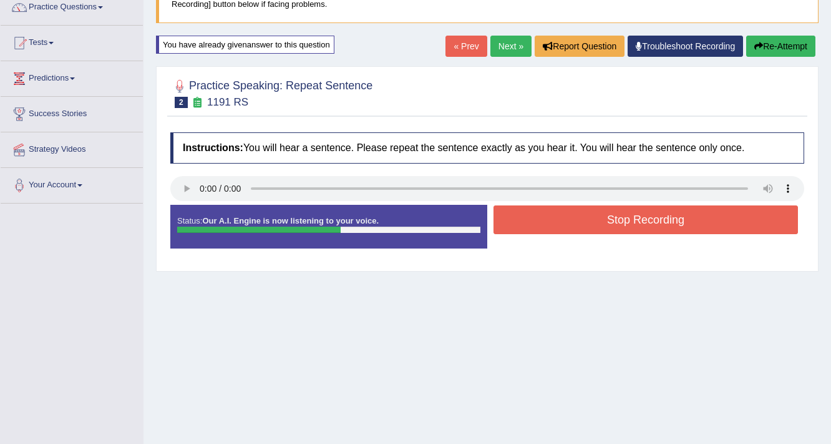
click at [655, 213] on button "Stop Recording" at bounding box center [646, 219] width 305 height 29
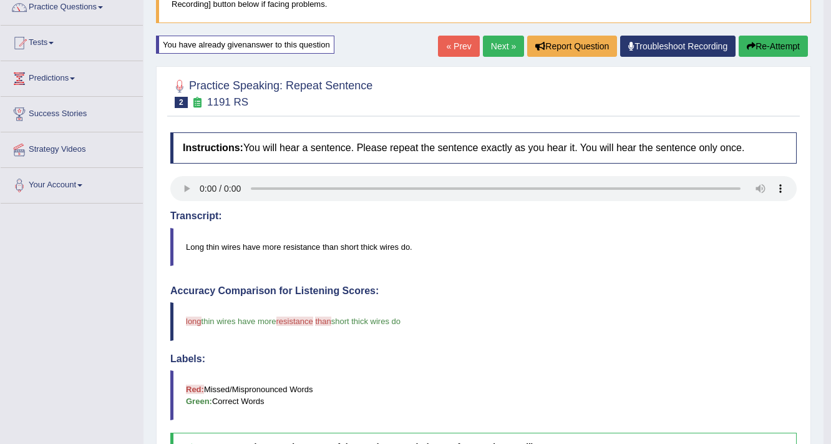
click at [779, 42] on button "Re-Attempt" at bounding box center [773, 46] width 69 height 21
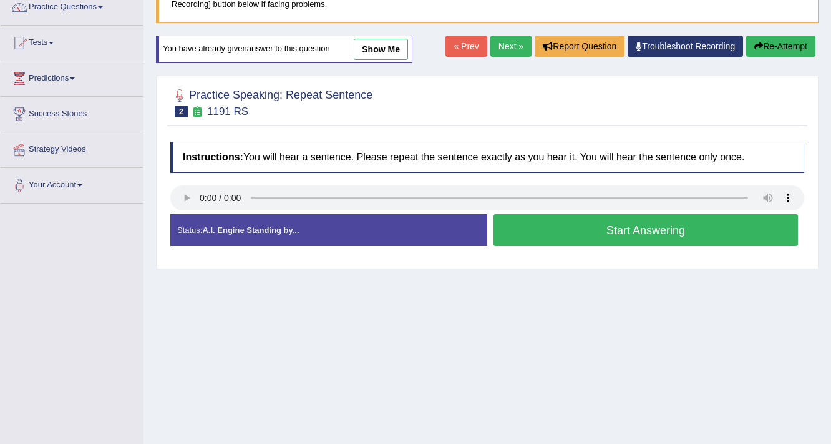
click at [658, 227] on button "Start Answering" at bounding box center [646, 230] width 305 height 32
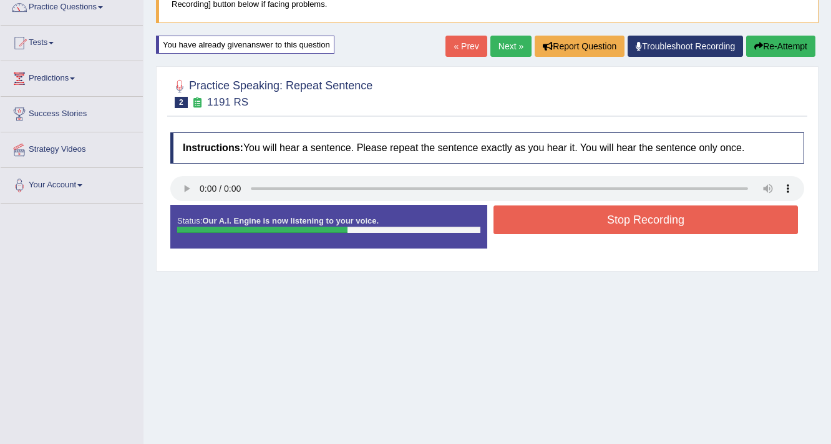
click at [653, 221] on button "Stop Recording" at bounding box center [646, 219] width 305 height 29
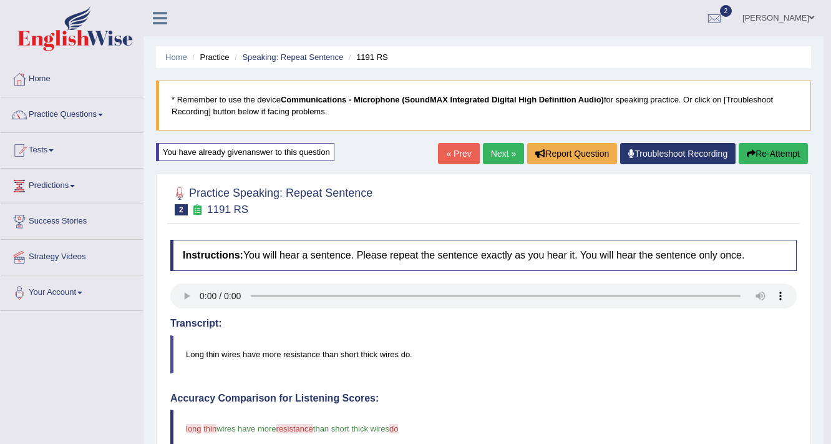
click at [501, 150] on link "Next »" at bounding box center [503, 153] width 41 height 21
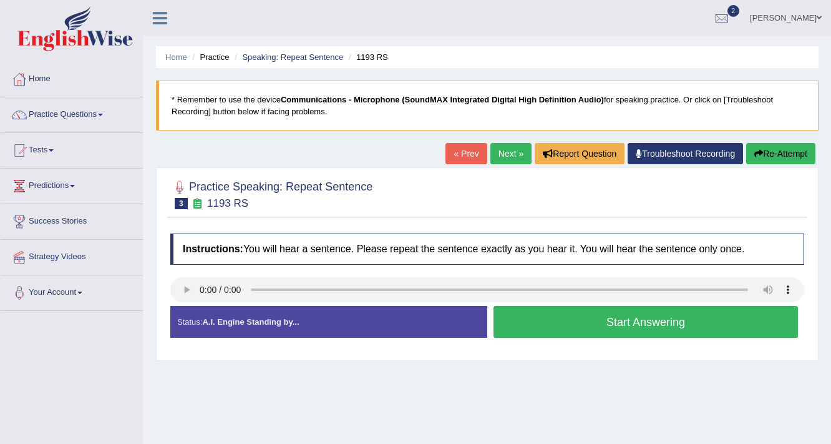
click at [652, 322] on button "Start Answering" at bounding box center [646, 322] width 305 height 32
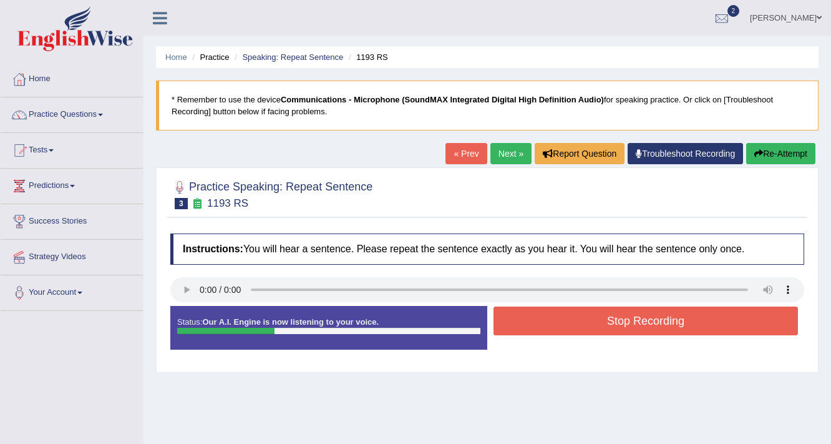
click at [652, 322] on button "Stop Recording" at bounding box center [646, 320] width 305 height 29
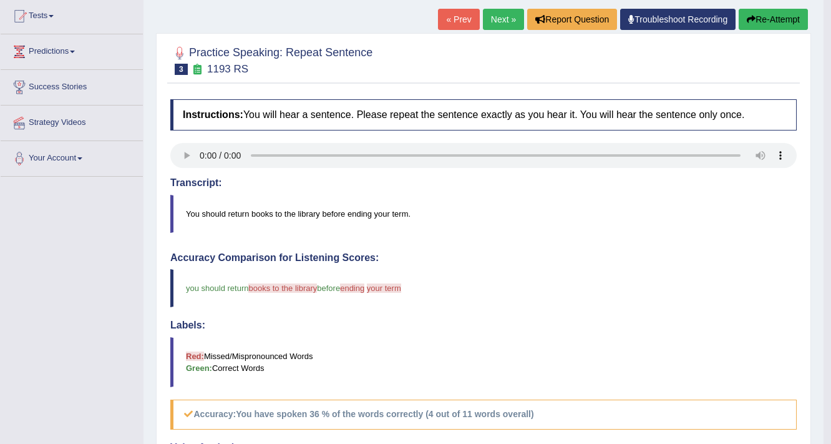
scroll to position [100, 0]
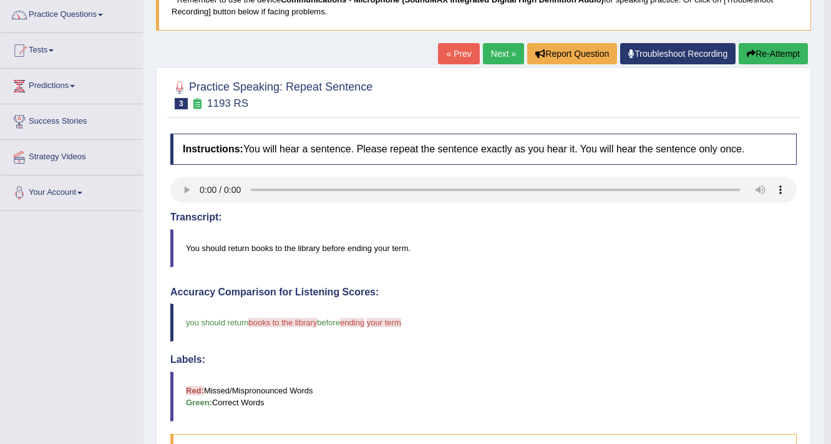
click at [779, 53] on button "Re-Attempt" at bounding box center [773, 53] width 69 height 21
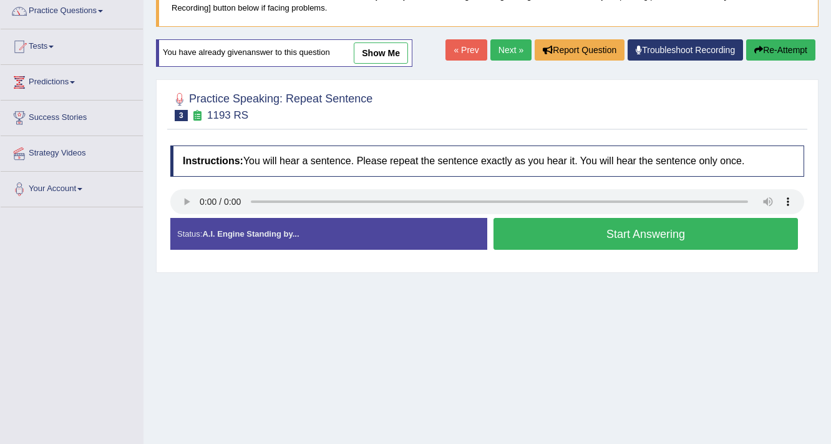
click at [653, 228] on button "Start Answering" at bounding box center [646, 234] width 305 height 32
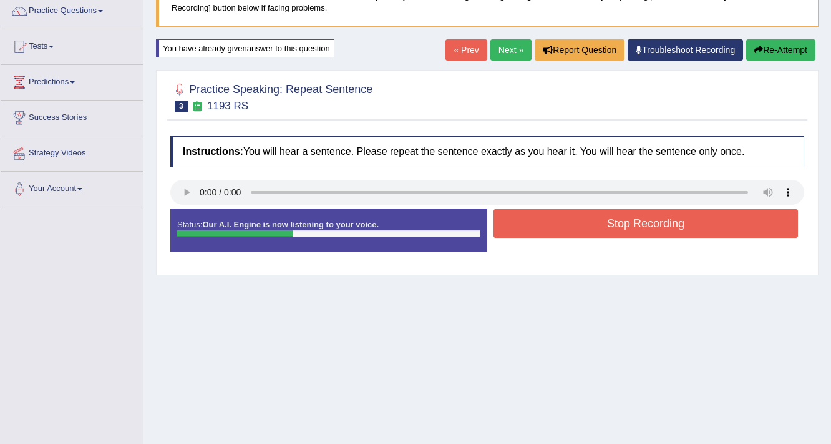
click at [657, 227] on button "Stop Recording" at bounding box center [646, 223] width 305 height 29
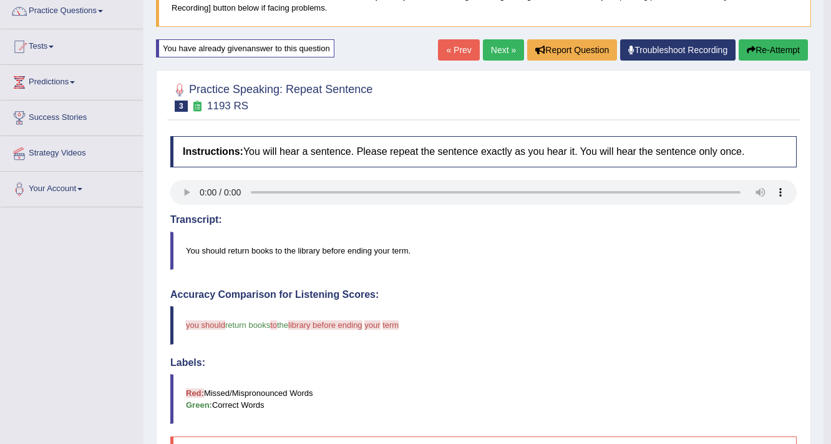
click at [783, 52] on button "Re-Attempt" at bounding box center [773, 49] width 69 height 21
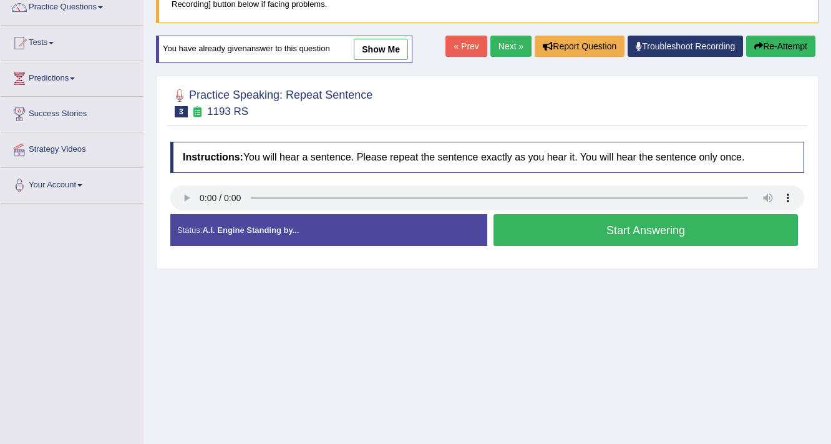
click at [662, 232] on button "Start Answering" at bounding box center [646, 230] width 305 height 32
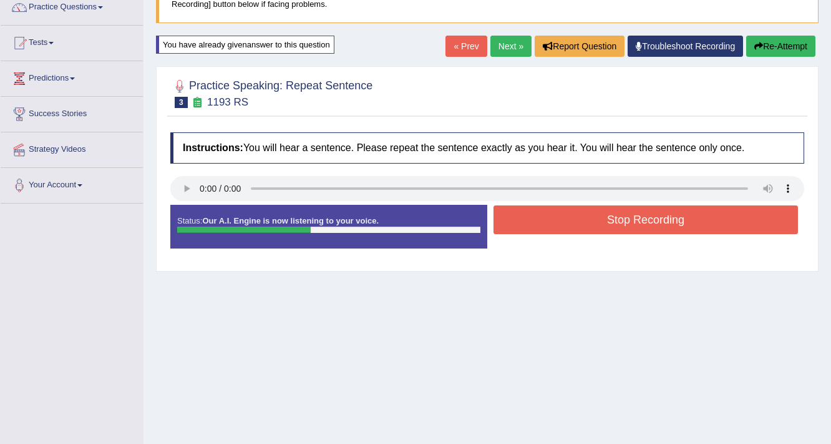
click at [663, 216] on button "Stop Recording" at bounding box center [646, 219] width 305 height 29
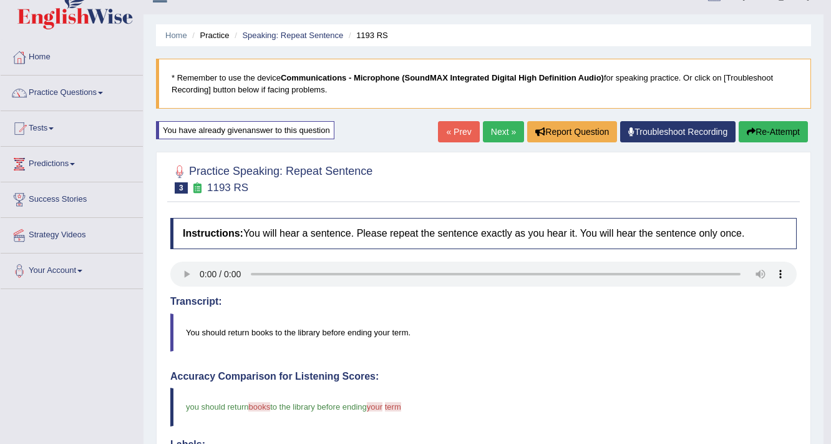
scroll to position [17, 0]
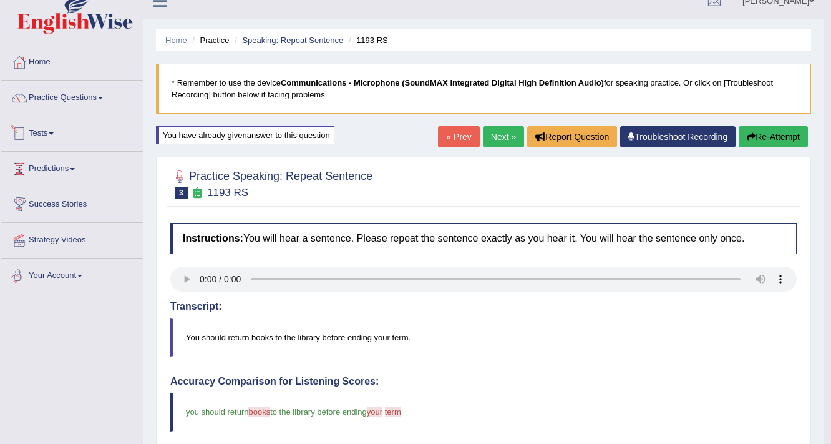
click at [552, 342] on blockquote "You should return books to the library before ending your term." at bounding box center [483, 337] width 627 height 38
